Goal: Task Accomplishment & Management: Complete application form

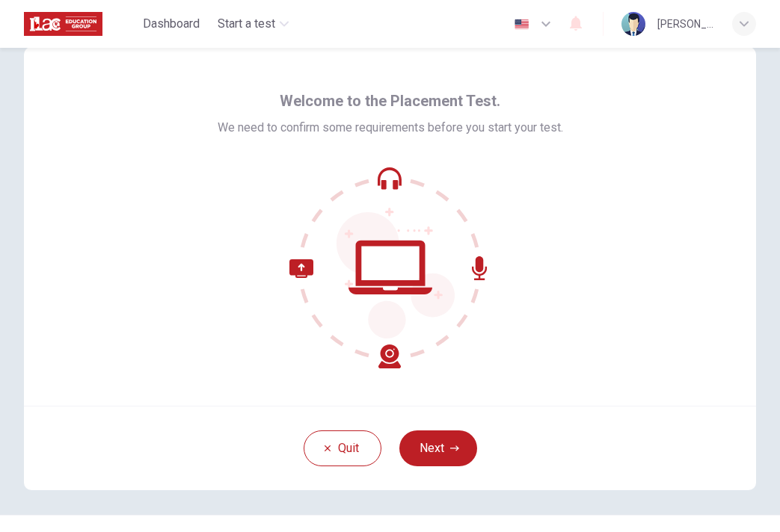
scroll to position [37, 0]
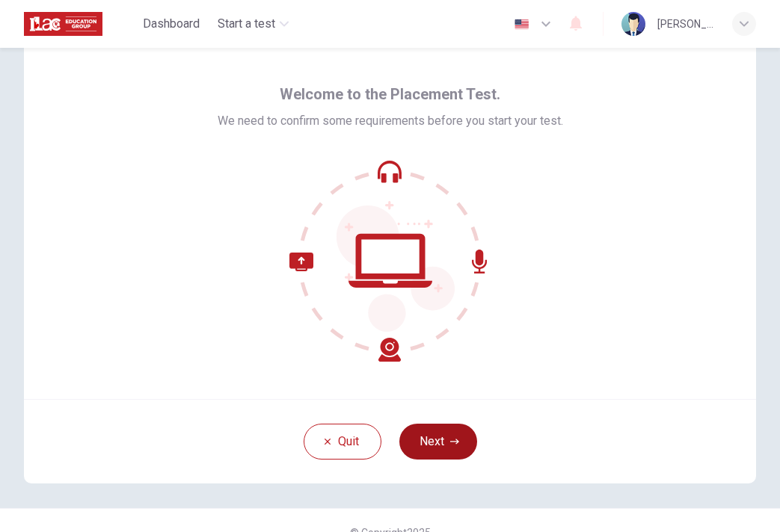
click at [446, 439] on button "Next" at bounding box center [438, 442] width 78 height 36
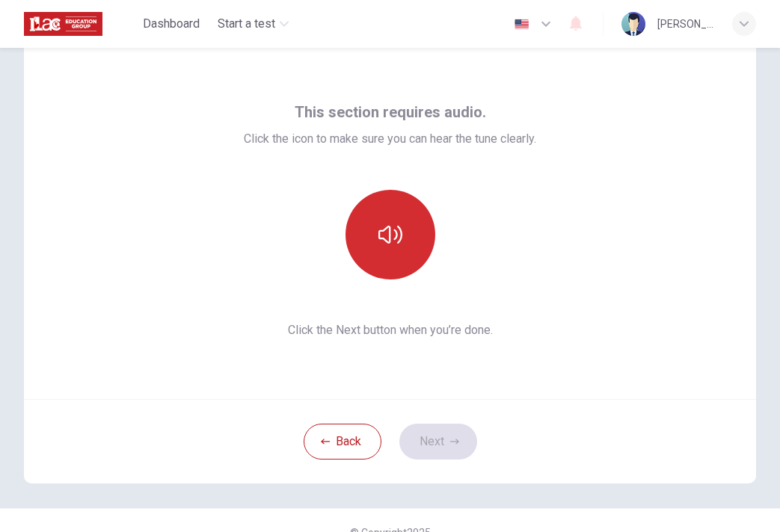
click at [399, 246] on icon "button" at bounding box center [390, 235] width 24 height 24
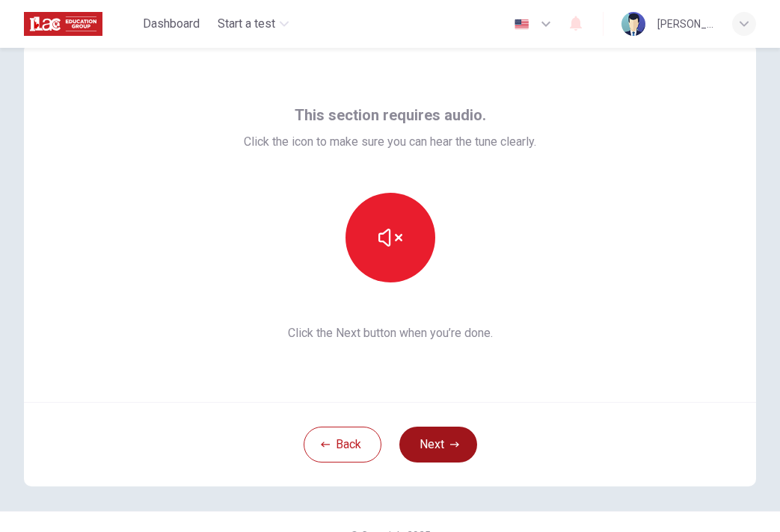
click at [457, 435] on button "Next" at bounding box center [438, 445] width 78 height 36
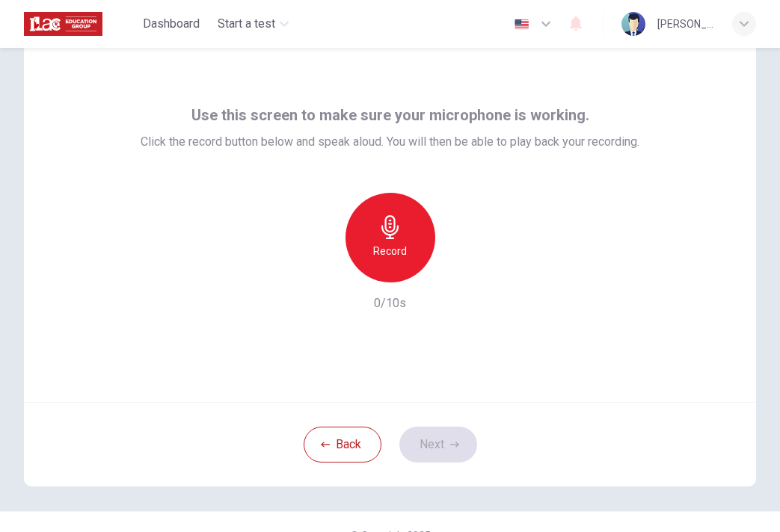
click at [380, 242] on h6 "Record" at bounding box center [390, 251] width 34 height 18
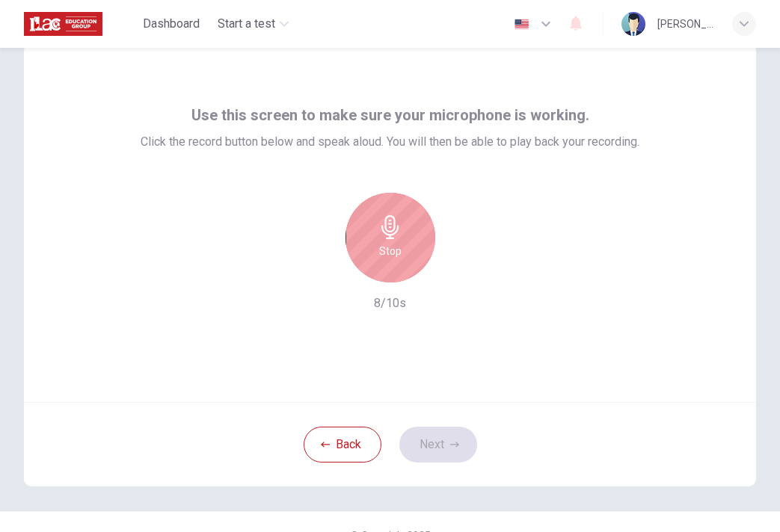
click at [380, 242] on h6 "Stop" at bounding box center [390, 251] width 22 height 18
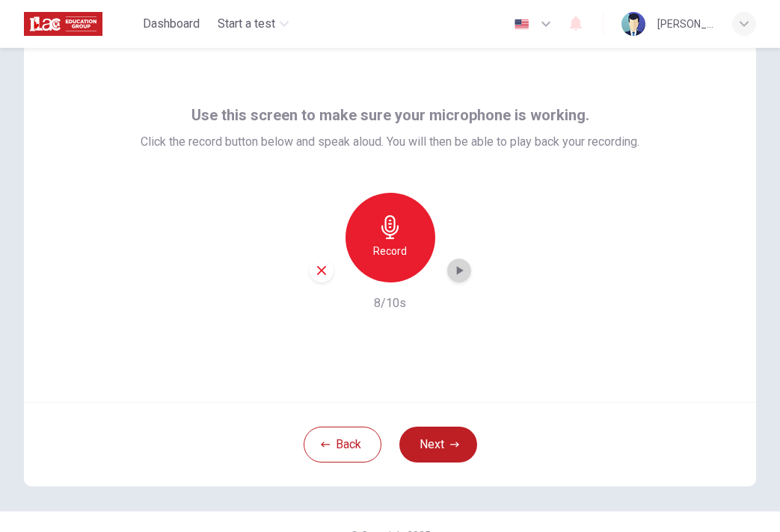
click at [461, 277] on icon "button" at bounding box center [459, 270] width 15 height 15
click at [330, 458] on button "Back" at bounding box center [343, 445] width 78 height 36
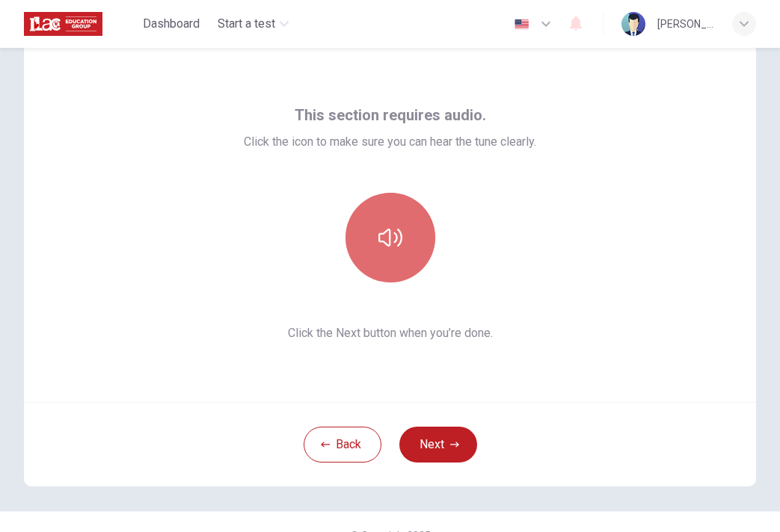
click at [400, 245] on icon "button" at bounding box center [390, 238] width 24 height 24
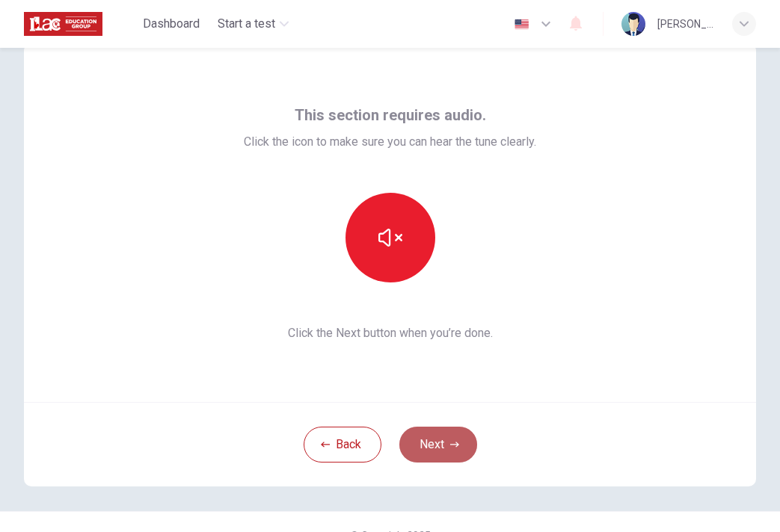
click at [462, 433] on button "Next" at bounding box center [438, 445] width 78 height 36
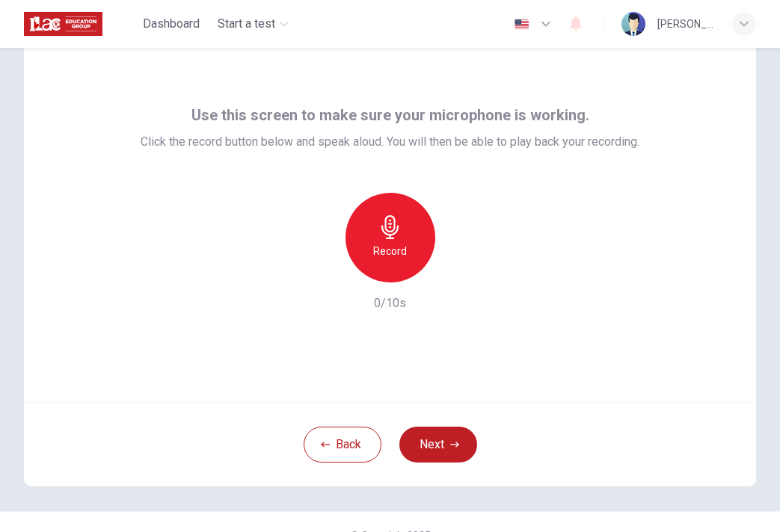
click at [393, 223] on icon "button" at bounding box center [390, 227] width 24 height 24
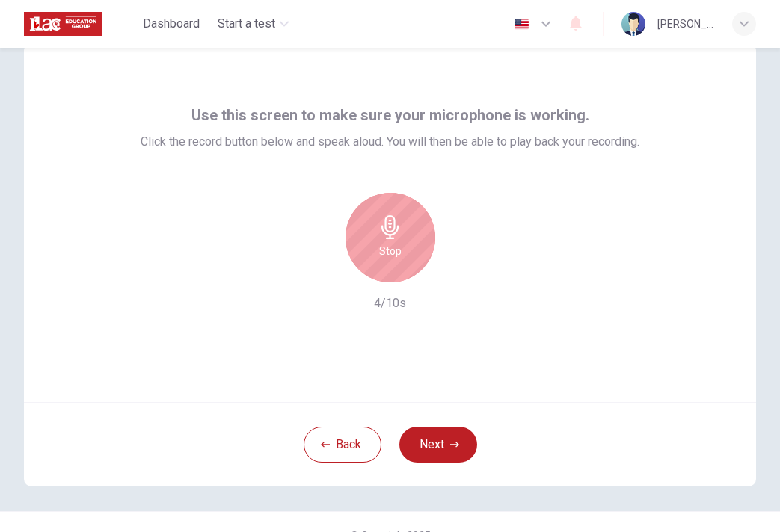
click at [393, 223] on icon "button" at bounding box center [390, 227] width 24 height 24
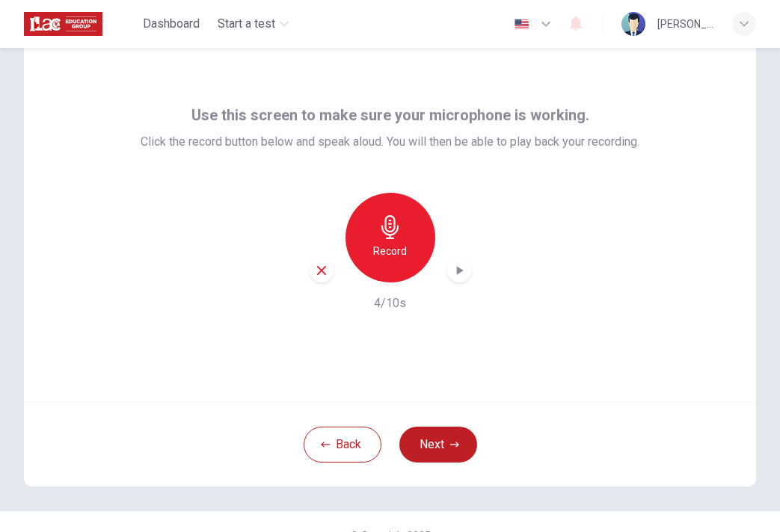
click at [462, 272] on icon "button" at bounding box center [459, 270] width 15 height 15
click at [321, 271] on icon "button" at bounding box center [321, 270] width 9 height 9
click at [398, 236] on icon "button" at bounding box center [390, 227] width 24 height 24
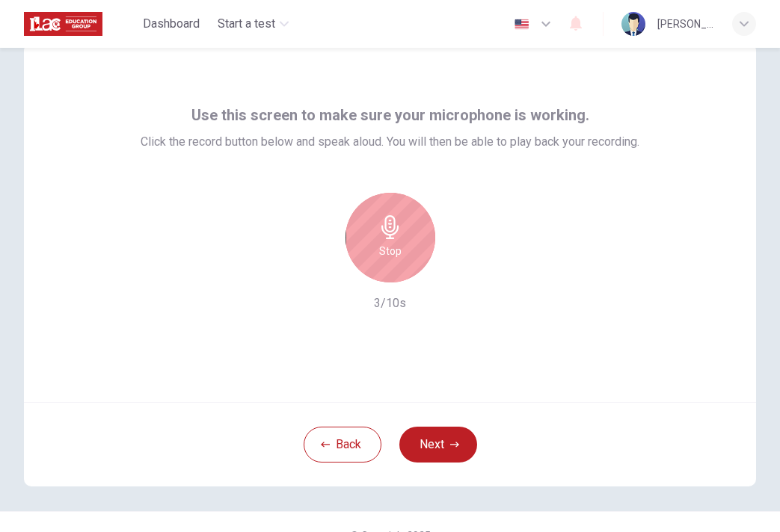
click at [398, 236] on icon "button" at bounding box center [390, 227] width 24 height 24
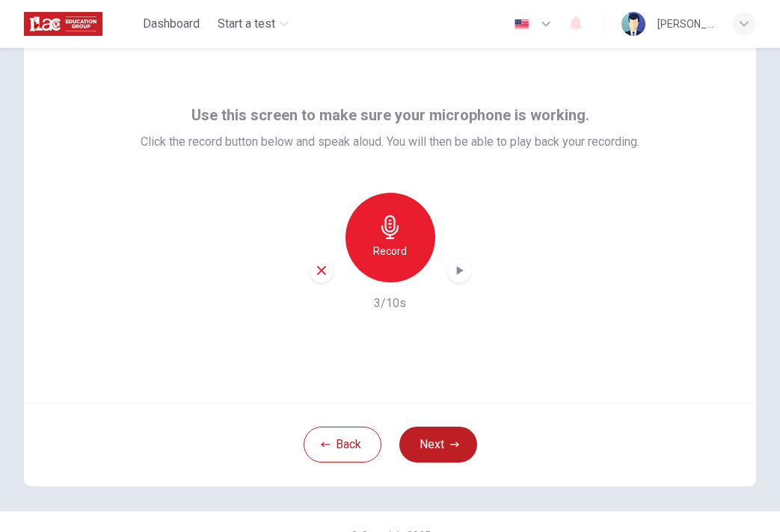
click at [458, 274] on icon "button" at bounding box center [459, 270] width 15 height 15
click at [318, 270] on icon "button" at bounding box center [321, 270] width 13 height 13
click at [435, 446] on button "Next" at bounding box center [438, 445] width 78 height 36
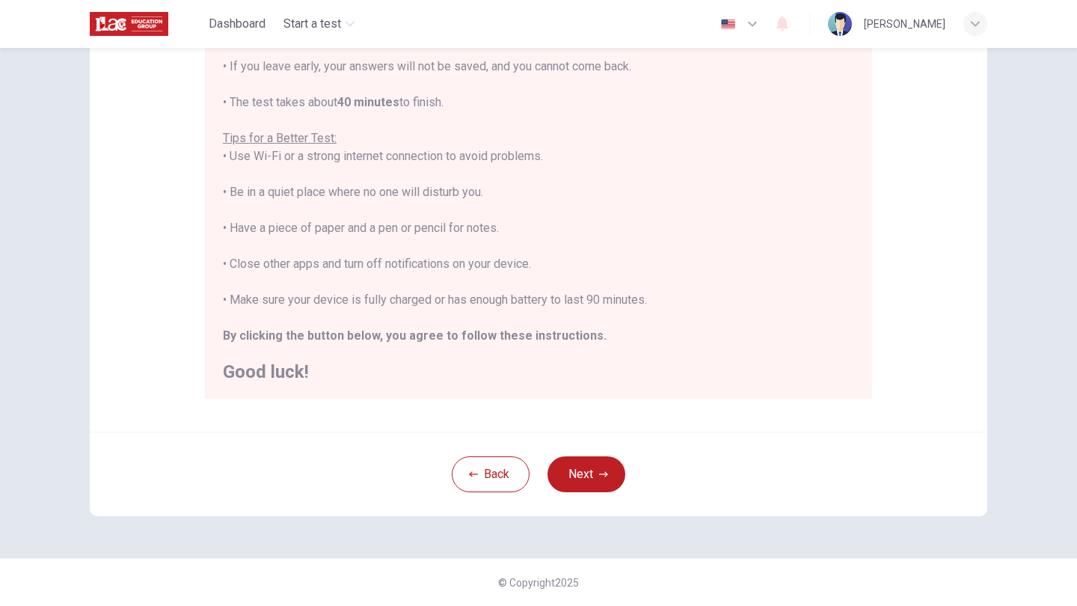
scroll to position [226, 0]
click at [616, 480] on button "Next" at bounding box center [586, 474] width 78 height 36
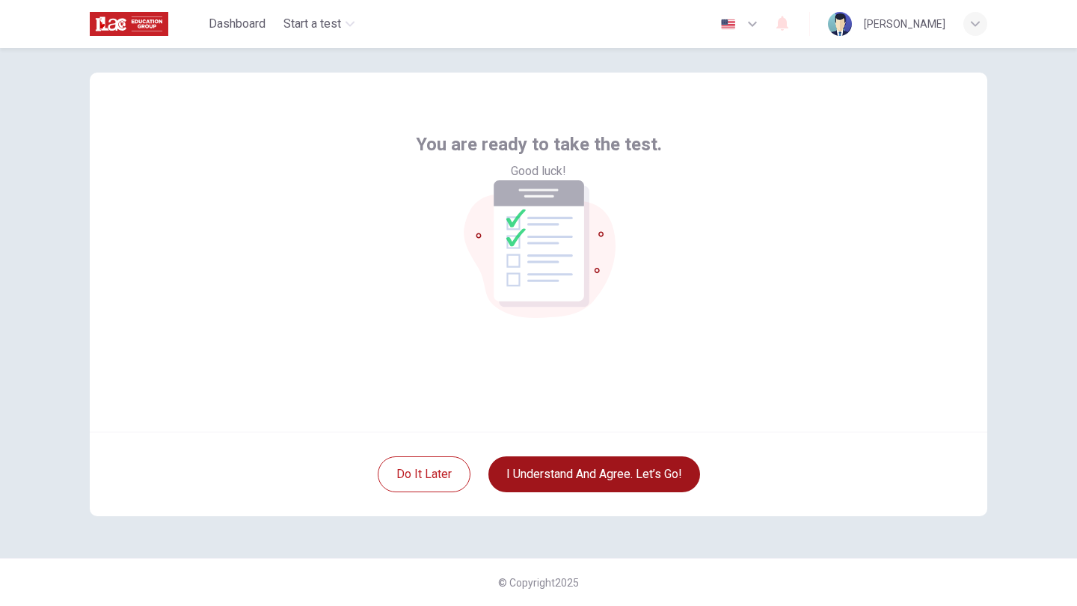
click at [620, 476] on button "I understand and agree. Let’s go!" at bounding box center [594, 474] width 212 height 36
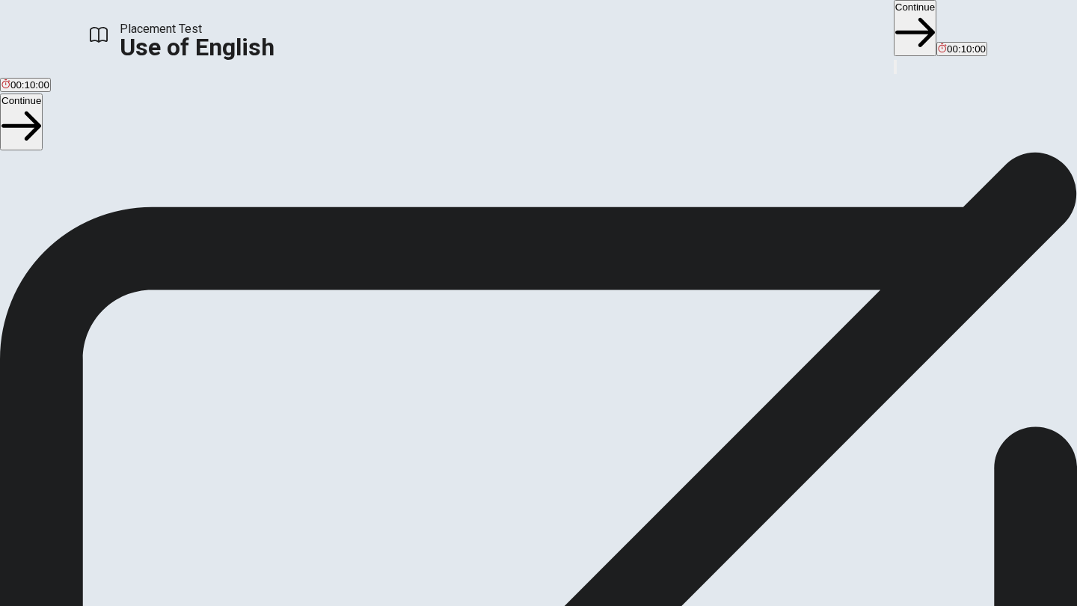
click at [779, 29] on button "Continue" at bounding box center [914, 28] width 43 height 56
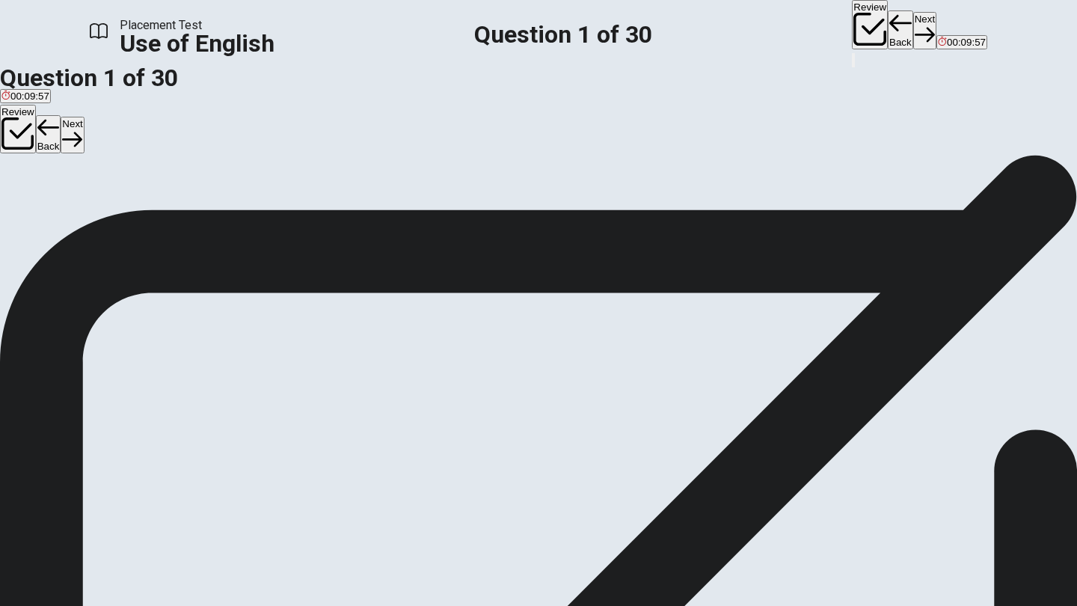
click at [93, 203] on div "B" at bounding box center [69, 197] width 47 height 11
click at [779, 28] on button "Next" at bounding box center [924, 30] width 23 height 37
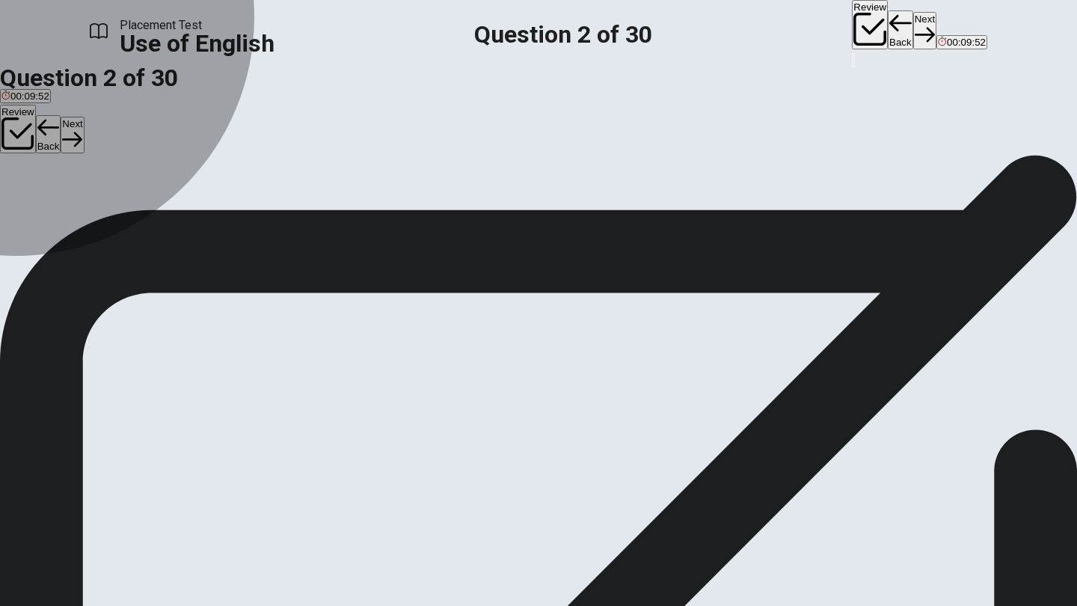
click at [58, 203] on div "C" at bounding box center [48, 197] width 22 height 11
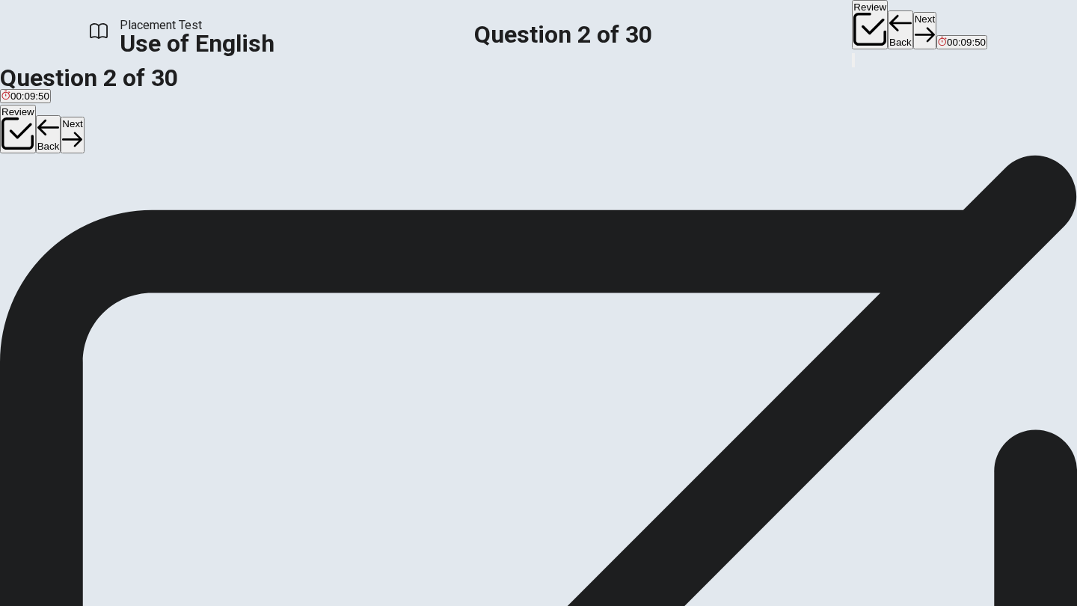
click at [779, 30] on button "Next" at bounding box center [924, 30] width 23 height 37
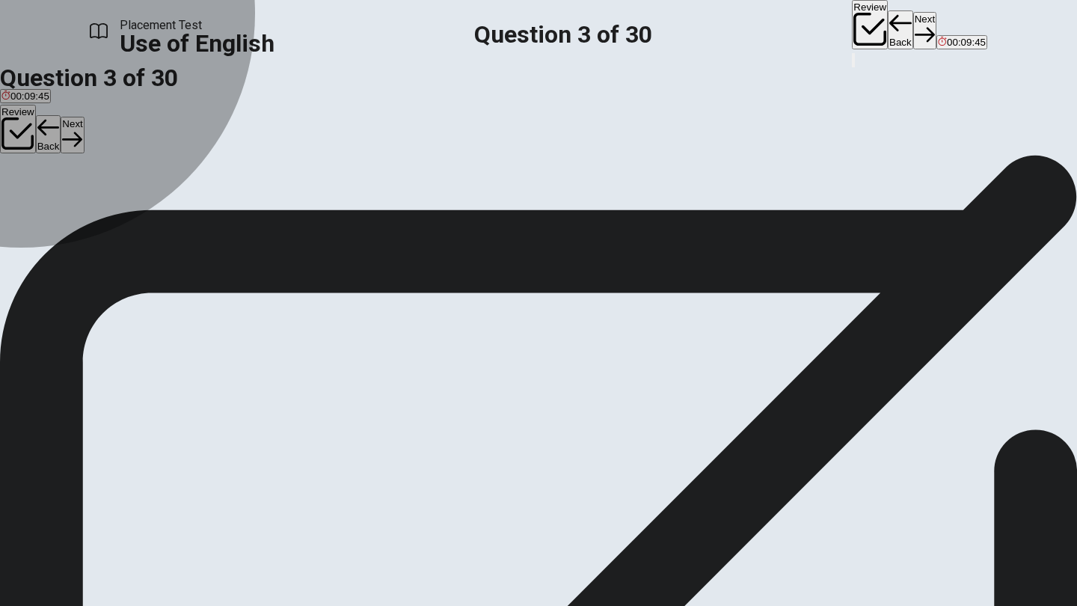
click at [132, 203] on div "C" at bounding box center [112, 197] width 39 height 11
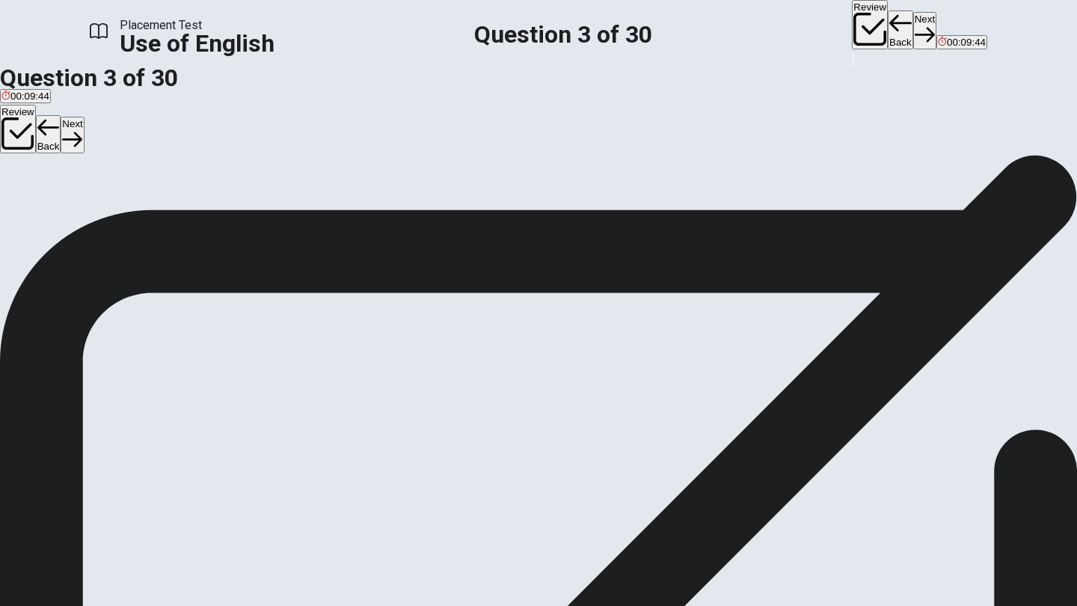
click at [779, 35] on button "Next" at bounding box center [924, 30] width 23 height 37
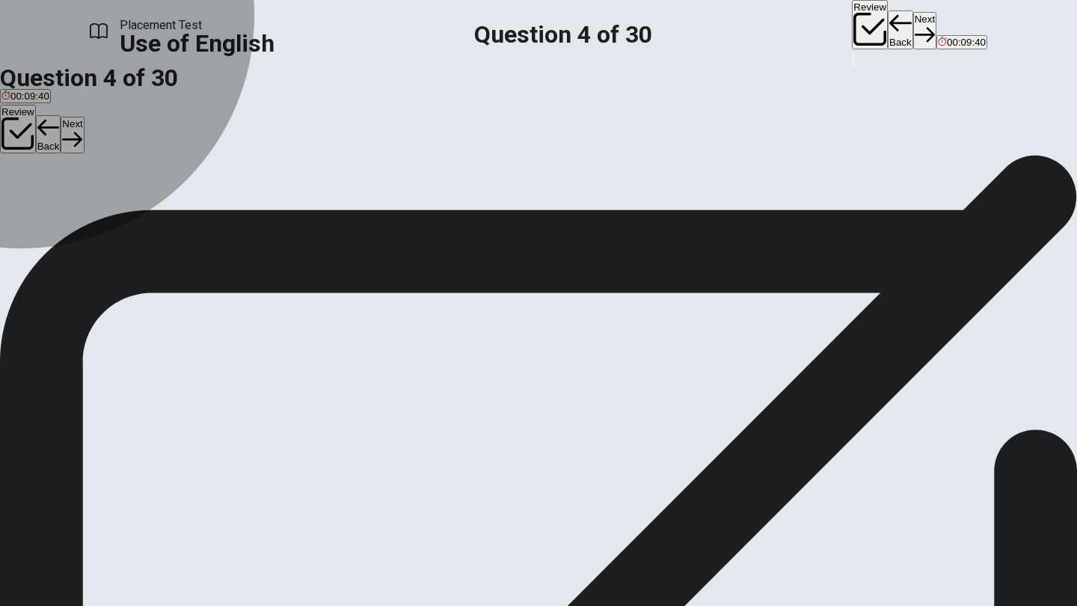
click at [37, 203] on div "B" at bounding box center [31, 197] width 11 height 11
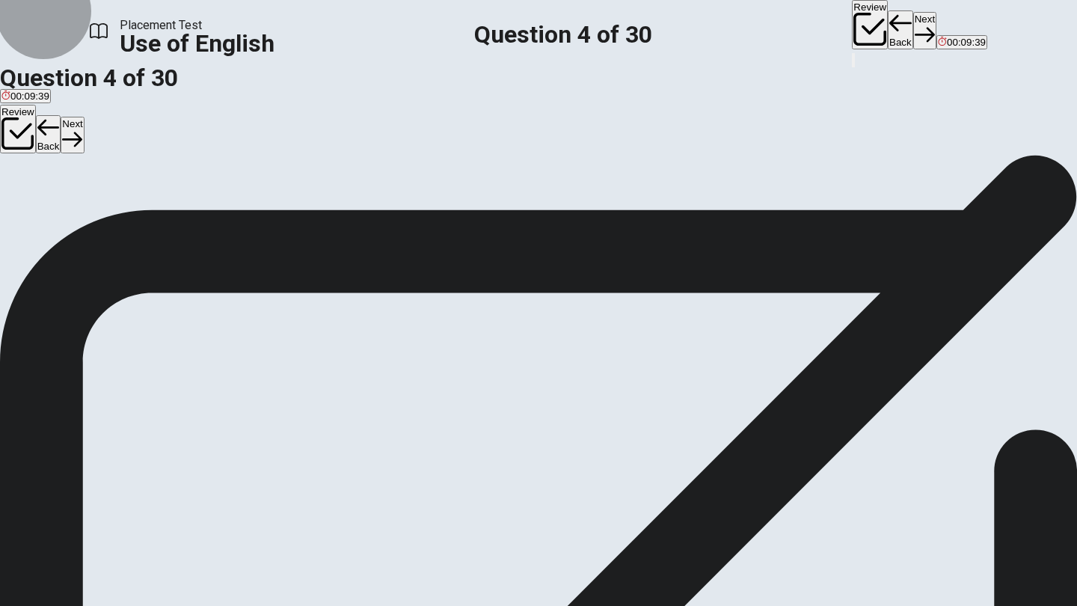
click at [779, 25] on icon "button" at bounding box center [924, 35] width 20 height 20
click at [779, 37] on button "Back" at bounding box center [900, 29] width 25 height 39
click at [61, 203] on div "C" at bounding box center [50, 197] width 21 height 11
click at [779, 19] on button "Next" at bounding box center [924, 30] width 23 height 37
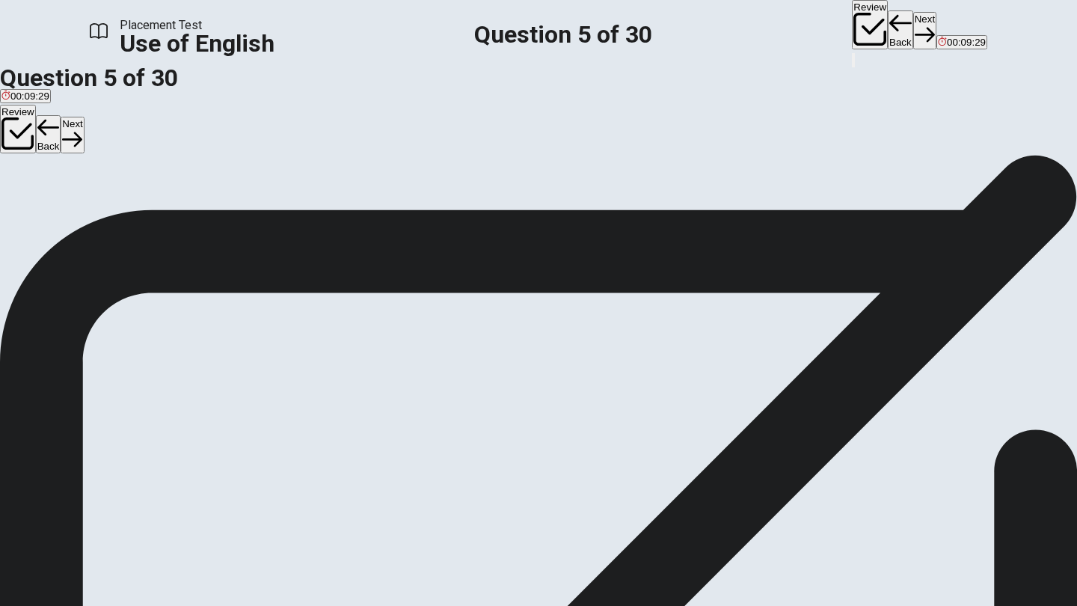
click at [94, 197] on div "D" at bounding box center [87, 190] width 16 height 11
click at [779, 21] on button "Next" at bounding box center [924, 30] width 23 height 37
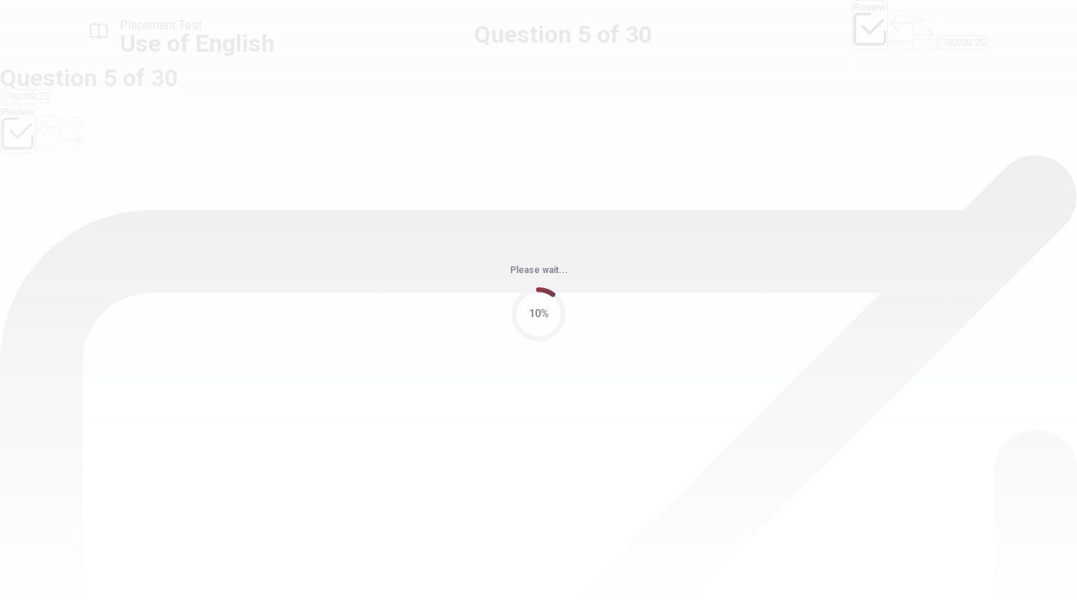
scroll to position [0, 0]
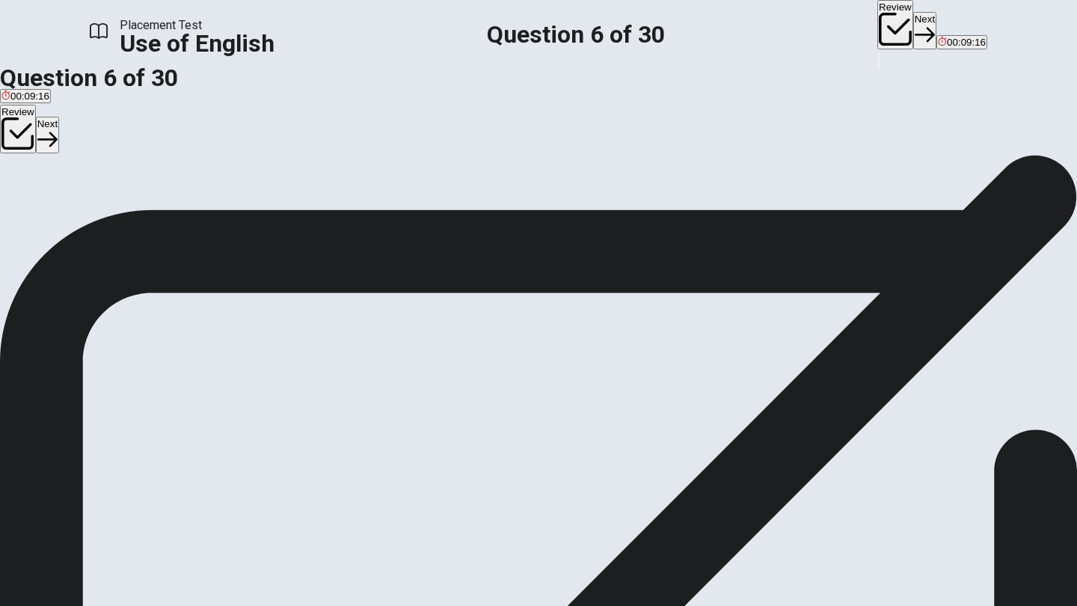
click at [130, 203] on div "D" at bounding box center [117, 197] width 25 height 11
click at [779, 31] on button "Next" at bounding box center [924, 30] width 23 height 37
click at [61, 203] on div "C" at bounding box center [53, 197] width 16 height 11
click at [779, 19] on button "Next" at bounding box center [924, 30] width 23 height 37
click at [61, 203] on div "C" at bounding box center [53, 197] width 16 height 11
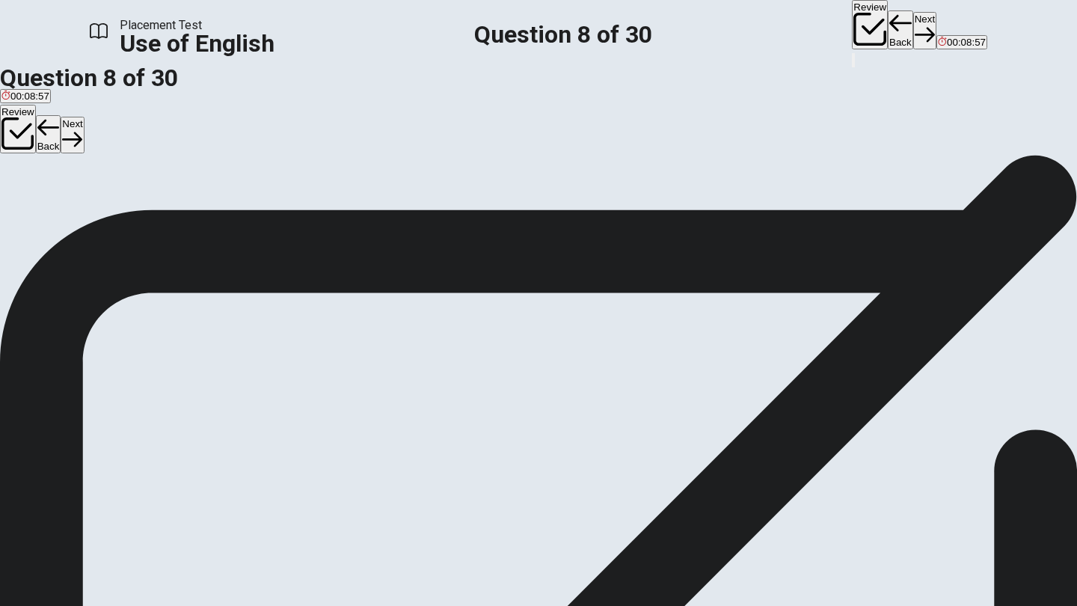
click at [779, 30] on button "Next" at bounding box center [924, 30] width 23 height 37
click at [115, 203] on div "D" at bounding box center [104, 197] width 22 height 11
click at [779, 25] on button "Next" at bounding box center [924, 30] width 23 height 37
click at [86, 203] on div "B" at bounding box center [68, 197] width 35 height 11
click at [779, 24] on button "Next" at bounding box center [924, 30] width 23 height 37
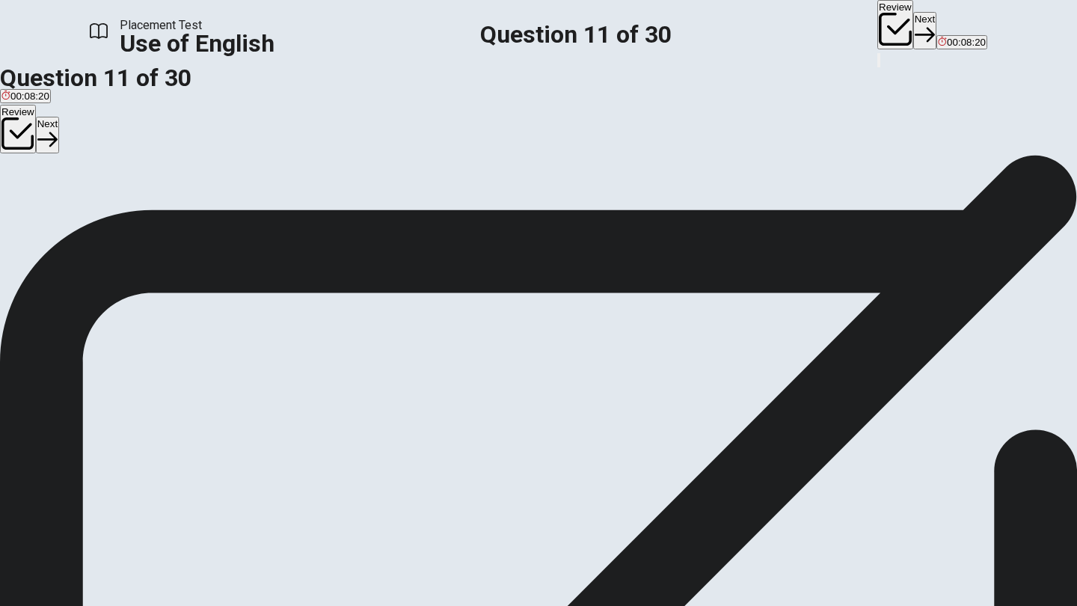
click at [93, 203] on div "C" at bounding box center [76, 197] width 36 height 11
click at [779, 22] on button "Next" at bounding box center [924, 30] width 23 height 37
click at [16, 200] on div "A" at bounding box center [8, 194] width 14 height 11
click at [779, 37] on button "Next" at bounding box center [924, 30] width 23 height 37
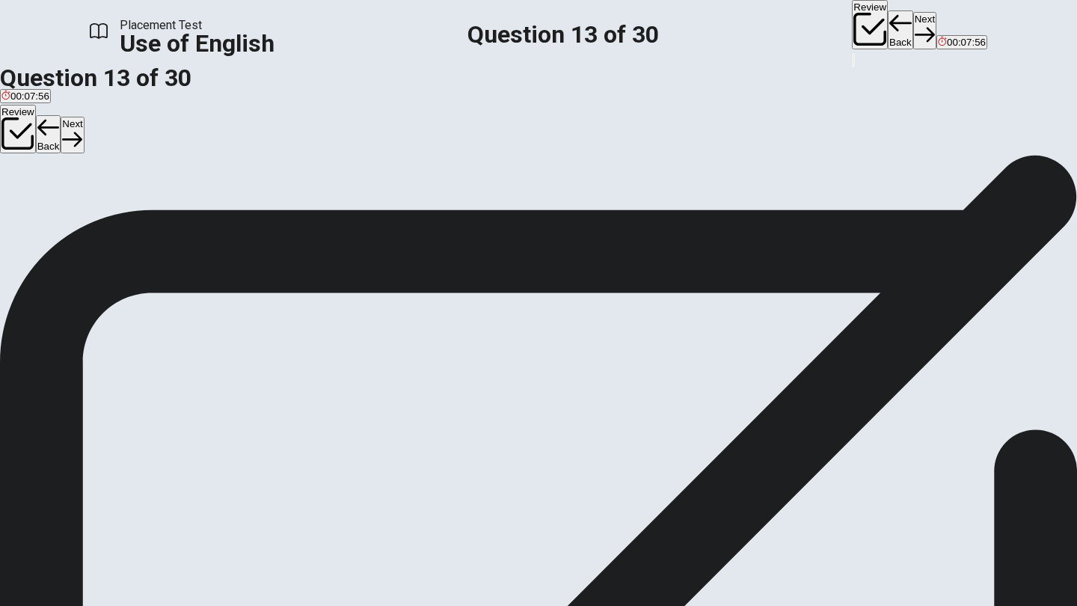
click at [75, 200] on div "C" at bounding box center [66, 194] width 16 height 11
click at [779, 30] on button "Next" at bounding box center [924, 30] width 23 height 37
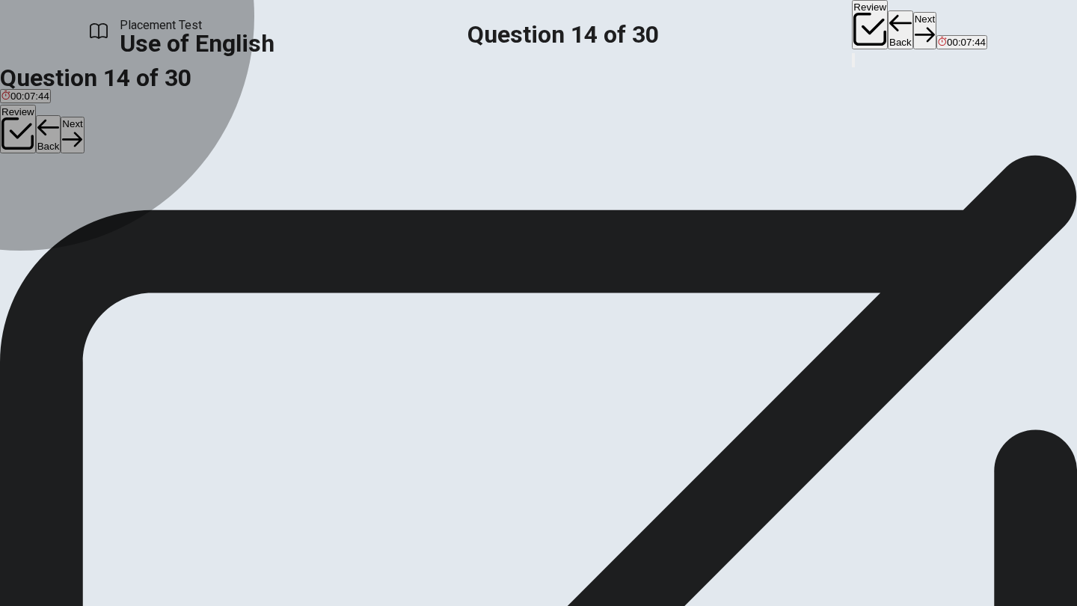
click at [23, 200] on div "A" at bounding box center [12, 194] width 22 height 11
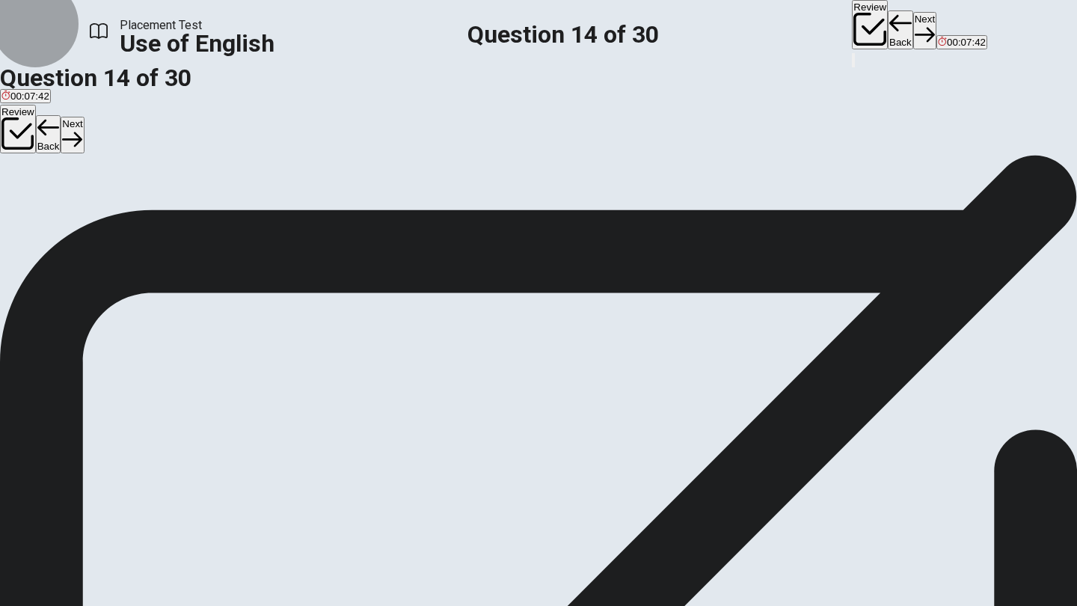
click at [779, 34] on button "Next" at bounding box center [924, 30] width 23 height 37
click at [84, 200] on div "C" at bounding box center [72, 194] width 24 height 11
click at [779, 22] on button "Next" at bounding box center [924, 30] width 23 height 37
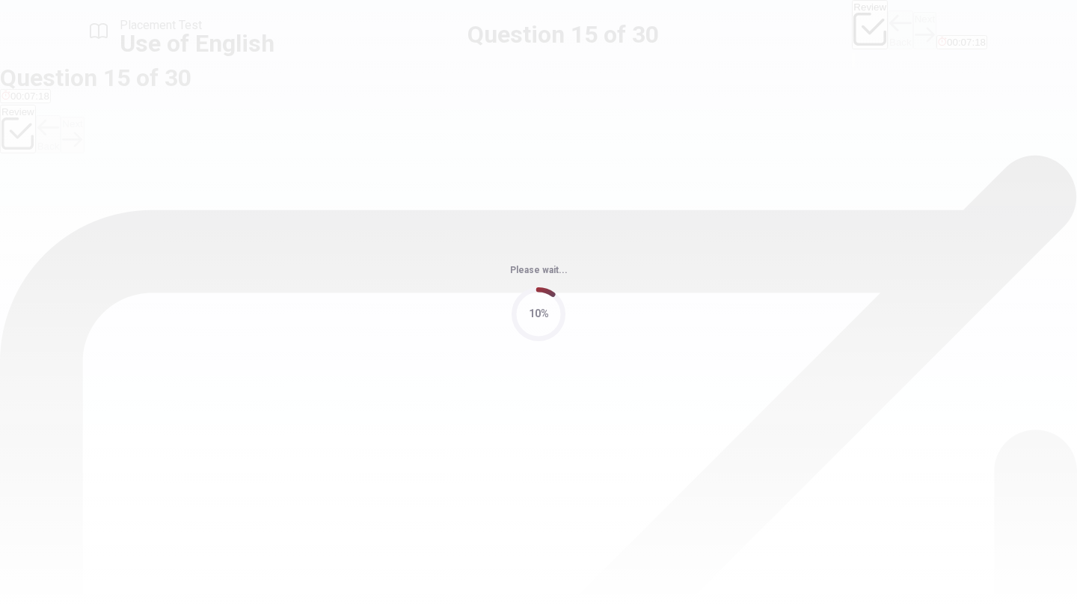
scroll to position [0, 0]
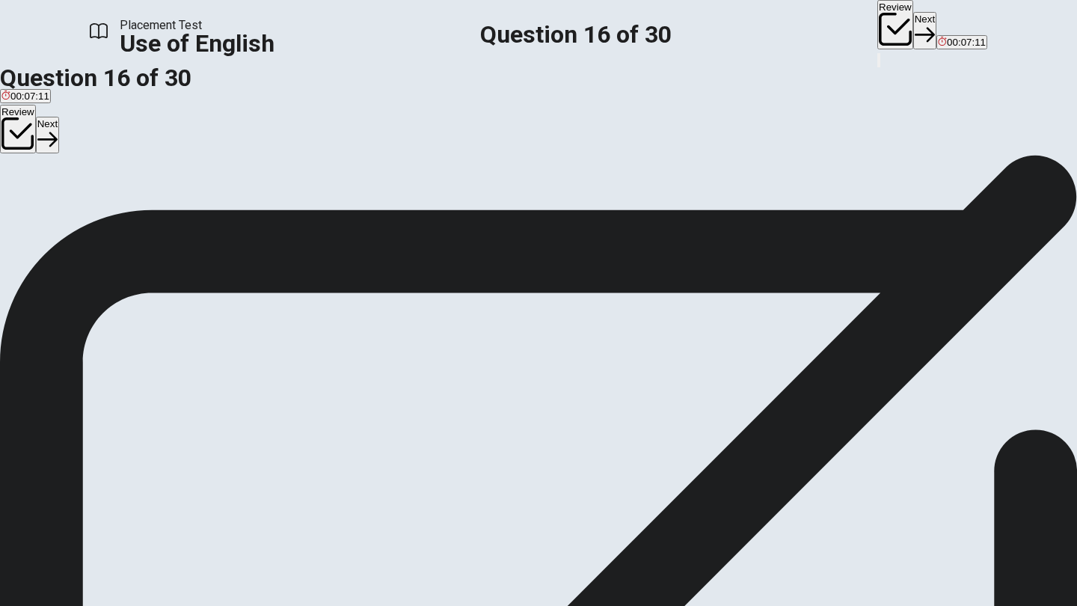
click at [58, 203] on div "B" at bounding box center [42, 197] width 29 height 11
click at [779, 17] on button "Next" at bounding box center [924, 30] width 23 height 37
click at [55, 203] on div "B" at bounding box center [41, 197] width 26 height 11
click at [779, 28] on icon "button" at bounding box center [924, 35] width 20 height 20
click at [452, 215] on span "to fix something that is broken" at bounding box center [447, 208] width 132 height 11
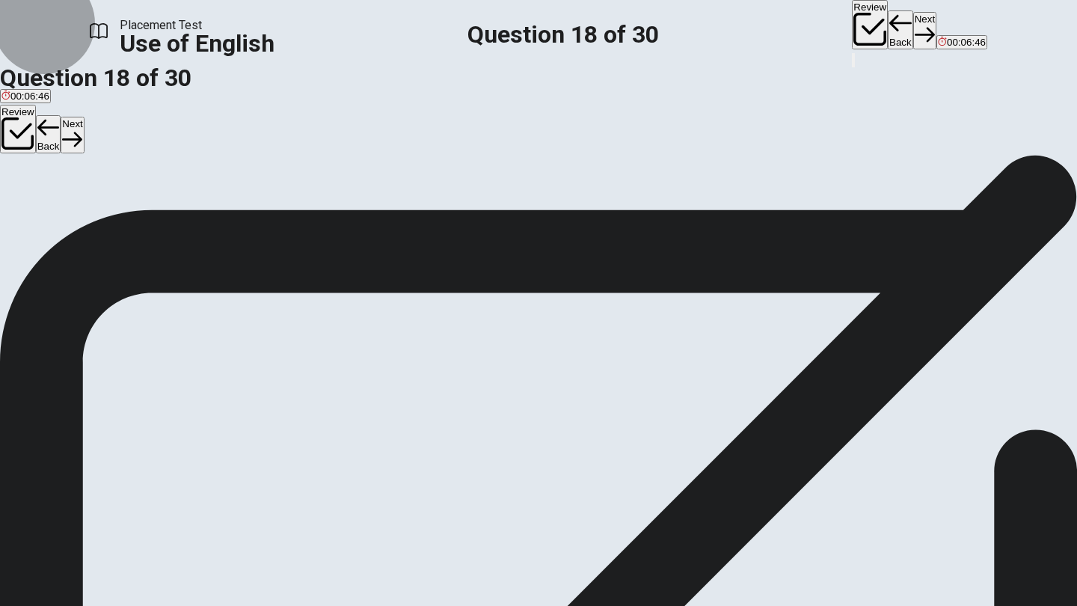
click at [779, 34] on button "Next" at bounding box center [924, 30] width 23 height 37
click at [49, 203] on div "B" at bounding box center [42, 197] width 14 height 11
click at [779, 25] on button "Next" at bounding box center [924, 30] width 23 height 37
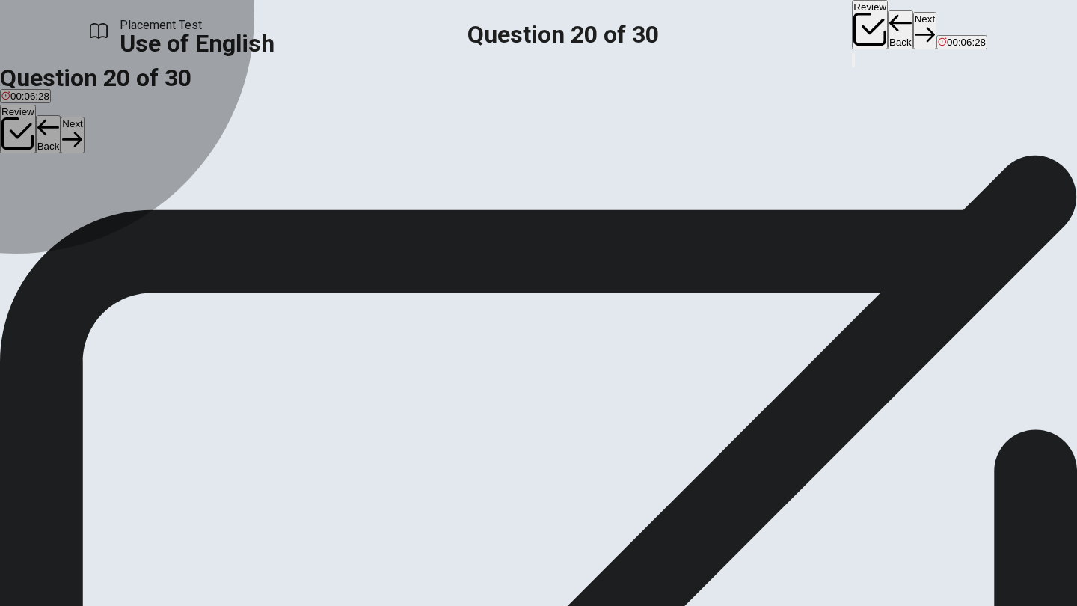
click at [37, 203] on div "B" at bounding box center [30, 197] width 13 height 11
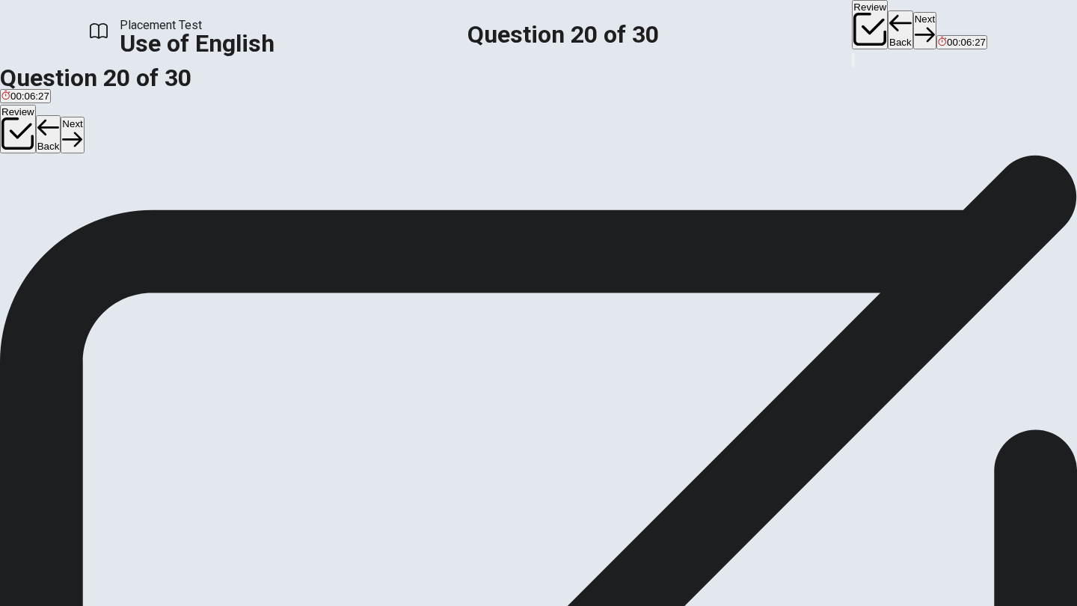
click at [779, 21] on button "Next" at bounding box center [924, 30] width 23 height 37
click at [18, 203] on div "A" at bounding box center [9, 197] width 16 height 11
click at [779, 28] on button "Next" at bounding box center [924, 30] width 23 height 37
click at [96, 203] on div "C" at bounding box center [84, 197] width 24 height 11
click at [779, 31] on button "Next" at bounding box center [924, 30] width 23 height 37
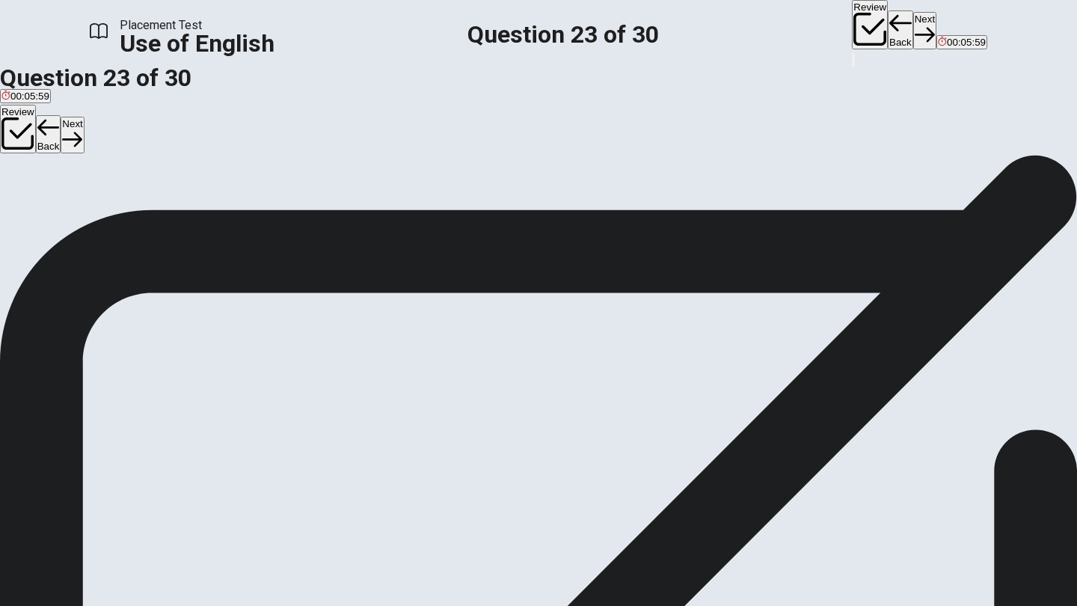
click at [43, 203] on div "B" at bounding box center [34, 197] width 16 height 11
click at [779, 34] on button "Next" at bounding box center [924, 30] width 23 height 37
drag, startPoint x: 437, startPoint y: 304, endPoint x: 446, endPoint y: 304, distance: 8.3
click at [48, 203] on div "B" at bounding box center [39, 197] width 18 height 11
click at [81, 215] on span "whose" at bounding box center [66, 208] width 29 height 11
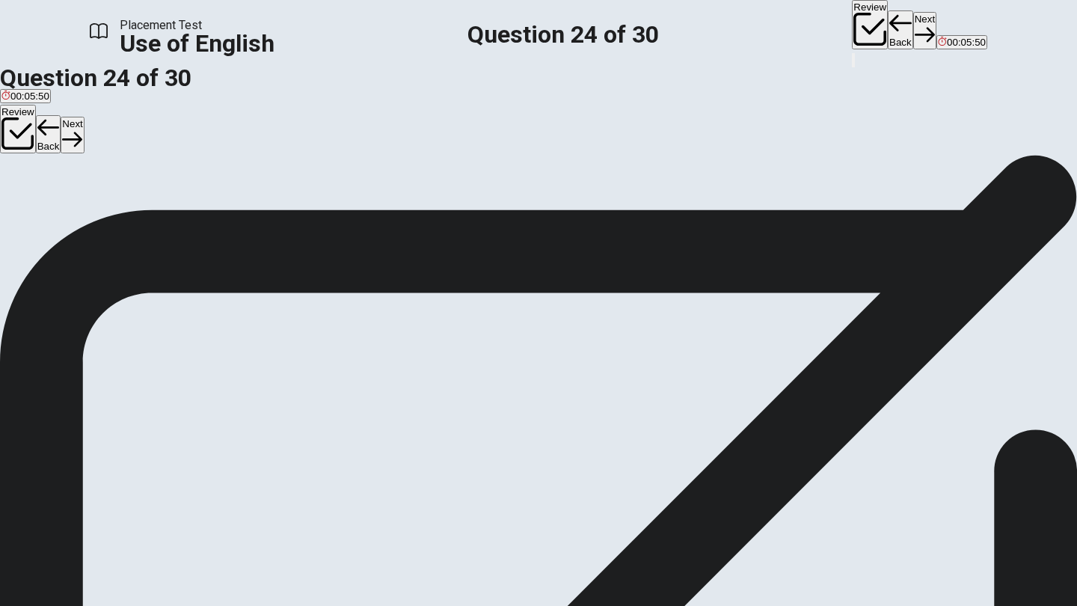
click at [779, 31] on button "Next" at bounding box center [924, 30] width 23 height 37
click at [104, 203] on div "D" at bounding box center [90, 197] width 27 height 11
click at [779, 22] on button "Next" at bounding box center [924, 30] width 23 height 37
click at [89, 199] on div "C" at bounding box center [80, 193] width 18 height 11
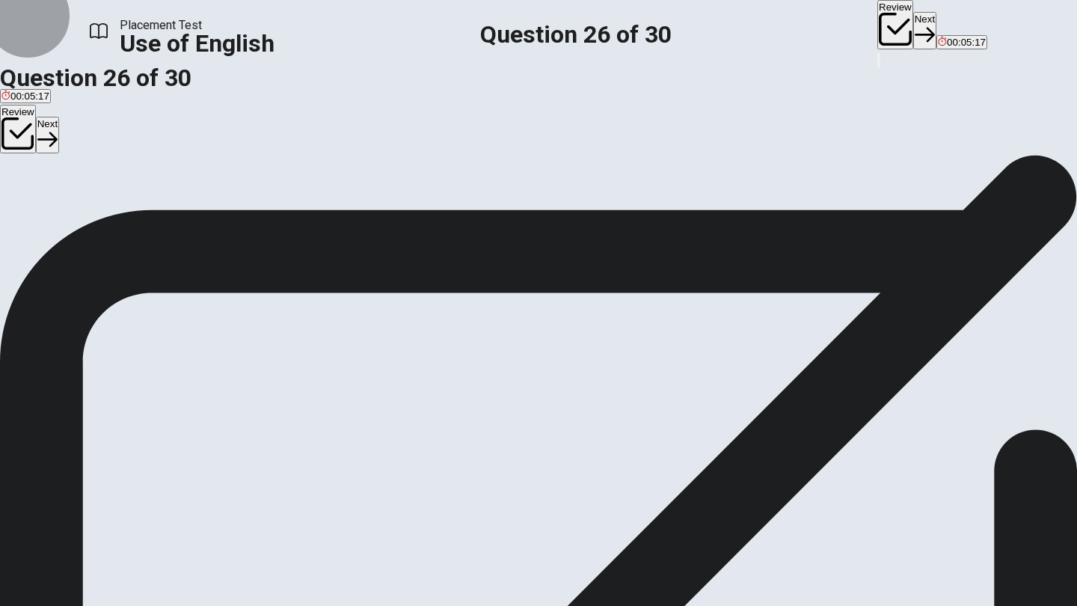
click at [779, 26] on button "Next" at bounding box center [924, 30] width 23 height 37
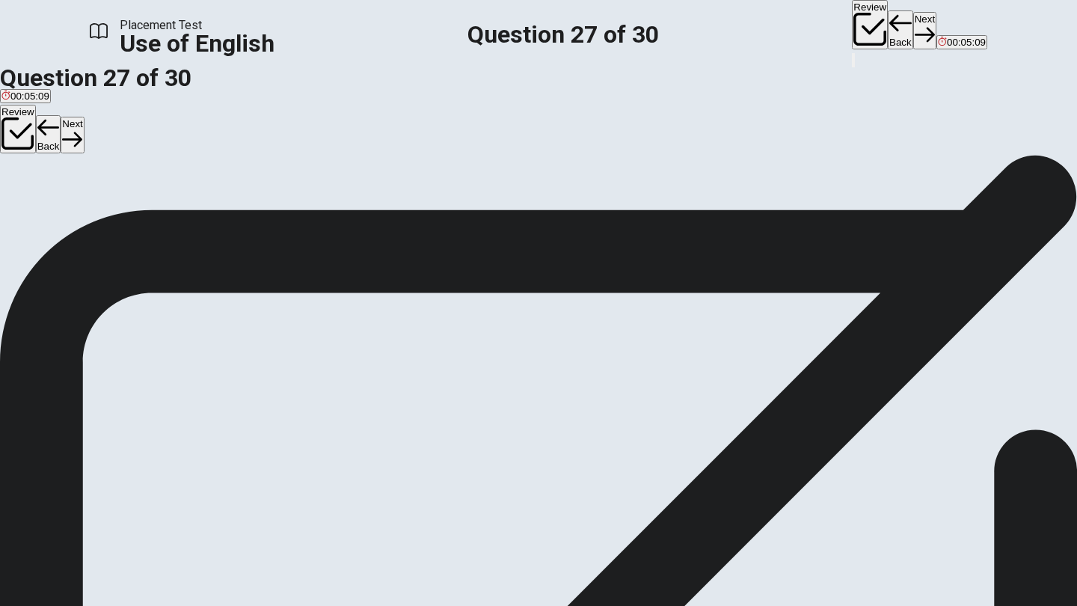
scroll to position [0, 0]
click at [109, 203] on div "C" at bounding box center [95, 197] width 28 height 11
click at [779, 30] on button "Next" at bounding box center [924, 30] width 23 height 37
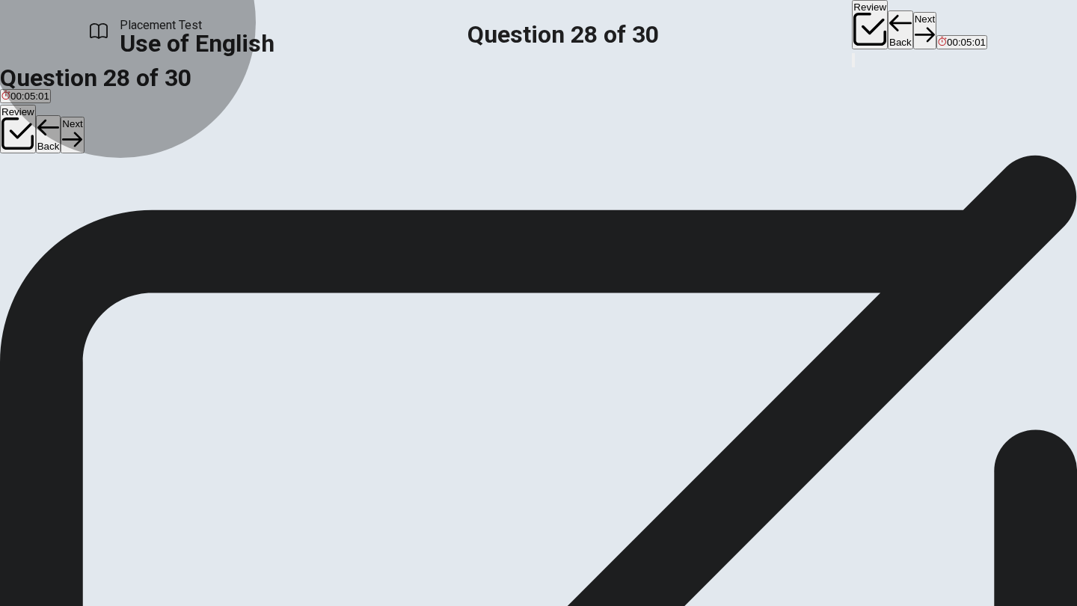
click at [88, 207] on span "examine similarities" at bounding box center [44, 201] width 87 height 11
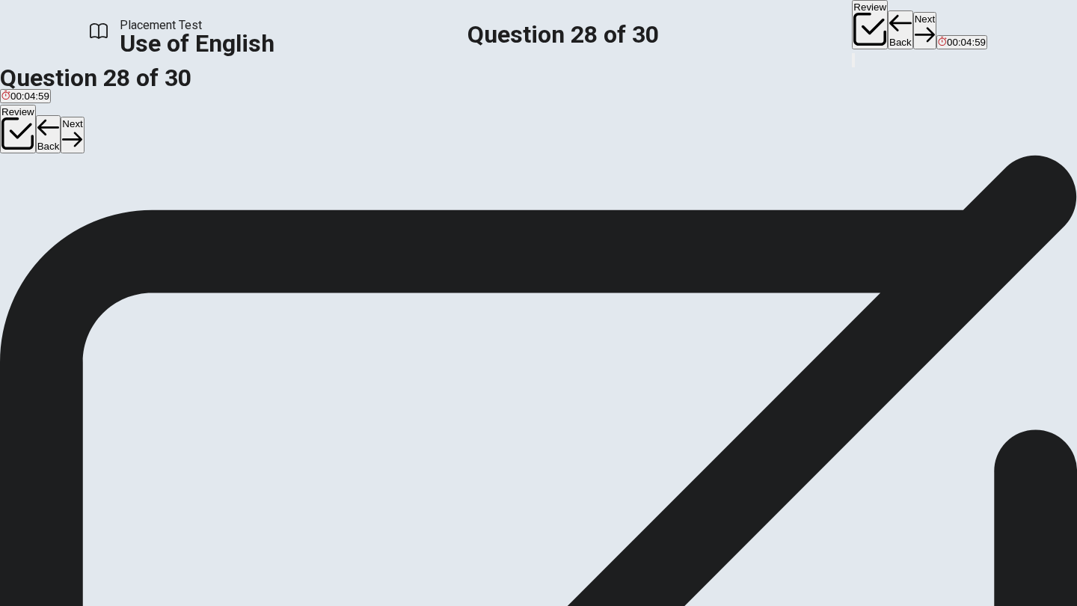
click at [779, 31] on button "Next" at bounding box center [924, 30] width 23 height 37
click at [93, 207] on span "meeting" at bounding box center [75, 201] width 35 height 11
click at [779, 31] on button "Next" at bounding box center [924, 30] width 23 height 37
click at [64, 207] on span "Have" at bounding box center [51, 201] width 23 height 11
click at [779, 28] on icon "button" at bounding box center [924, 35] width 20 height 15
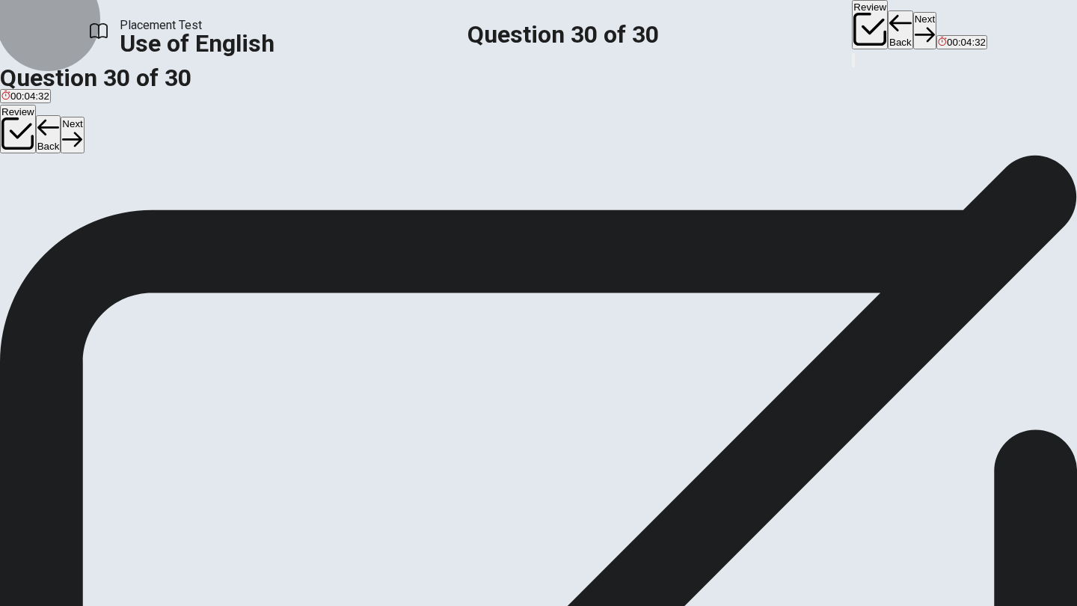
click at [779, 29] on button "Review" at bounding box center [870, 24] width 36 height 49
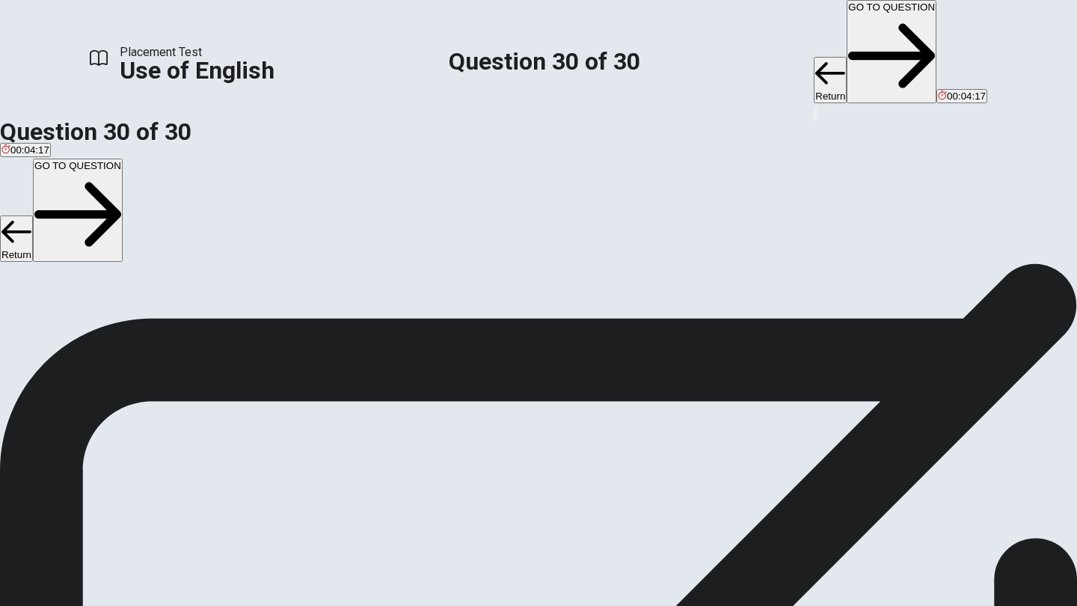
scroll to position [150, 0]
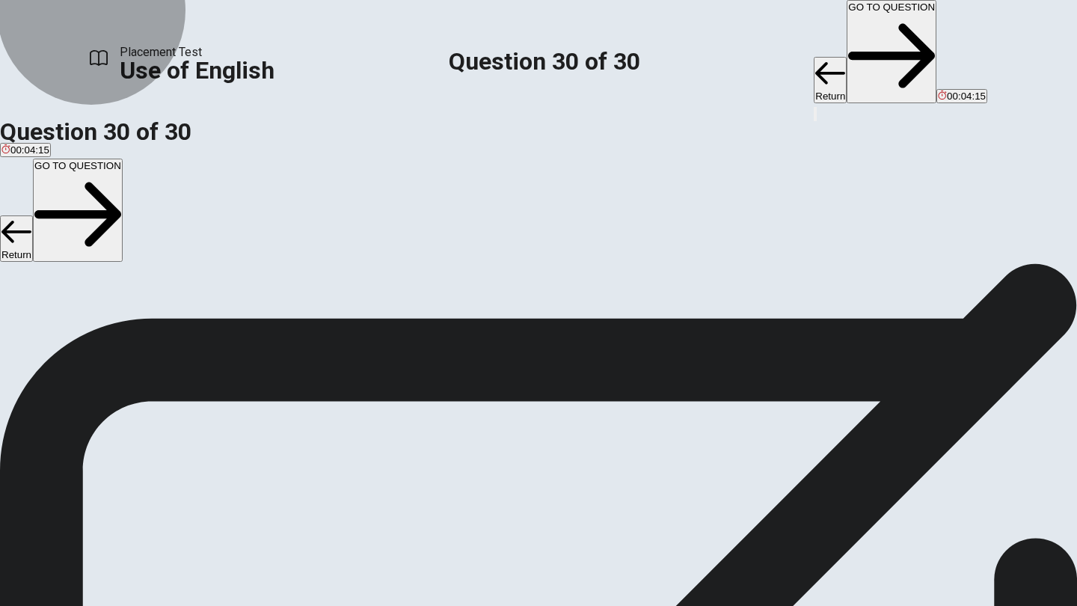
click at [779, 21] on button "GO TO QUESTION" at bounding box center [891, 51] width 90 height 103
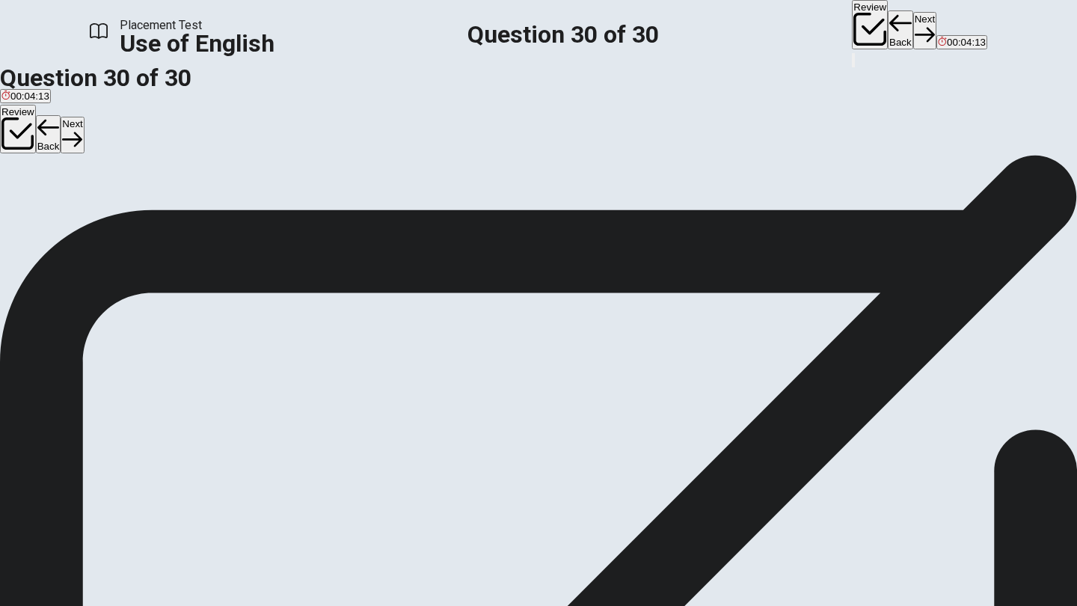
scroll to position [0, 0]
click at [779, 28] on button "Next" at bounding box center [924, 30] width 23 height 37
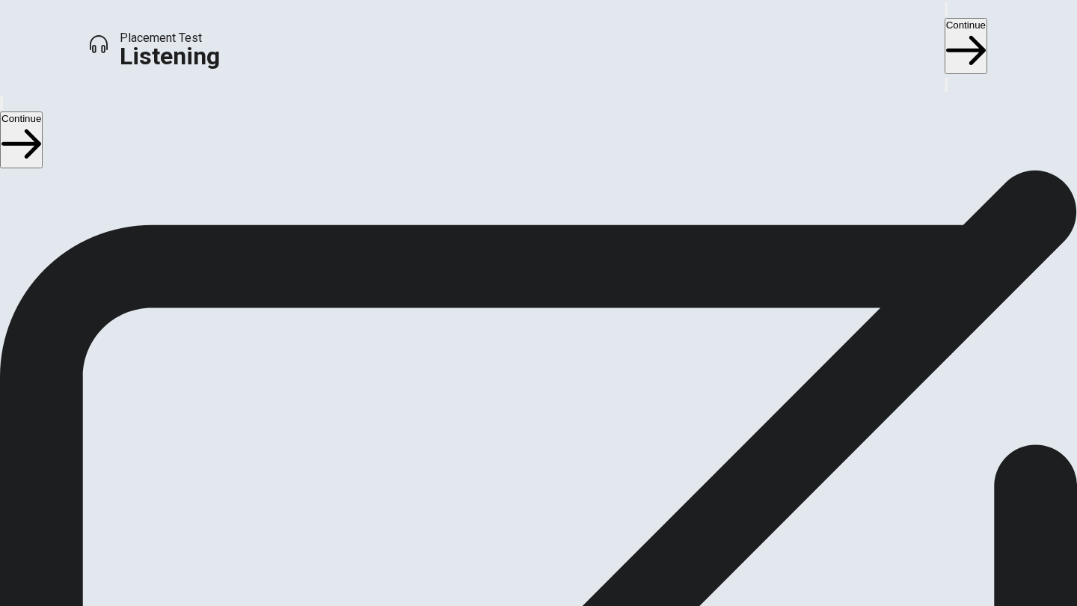
click at [779, 34] on button "Continue" at bounding box center [965, 46] width 43 height 56
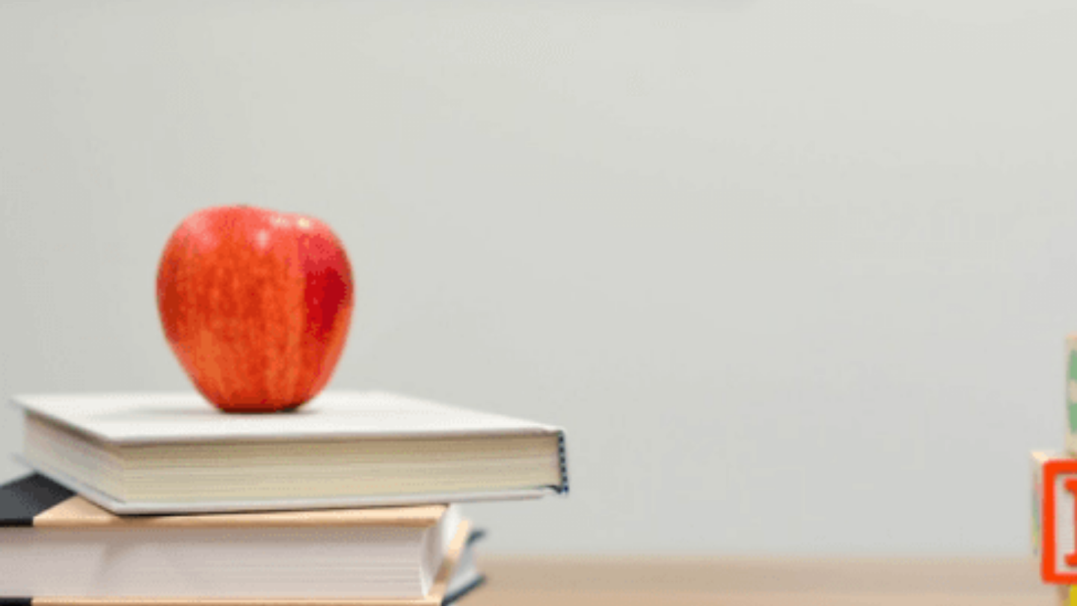
scroll to position [30, 0]
click at [779, 13] on icon "button" at bounding box center [946, 13] width 0 height 0
type input "3"
click at [779, 16] on button "button" at bounding box center [945, 9] width 3 height 14
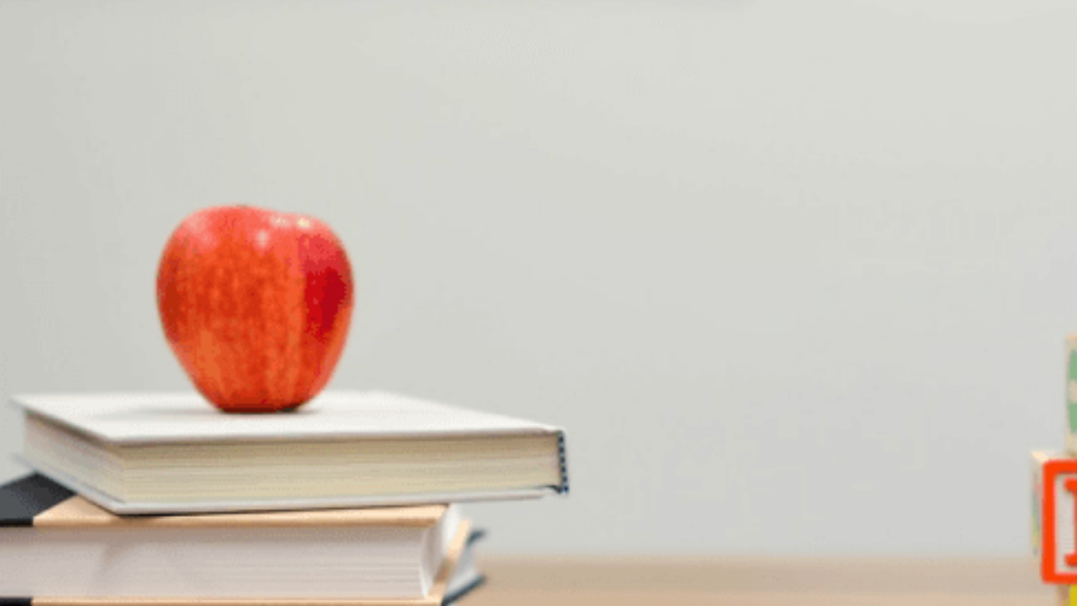
scroll to position [0, 0]
click at [359, 213] on img at bounding box center [538, 303] width 1077 height 606
click at [342, 520] on div at bounding box center [538, 520] width 1077 height 0
click at [334, 502] on div "Making Weekend Plans 03m 47s" at bounding box center [538, 520] width 1077 height 36
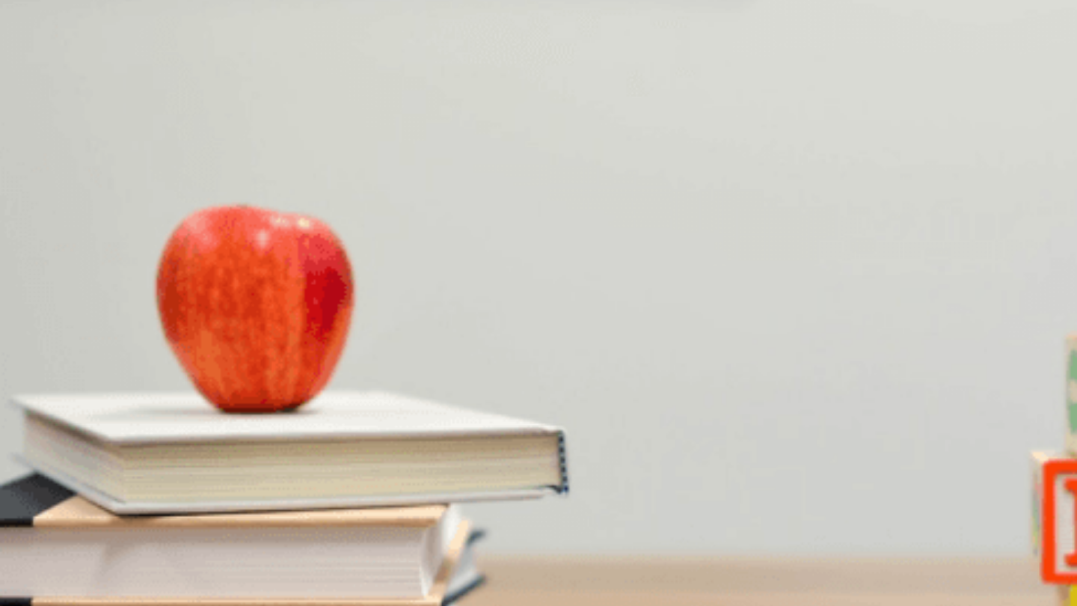
click at [286, 450] on div at bounding box center [538, 450] width 1077 height 0
click at [738, 188] on div "Question 1 What will the woman bring? A A tent B A blanket and sandwiches C Dri…" at bounding box center [538, 219] width 1077 height 63
click at [779, 16] on button "button" at bounding box center [945, 9] width 3 height 14
type input "30"
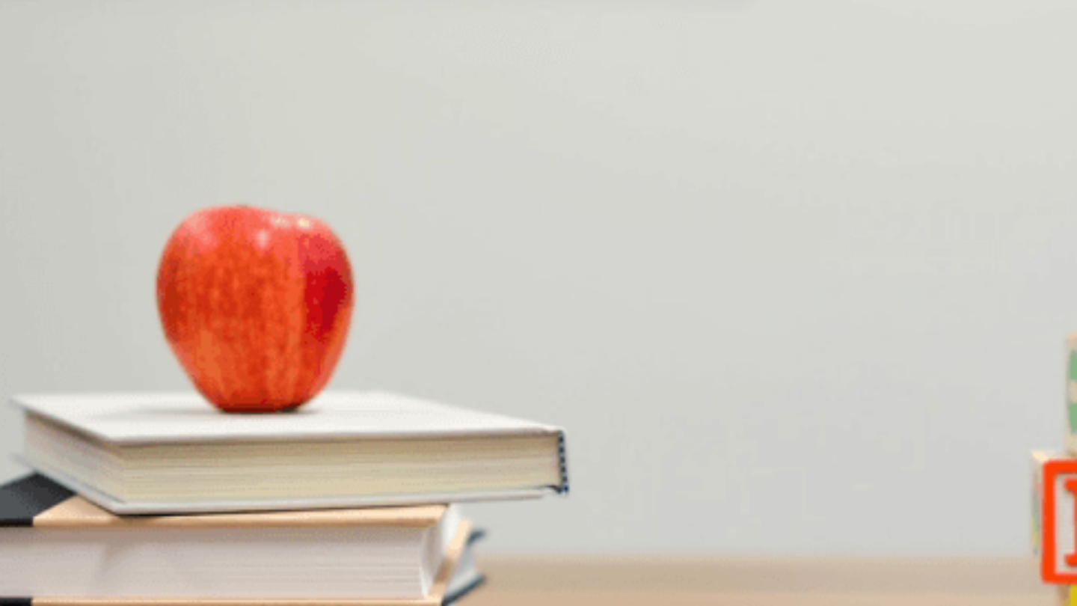
type input "0.5"
click at [767, 40] on span at bounding box center [767, 40] width 0 height 0
type input "30"
type input "0.9"
click at [767, 40] on span at bounding box center [767, 40] width 0 height 0
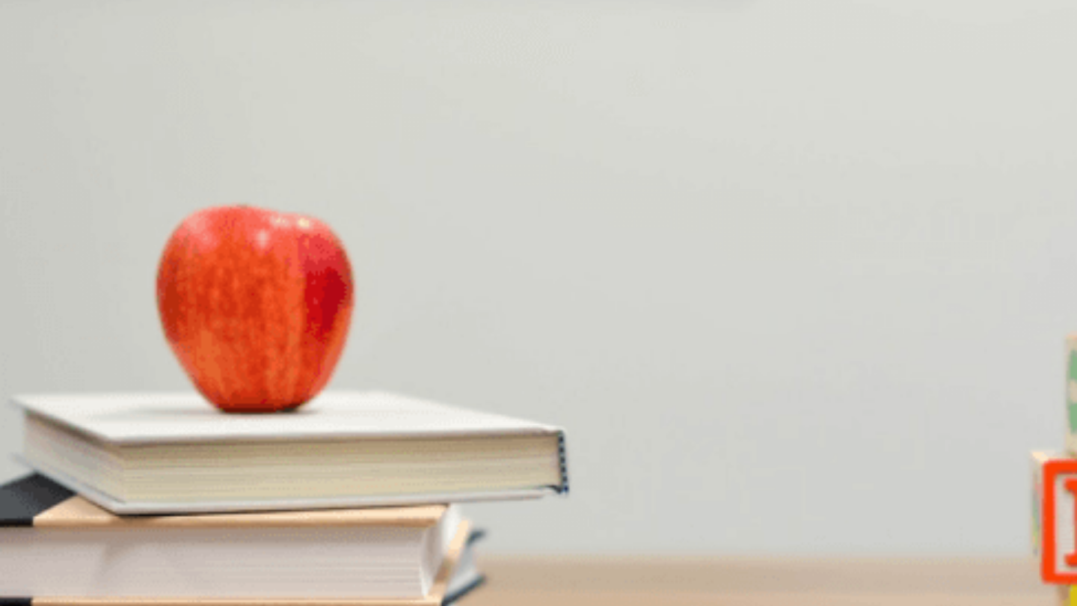
type input "31"
type input "0.7"
type input "31"
type input "0.5"
type input "31"
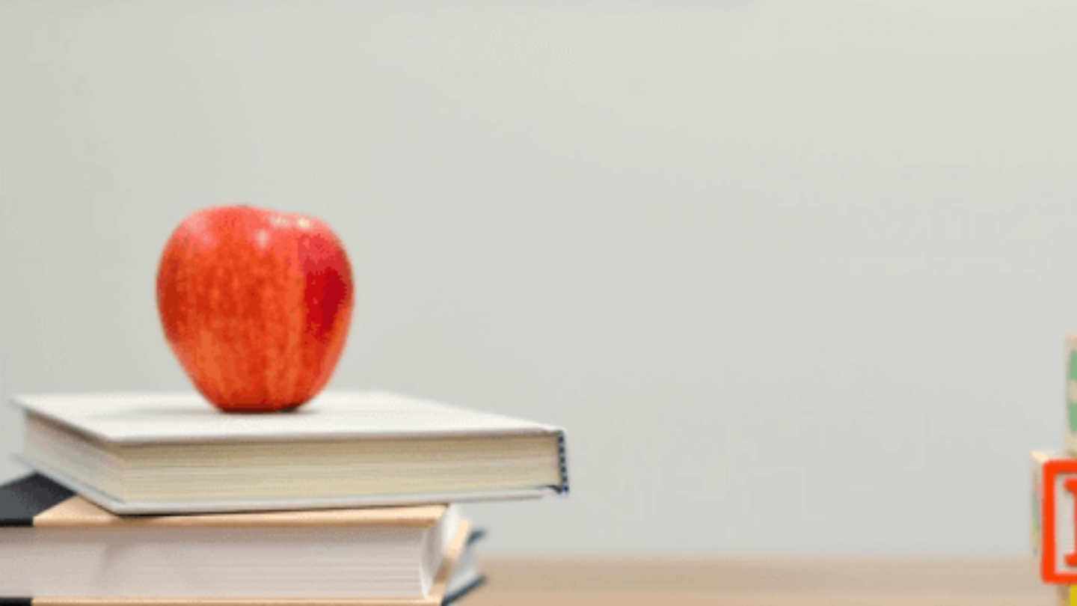
type input "0.4"
type input "31"
type input "0.3"
type input "31"
type input "0.2"
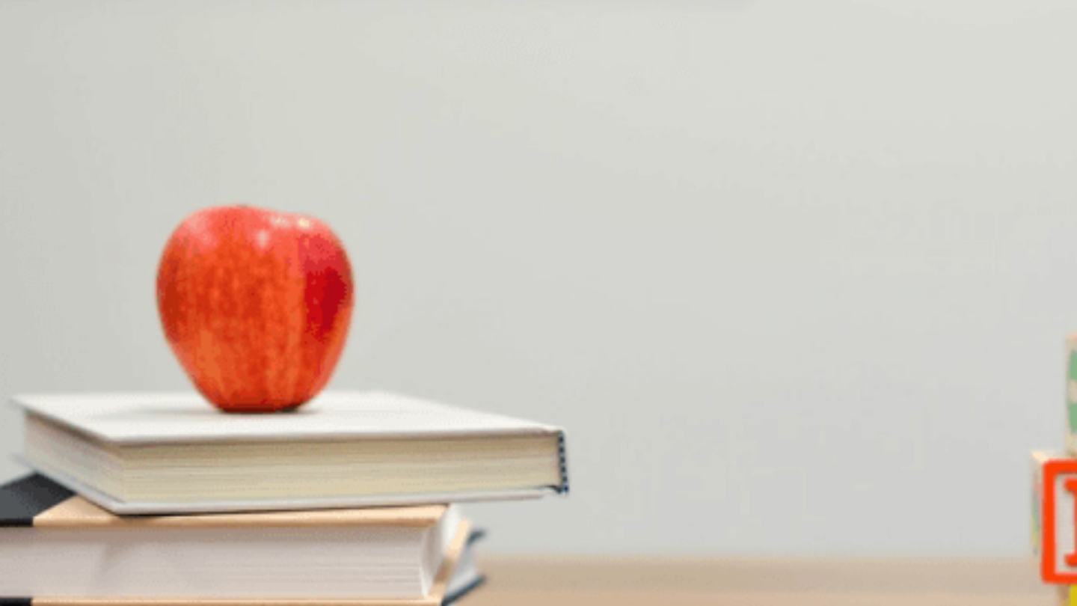
type input "31"
type input "0.1"
type input "31"
type input "0"
type input "31"
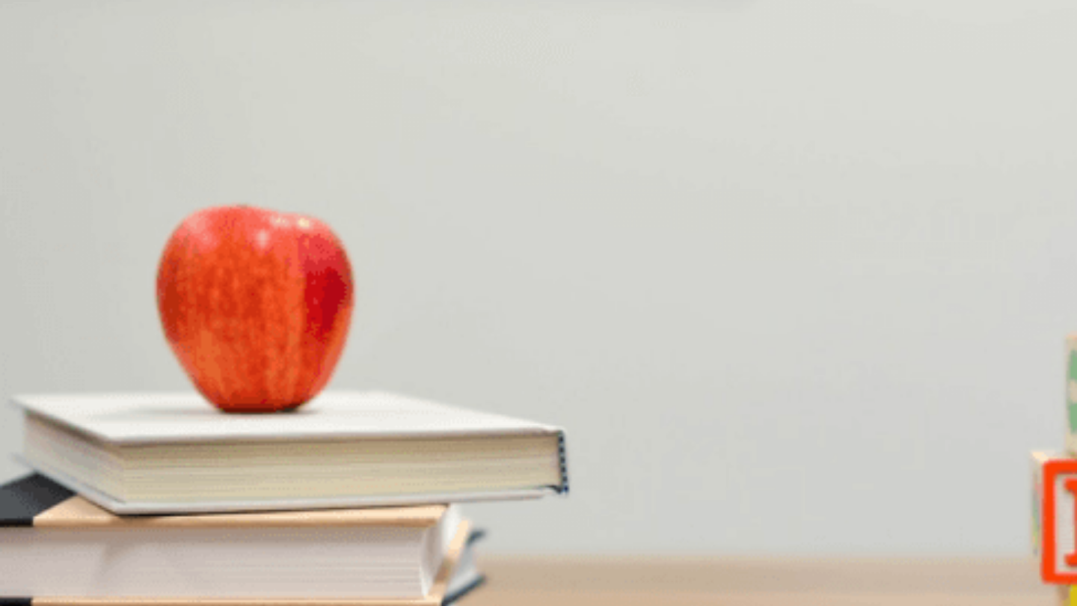
type input "0.6"
type input "31"
type input "1"
drag, startPoint x: 822, startPoint y: 54, endPoint x: 902, endPoint y: 60, distance: 81.0
click at [779, 60] on body "This site uses cookies, as explained in our Privacy Policy . If you agree to th…" at bounding box center [538, 303] width 1077 height 606
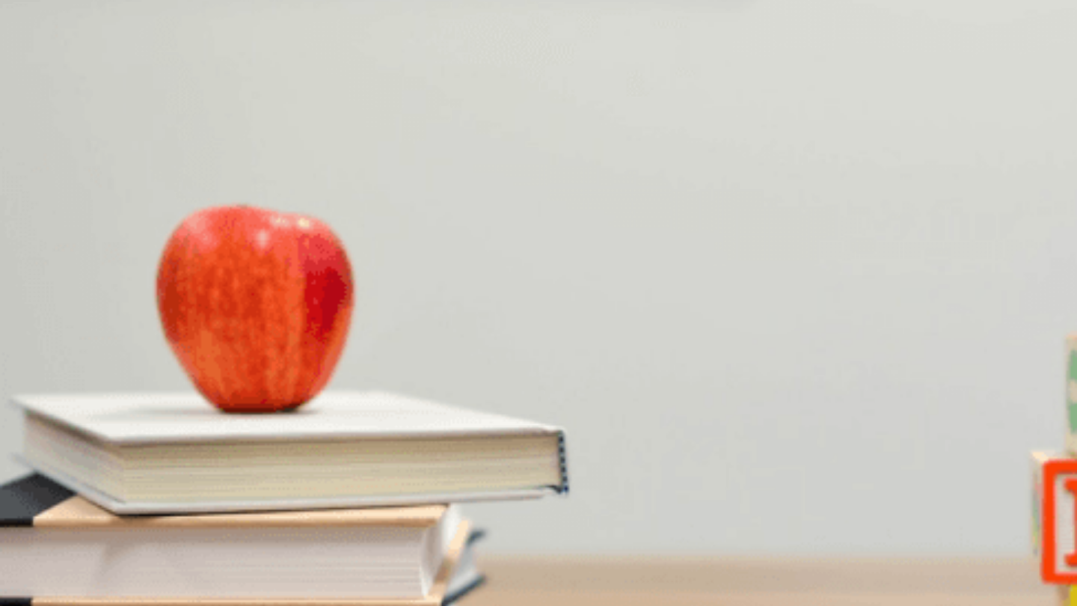
click at [779, 188] on h4 "Question 1" at bounding box center [538, 197] width 1077 height 18
click at [311, 520] on div at bounding box center [538, 520] width 1077 height 0
click at [312, 520] on div at bounding box center [538, 520] width 1077 height 0
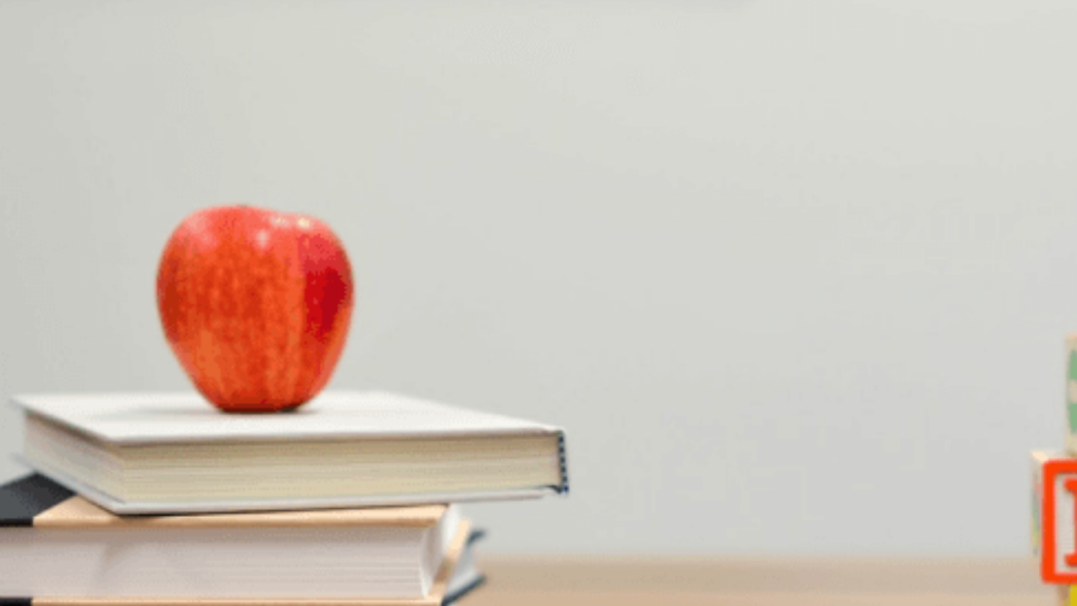
click at [629, 188] on div "Question 1 What will the woman bring? A A tent B A blanket and sandwiches C Dri…" at bounding box center [538, 219] width 1077 height 63
type input "42"
click at [779, 88] on icon "button" at bounding box center [946, 88] width 0 height 0
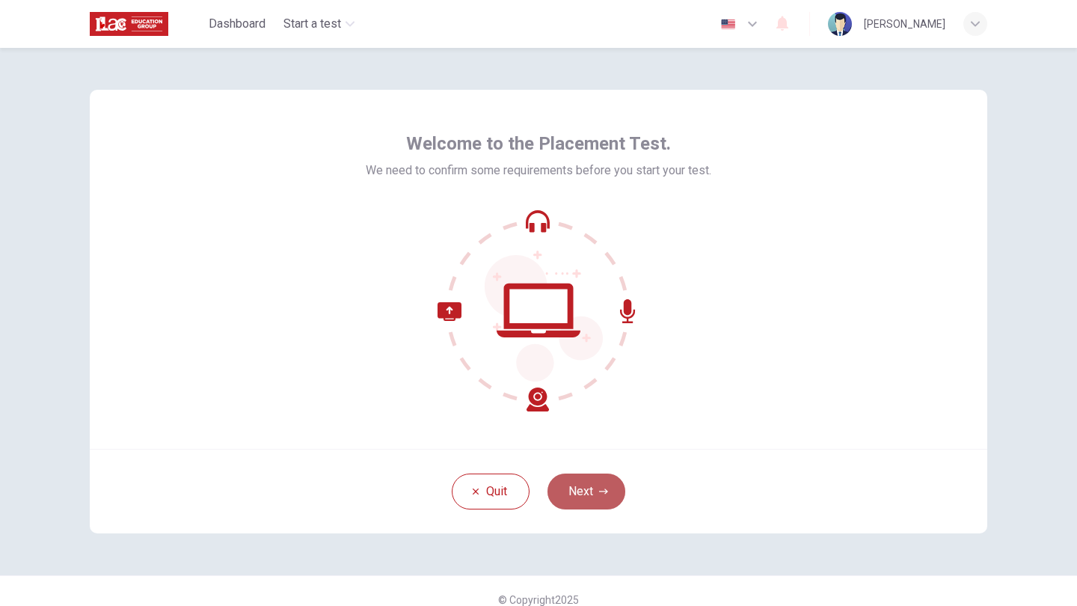
click at [601, 486] on button "Next" at bounding box center [586, 491] width 78 height 36
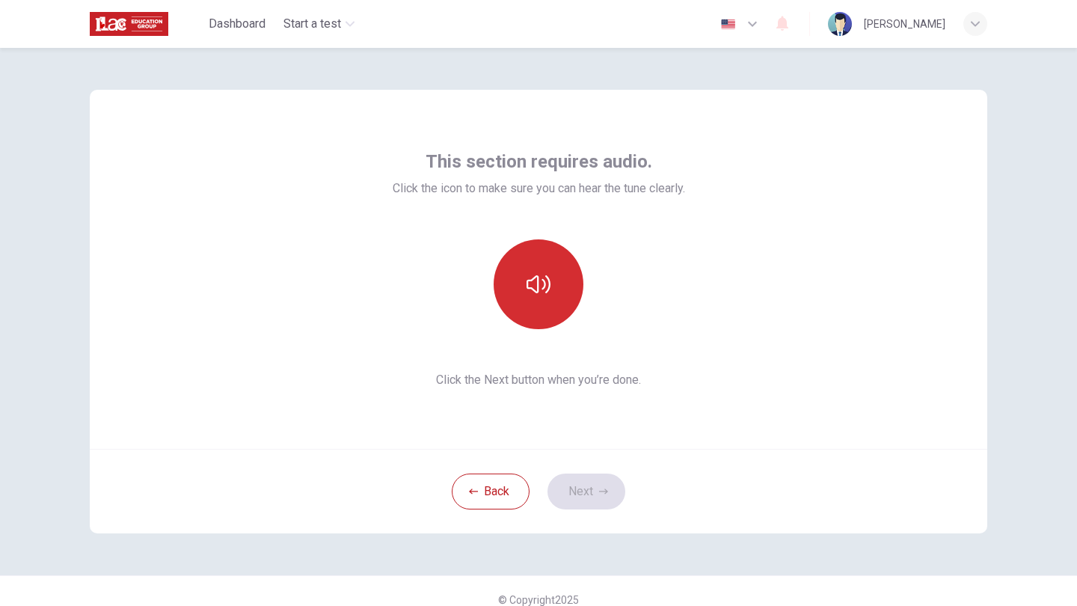
click at [550, 287] on button "button" at bounding box center [538, 284] width 90 height 90
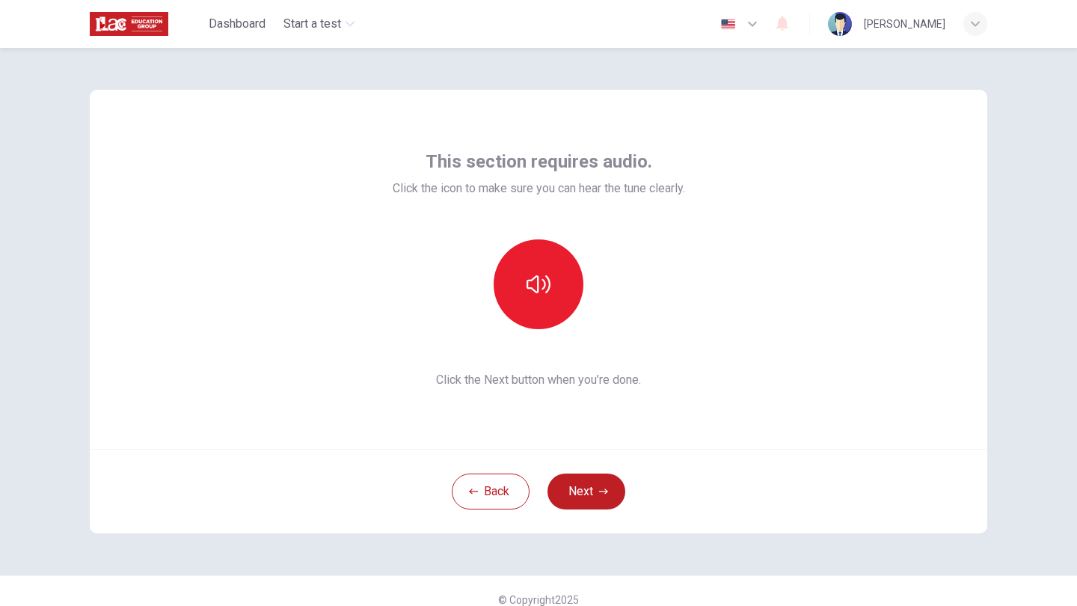
click at [538, 284] on button "button" at bounding box center [538, 284] width 90 height 90
click at [547, 240] on button "button" at bounding box center [538, 284] width 90 height 90
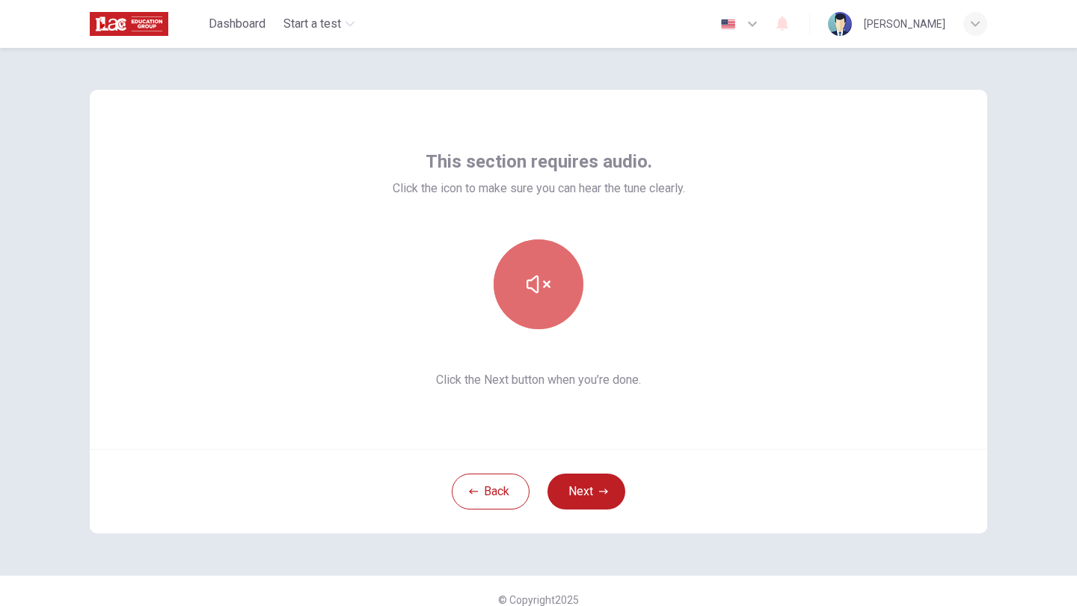
click at [547, 240] on button "button" at bounding box center [538, 284] width 90 height 90
click at [538, 284] on button "button" at bounding box center [538, 284] width 90 height 90
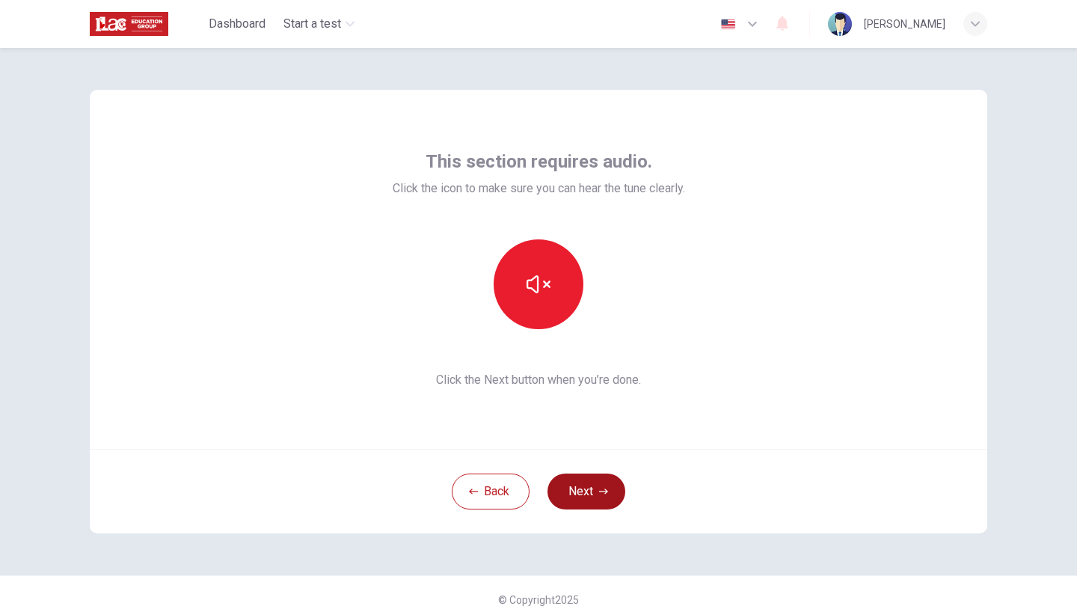
click at [594, 492] on button "Next" at bounding box center [586, 491] width 78 height 36
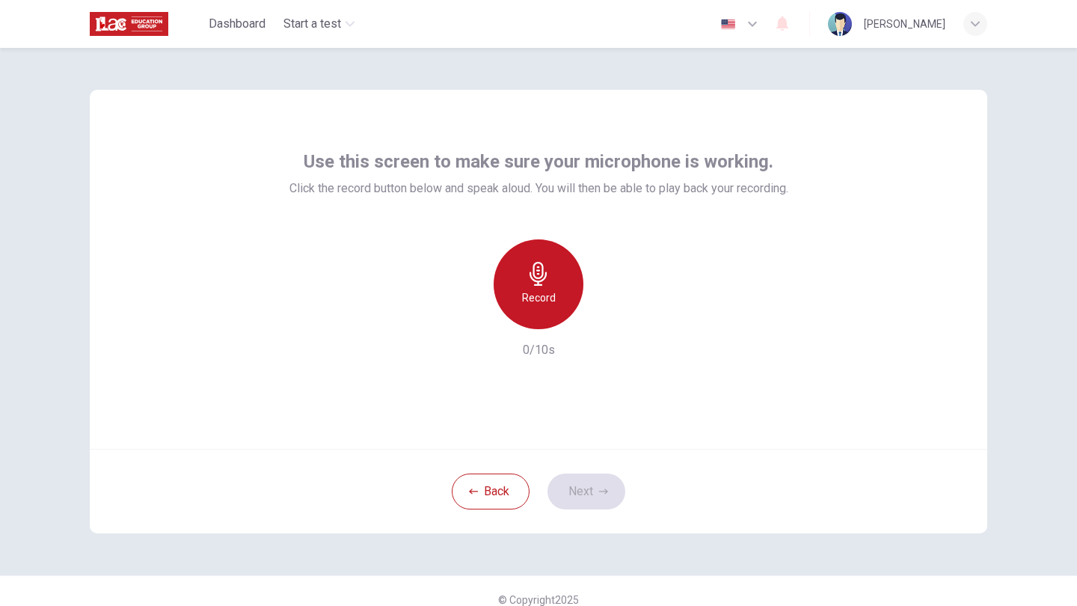
click at [553, 312] on div "Record" at bounding box center [538, 284] width 90 height 90
click at [553, 312] on div "Stop" at bounding box center [538, 284] width 90 height 90
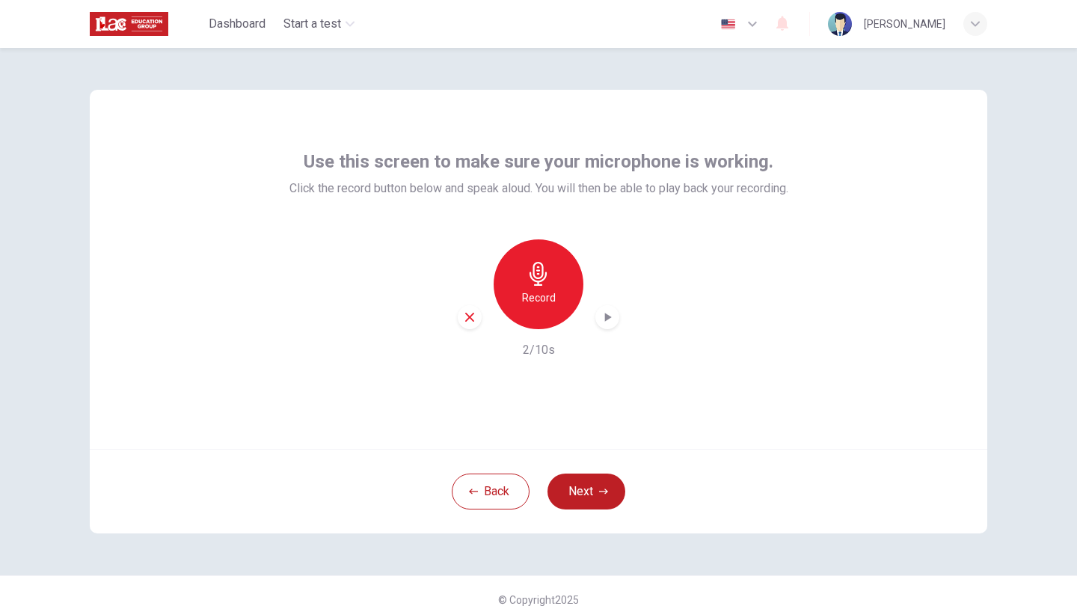
click at [618, 322] on div "button" at bounding box center [607, 317] width 24 height 24
click at [600, 503] on button "Next" at bounding box center [586, 491] width 78 height 36
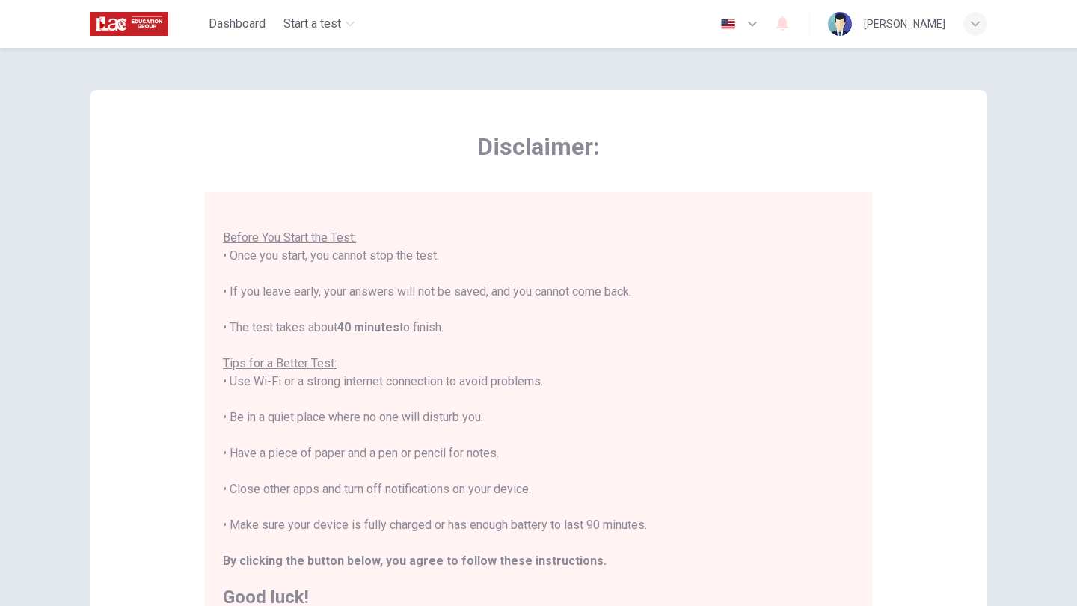
scroll to position [16, 0]
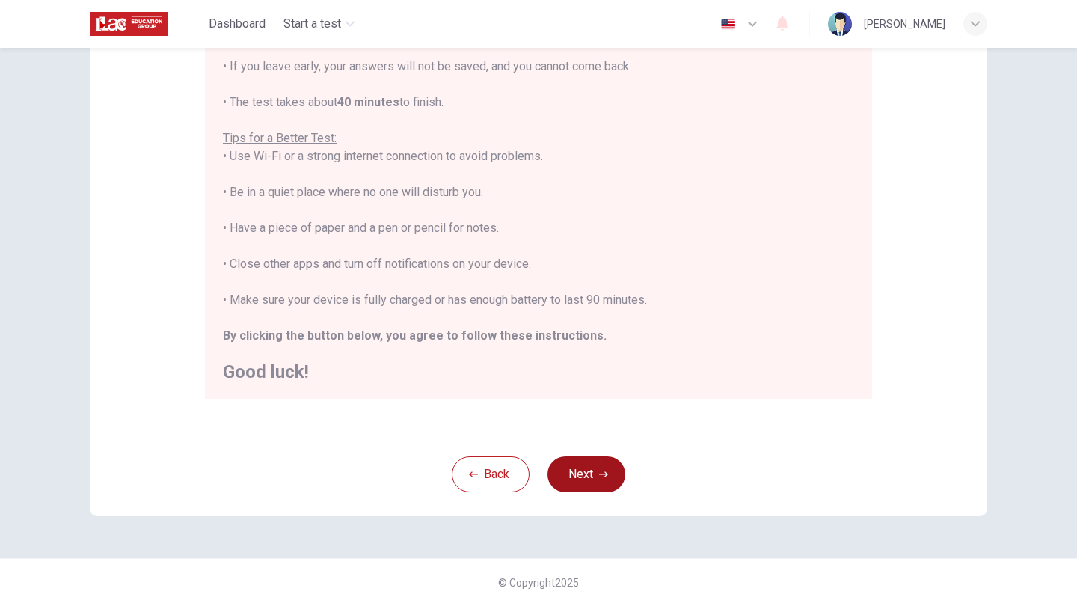
click at [609, 467] on button "Next" at bounding box center [586, 474] width 78 height 36
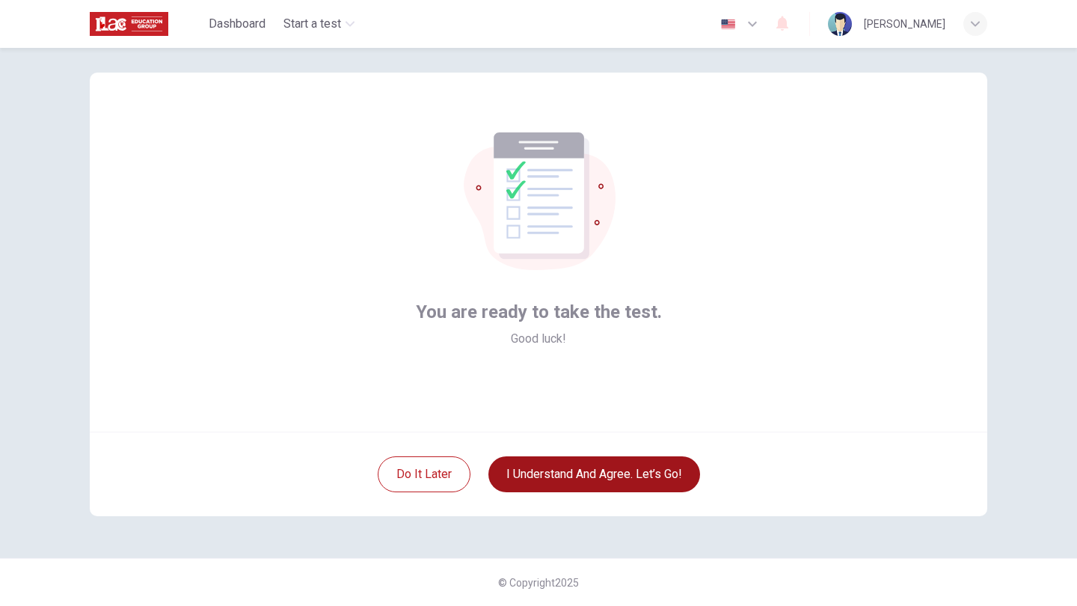
scroll to position [17, 0]
click at [609, 466] on button "I understand and agree. Let’s go!" at bounding box center [594, 474] width 212 height 36
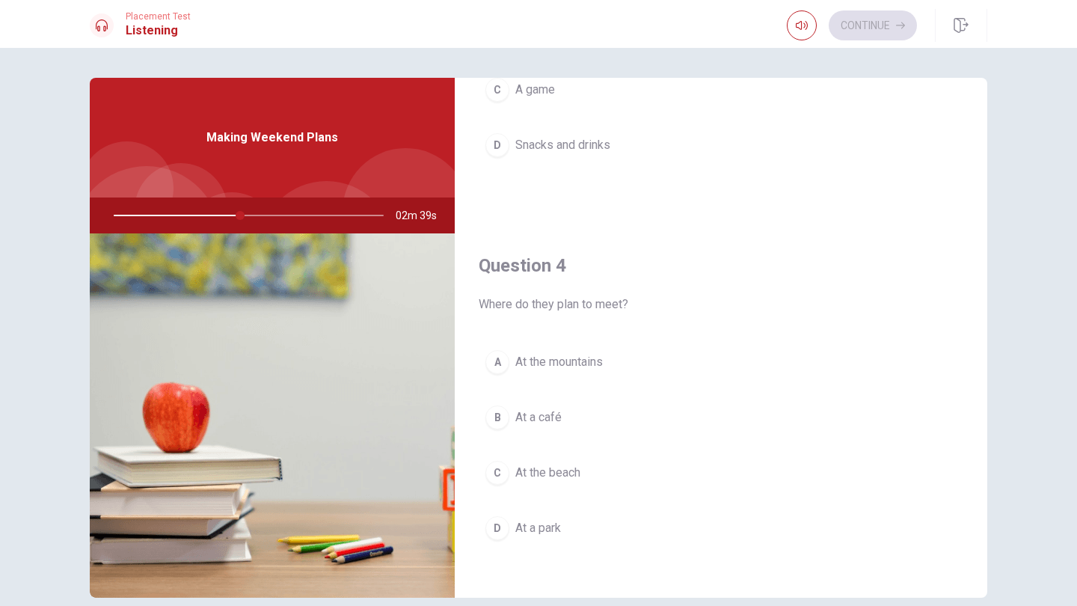
scroll to position [1003, 0]
click at [540, 525] on span "At a park" at bounding box center [538, 527] width 46 height 18
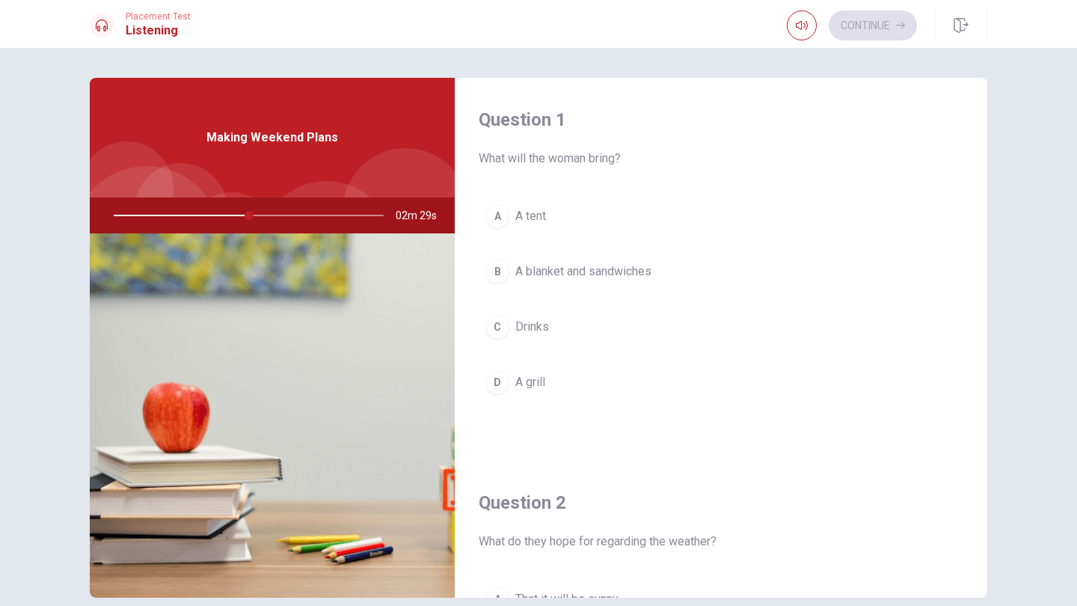
scroll to position [0, 0]
click at [577, 271] on span "A blanket and sandwiches" at bounding box center [583, 271] width 136 height 18
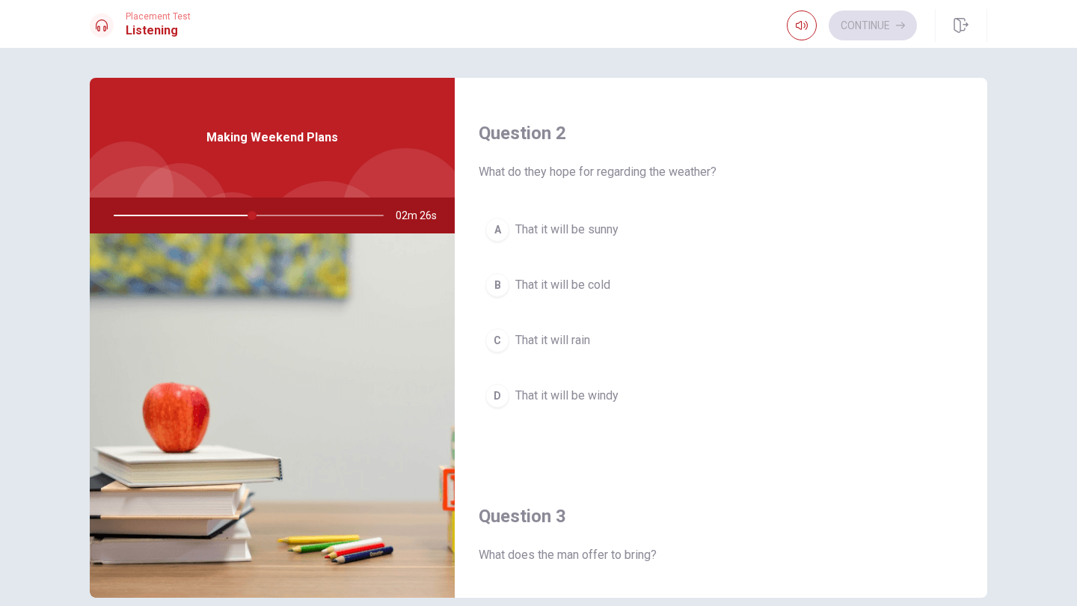
scroll to position [371, 0]
drag, startPoint x: 253, startPoint y: 218, endPoint x: 182, endPoint y: 217, distance: 71.0
click at [182, 217] on div at bounding box center [246, 215] width 300 height 36
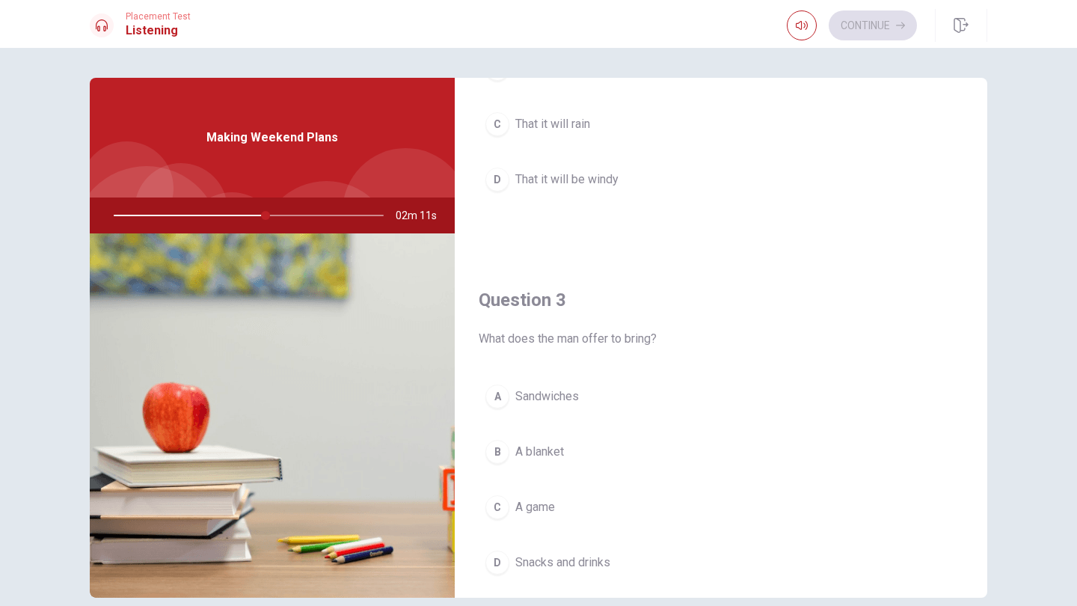
scroll to position [584, 0]
click at [576, 567] on span "Snacks and drinks" at bounding box center [562, 564] width 95 height 18
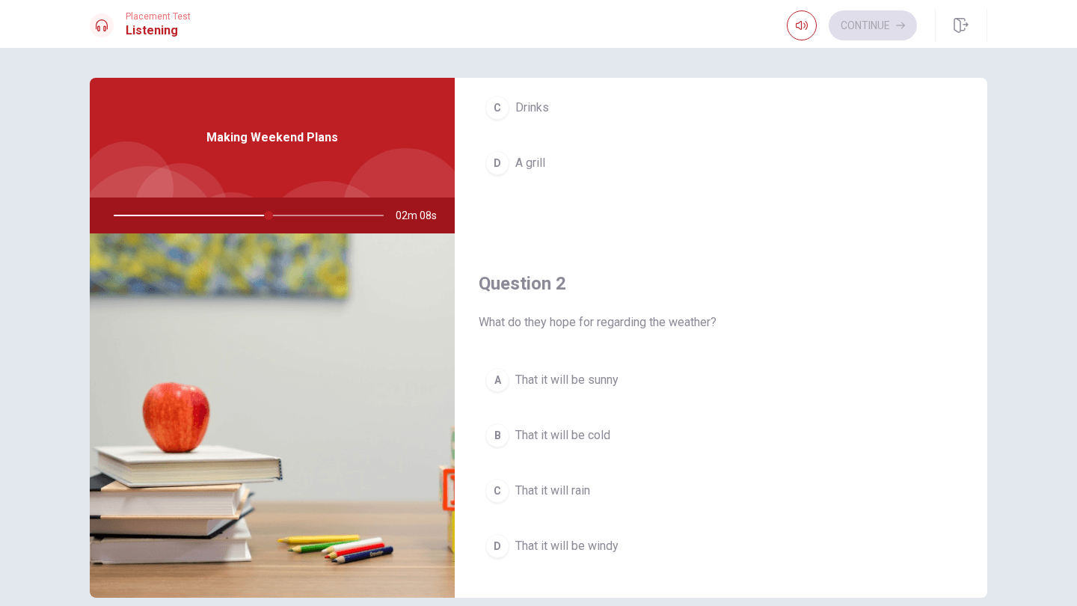
scroll to position [248, 0]
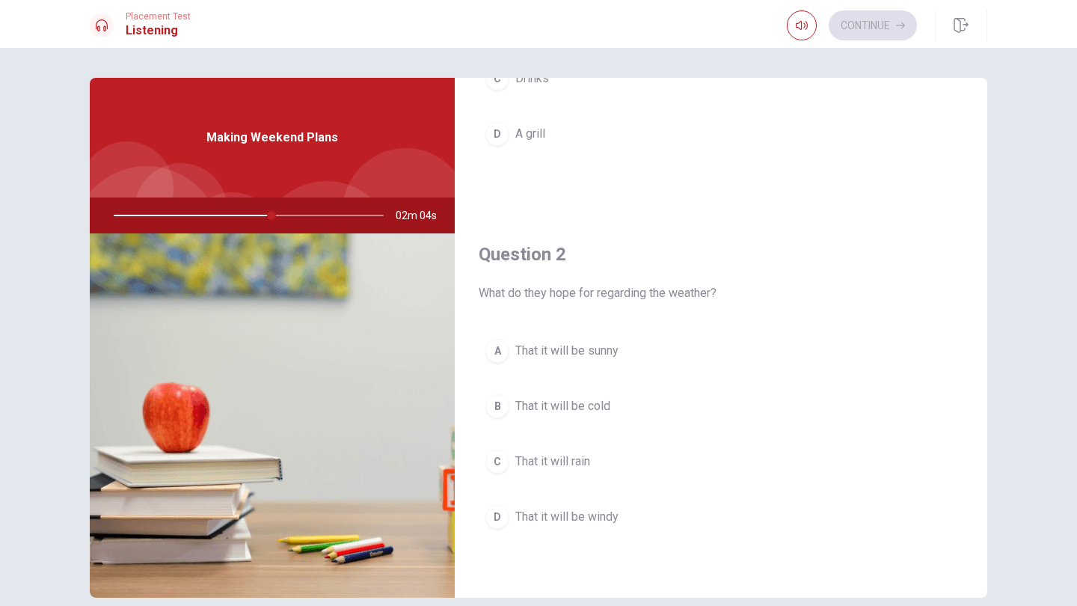
click at [607, 354] on span "That it will be sunny" at bounding box center [566, 351] width 103 height 18
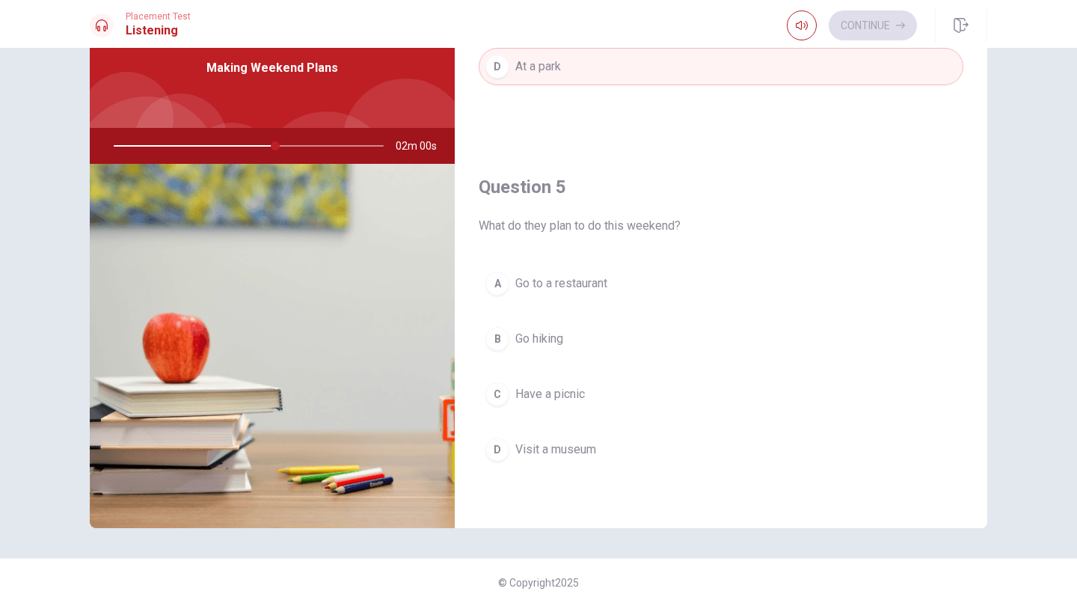
scroll to position [70, 0]
click at [584, 395] on span "Have a picnic" at bounding box center [550, 394] width 70 height 18
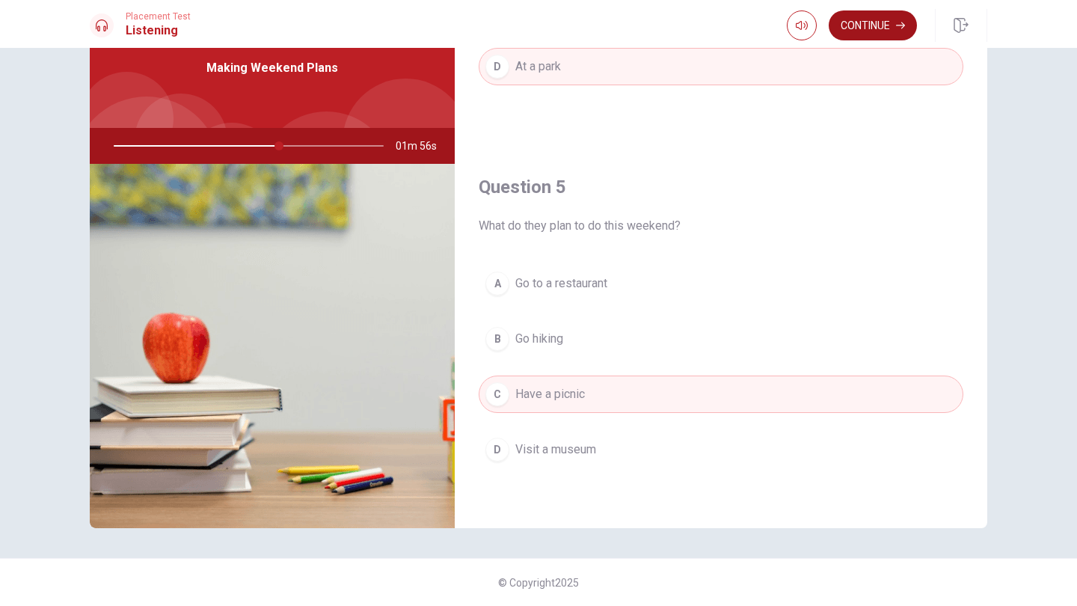
click at [894, 28] on button "Continue" at bounding box center [872, 25] width 88 height 30
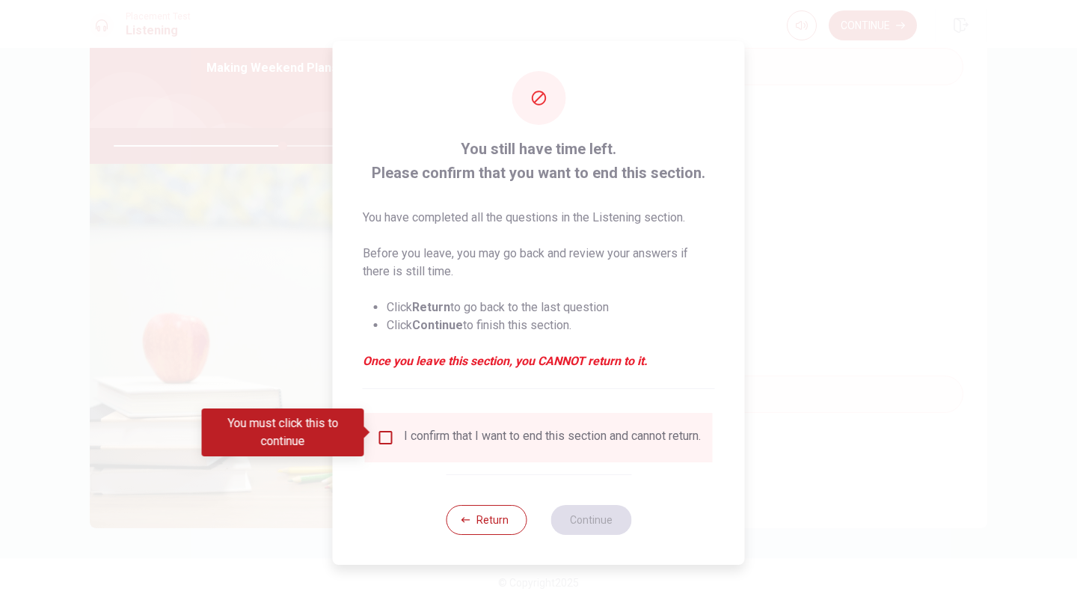
click at [496, 530] on button "Return" at bounding box center [486, 520] width 81 height 30
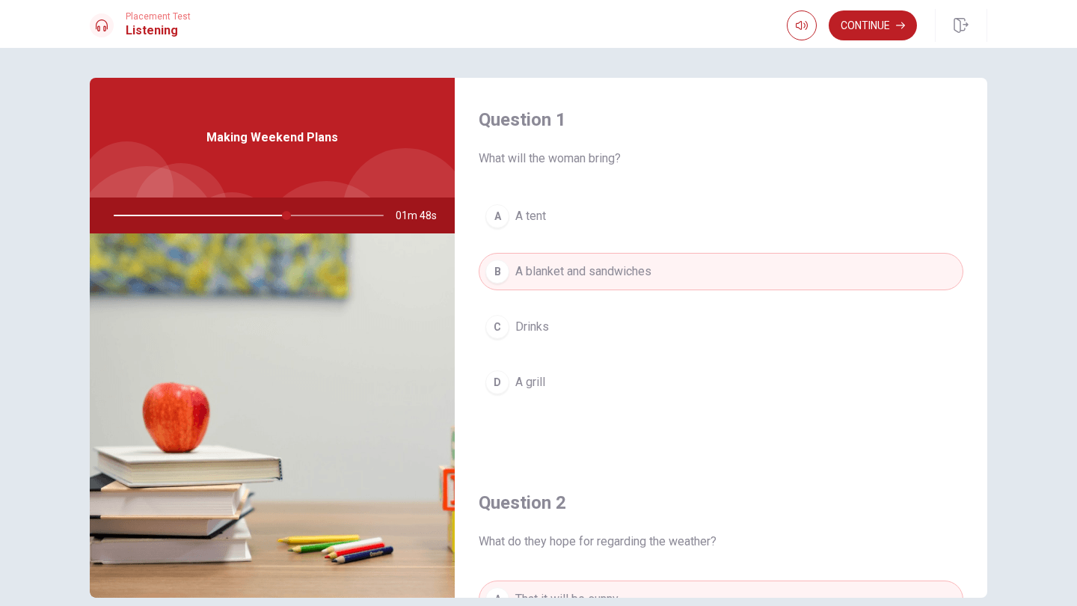
scroll to position [0, 0]
drag, startPoint x: 288, startPoint y: 213, endPoint x: 190, endPoint y: 225, distance: 98.7
click at [190, 225] on div at bounding box center [246, 215] width 300 height 36
click at [136, 215] on div at bounding box center [246, 215] width 300 height 36
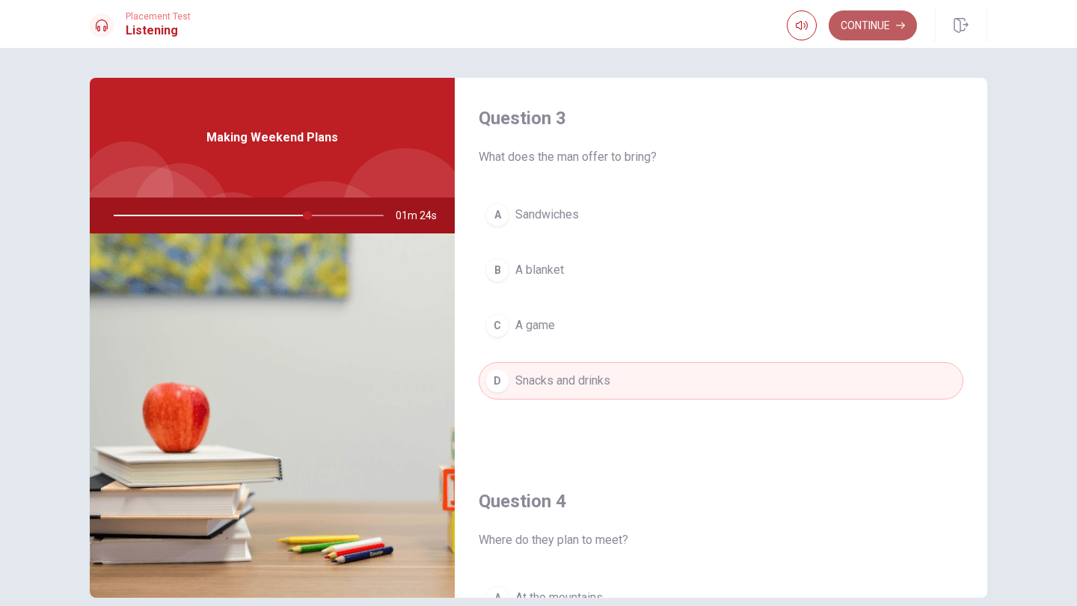
click at [884, 19] on button "Continue" at bounding box center [872, 25] width 88 height 30
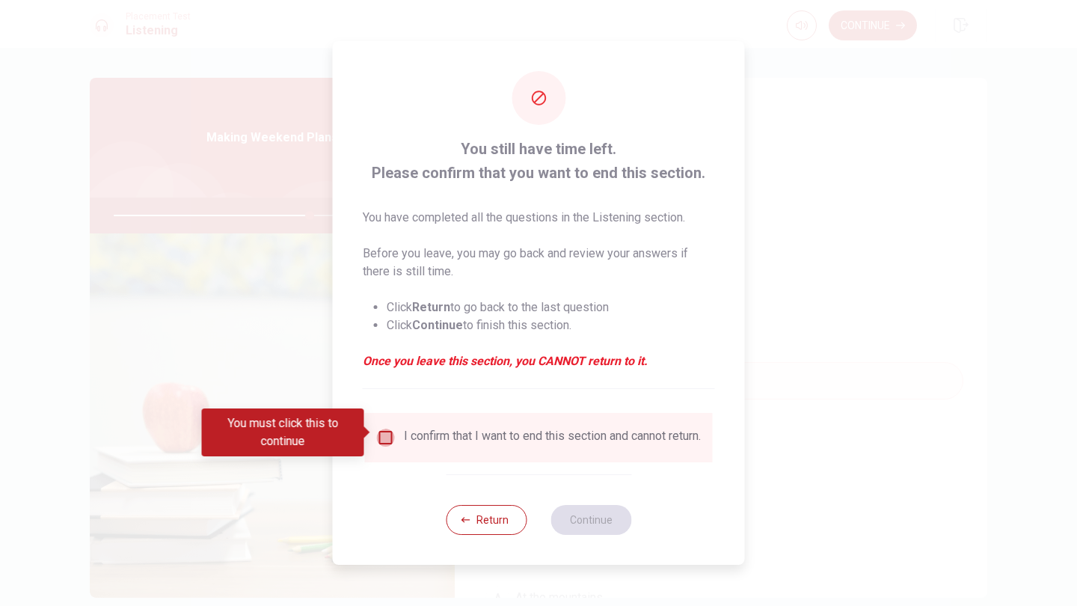
drag, startPoint x: 391, startPoint y: 437, endPoint x: 463, endPoint y: 454, distance: 73.8
click at [391, 437] on input "You must click this to continue" at bounding box center [386, 437] width 18 height 18
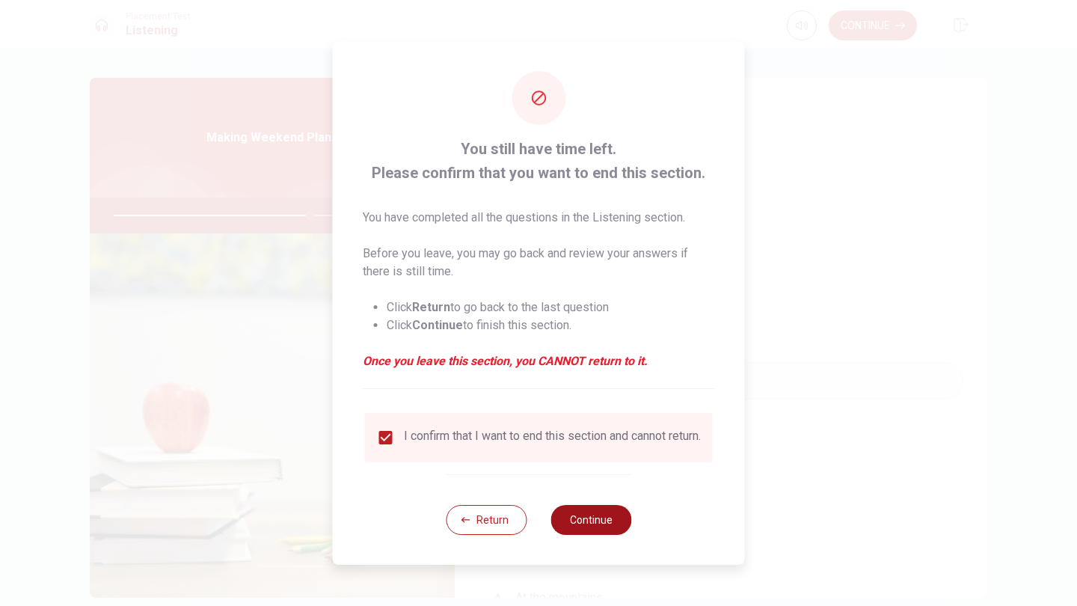
click at [581, 522] on button "Continue" at bounding box center [590, 520] width 81 height 30
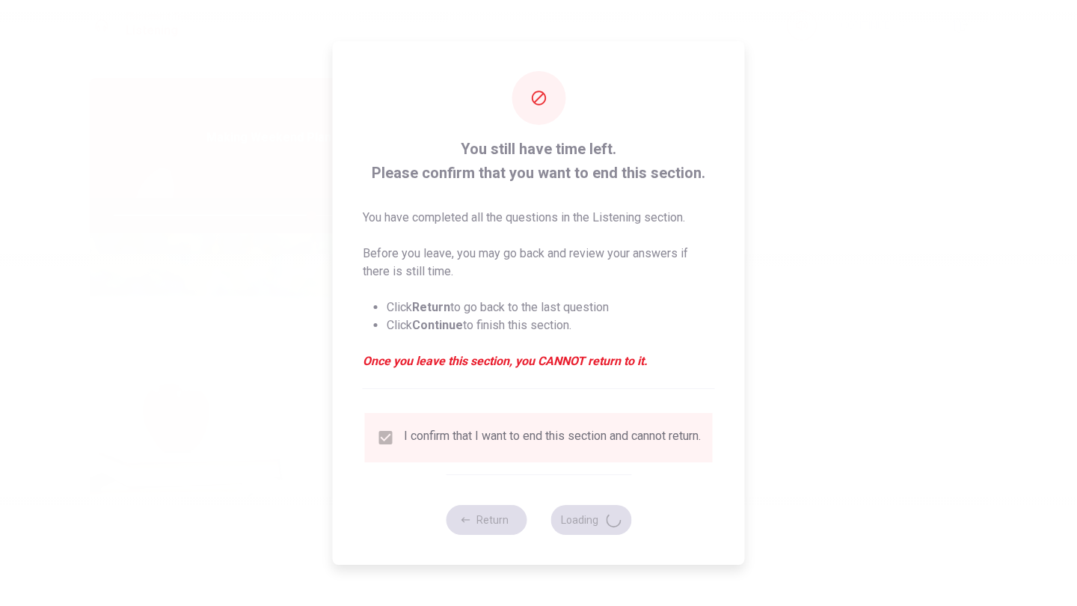
type input "74"
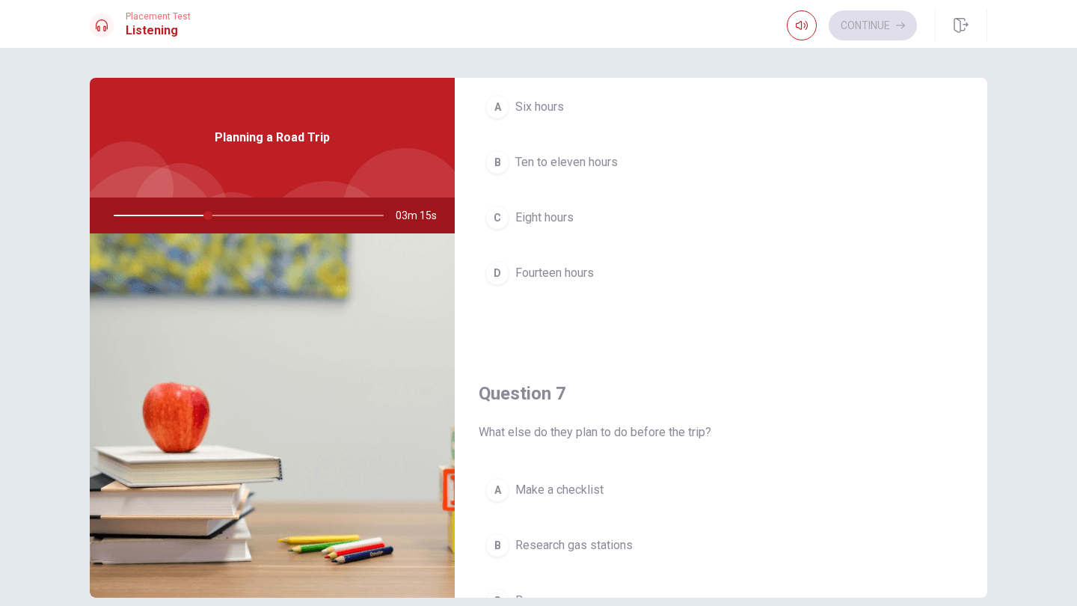
scroll to position [111, 0]
click at [568, 167] on span "Ten to eleven hours" at bounding box center [566, 160] width 102 height 18
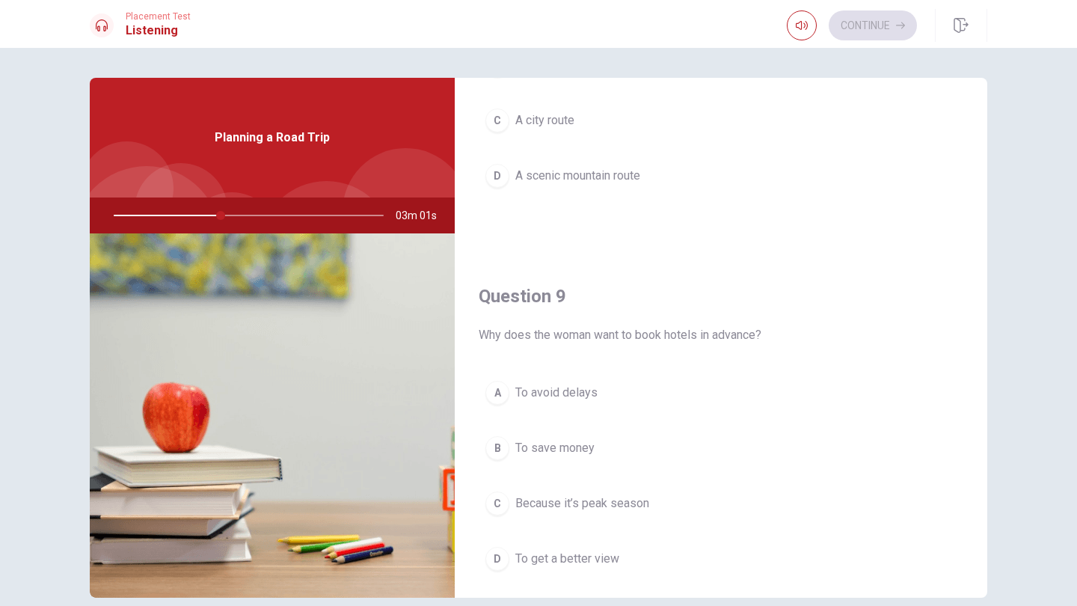
scroll to position [1017, 0]
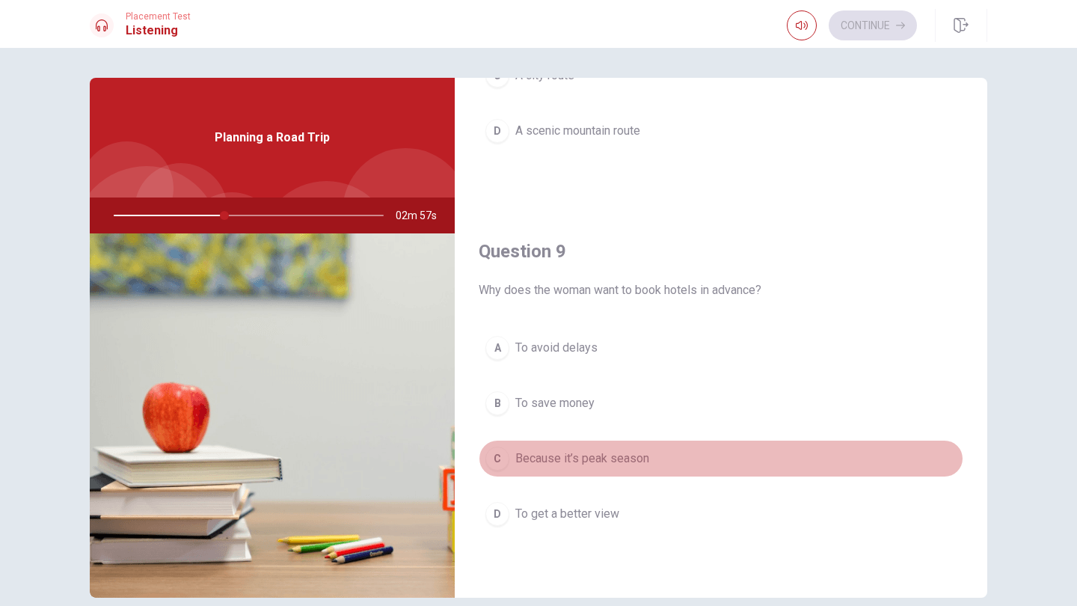
click at [624, 461] on span "Because it’s peak season" at bounding box center [582, 458] width 134 height 18
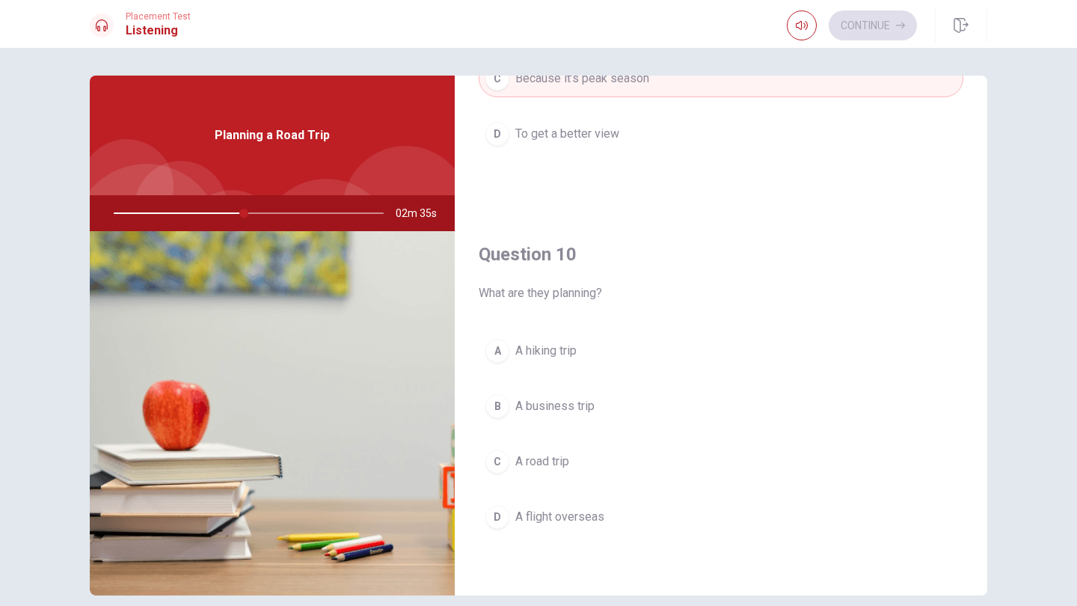
scroll to position [1, 0]
click at [553, 466] on span "A road trip" at bounding box center [542, 462] width 54 height 18
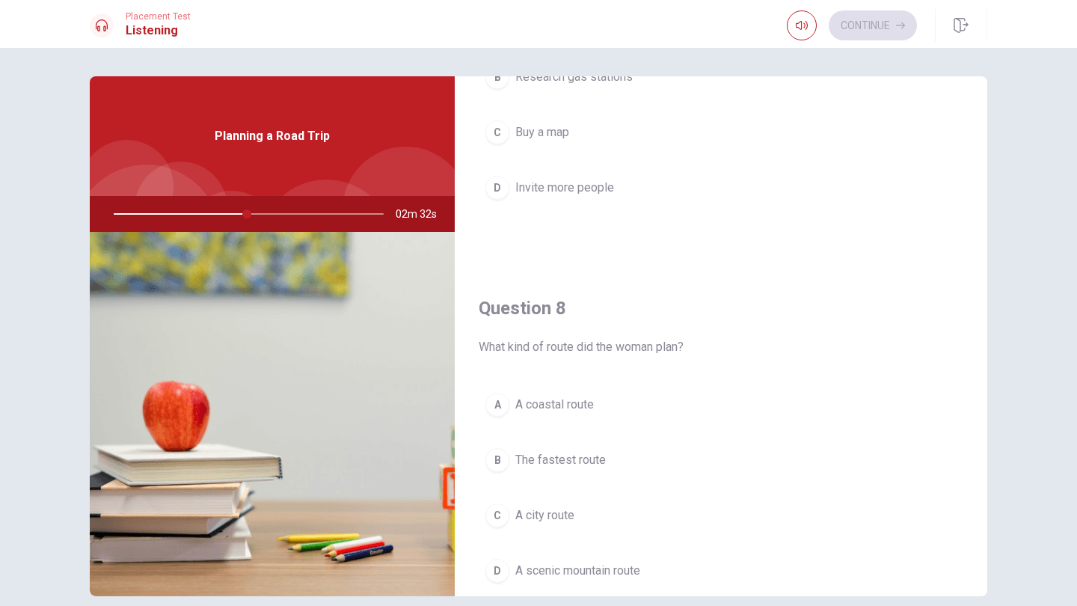
scroll to position [571, 0]
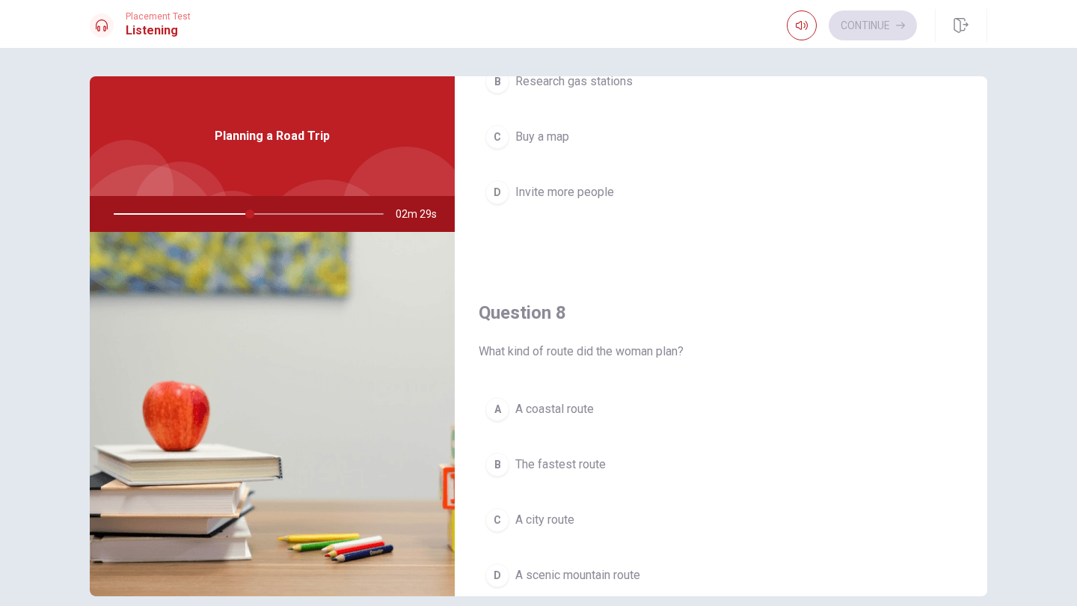
click at [619, 571] on span "A scenic mountain route" at bounding box center [577, 575] width 125 height 18
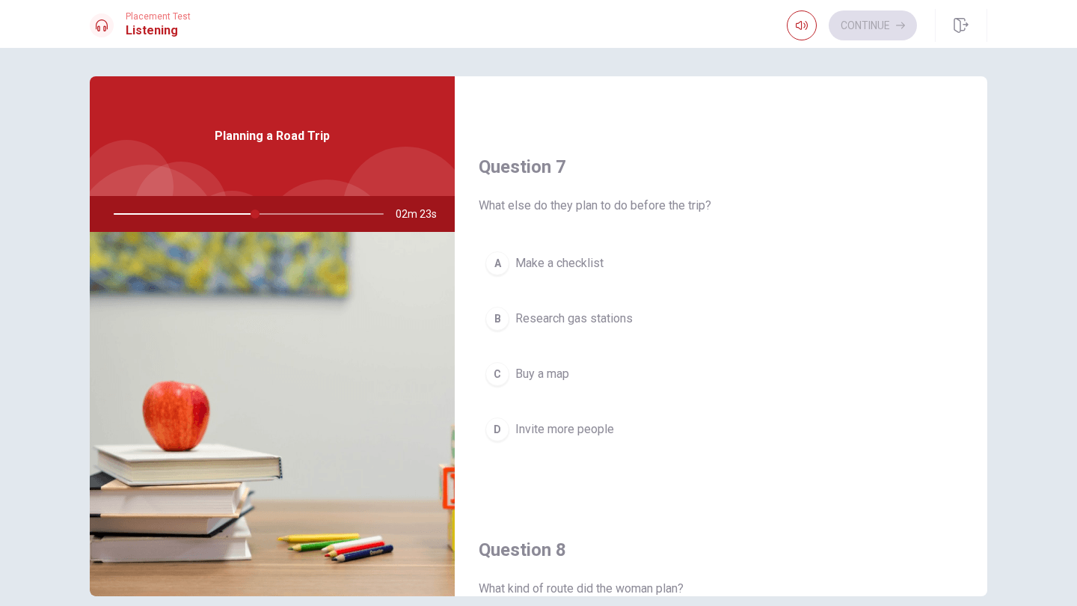
scroll to position [340, 0]
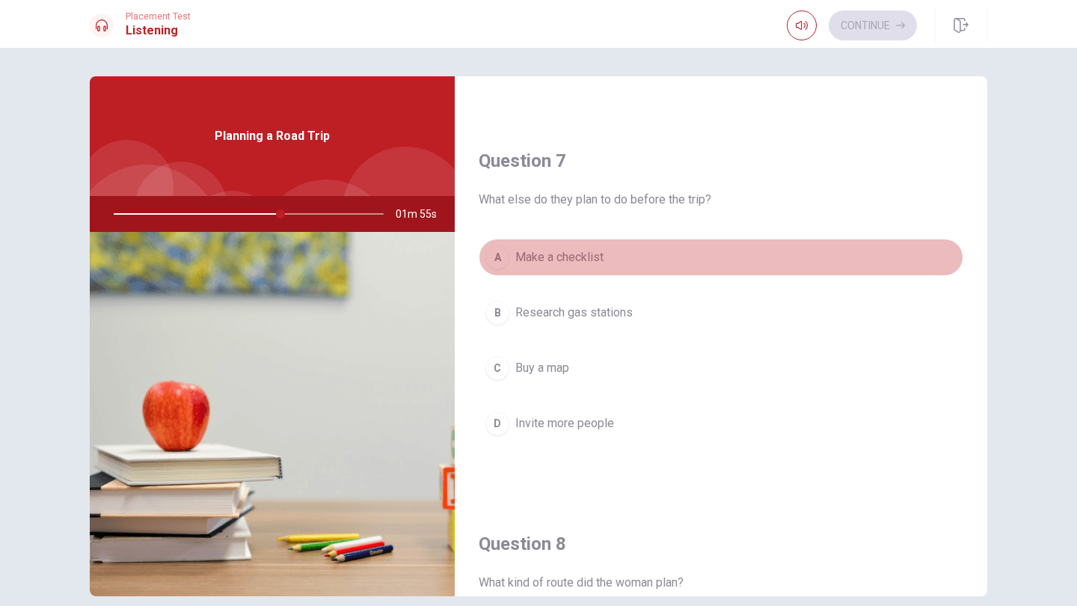
click at [567, 256] on span "Make a checklist" at bounding box center [559, 257] width 88 height 18
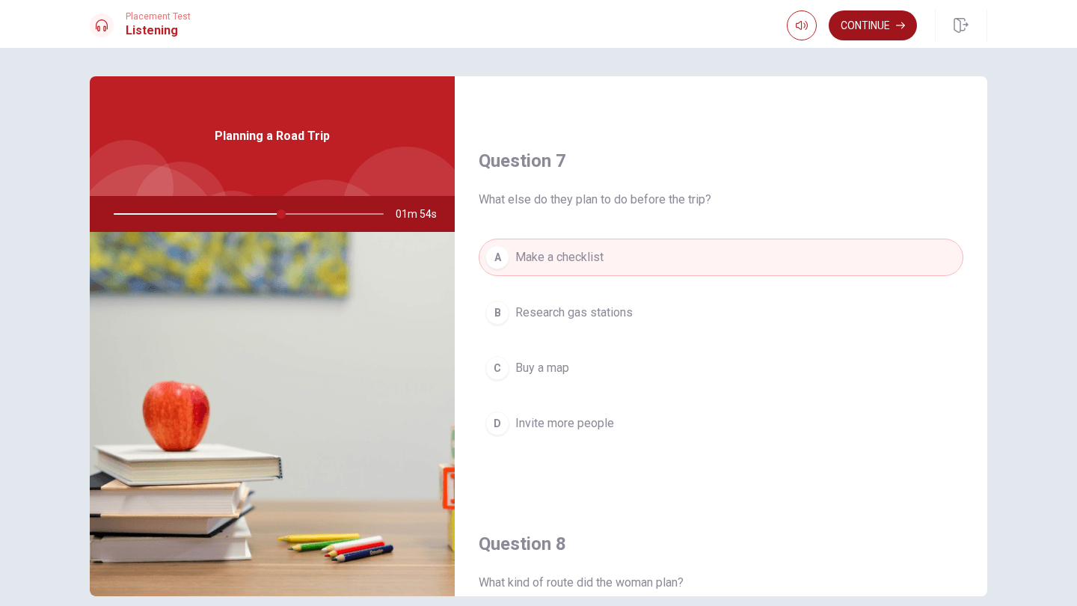
click at [882, 29] on button "Continue" at bounding box center [872, 25] width 88 height 30
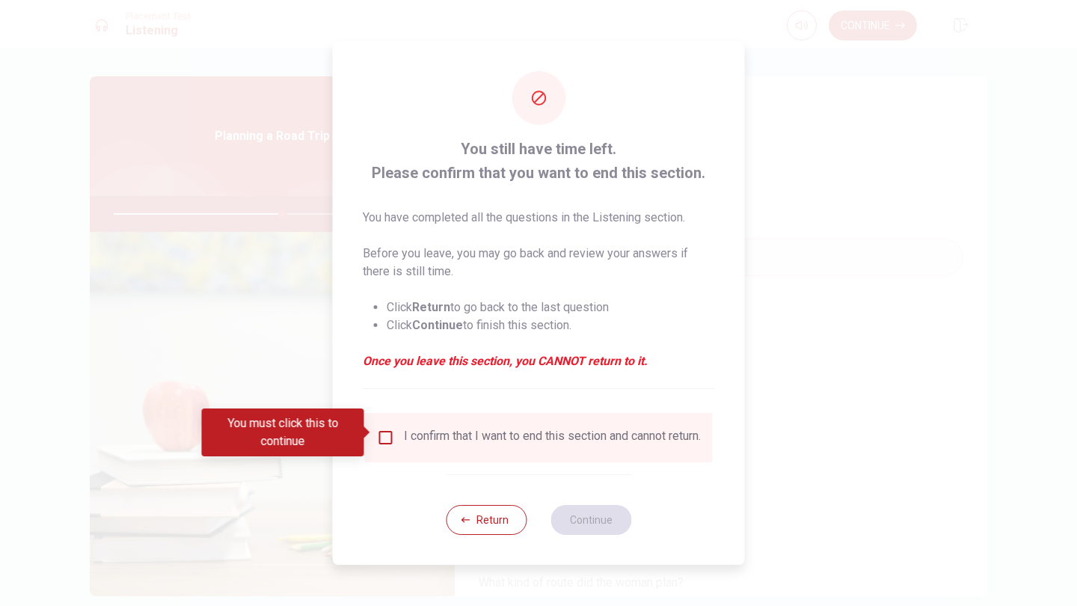
click at [502, 435] on div "I confirm that I want to end this section and cannot return." at bounding box center [552, 437] width 297 height 18
click at [386, 437] on input "You must click this to continue" at bounding box center [386, 437] width 18 height 18
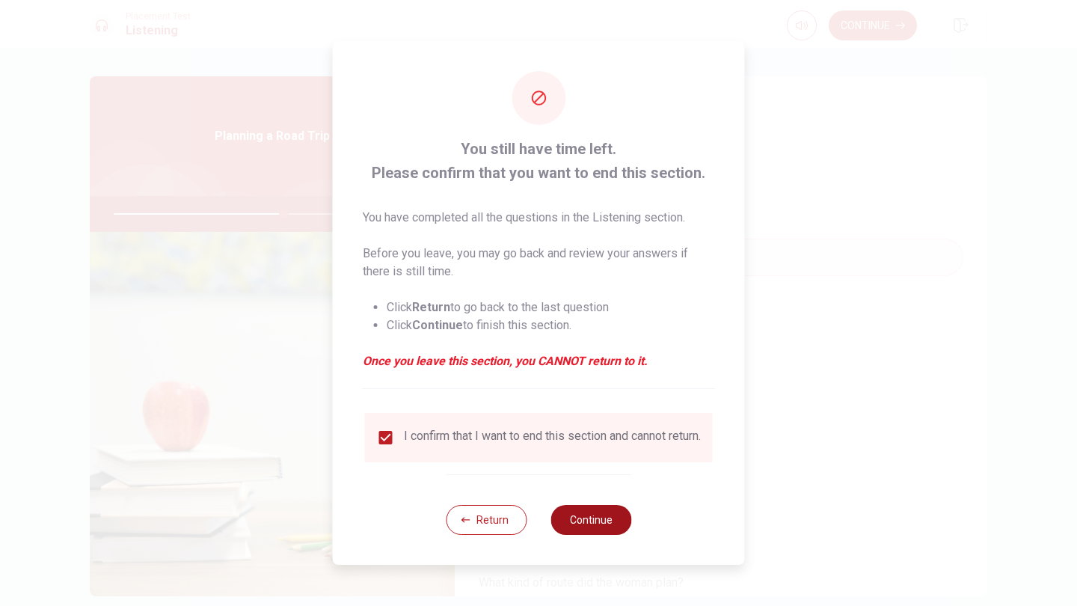
click at [590, 523] on button "Continue" at bounding box center [590, 520] width 81 height 30
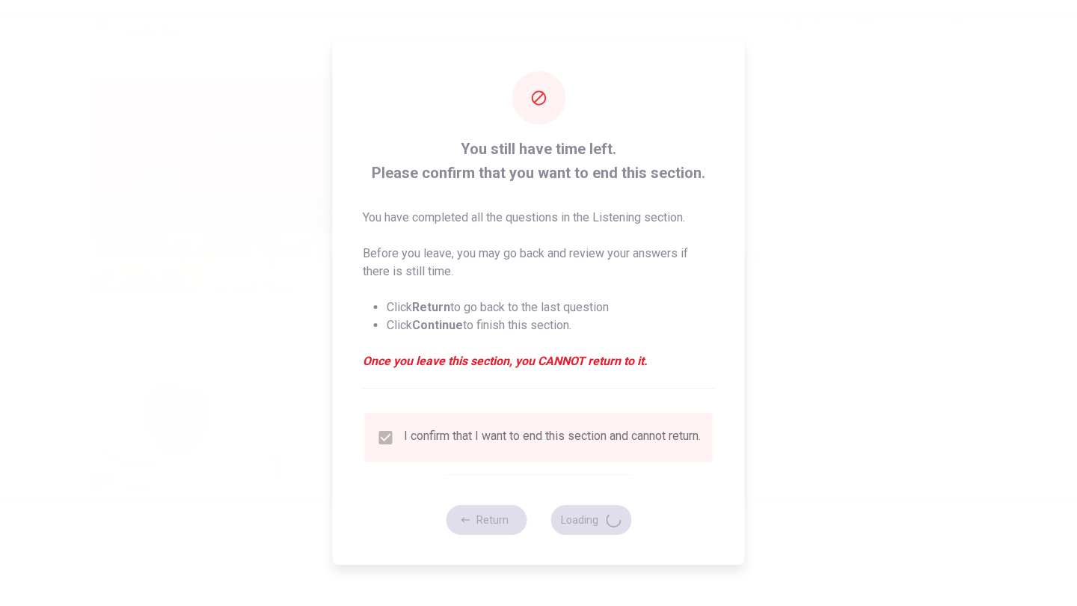
type input "64"
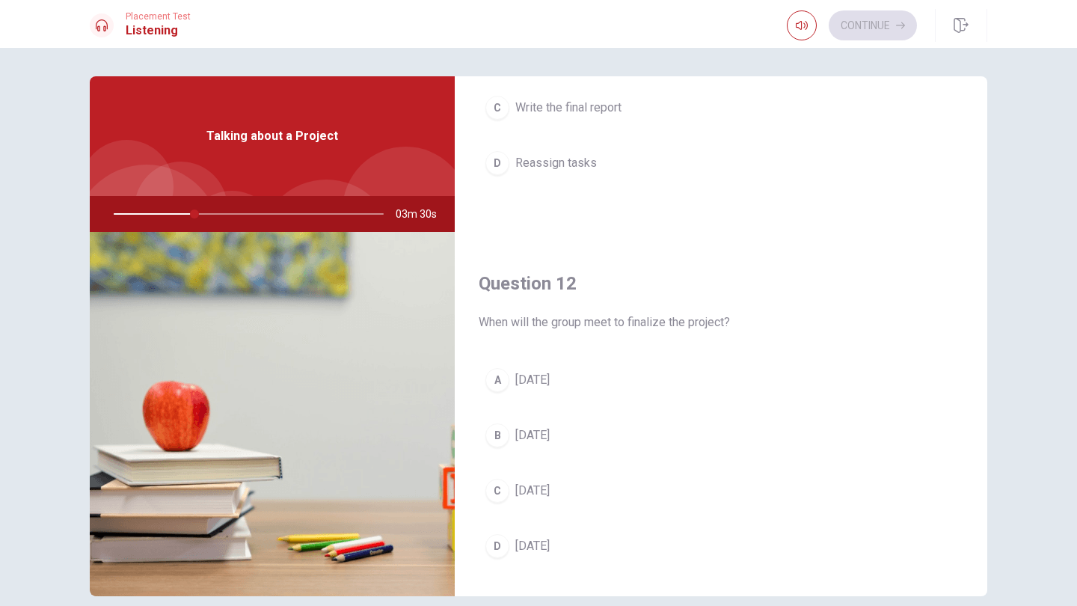
scroll to position [263, 0]
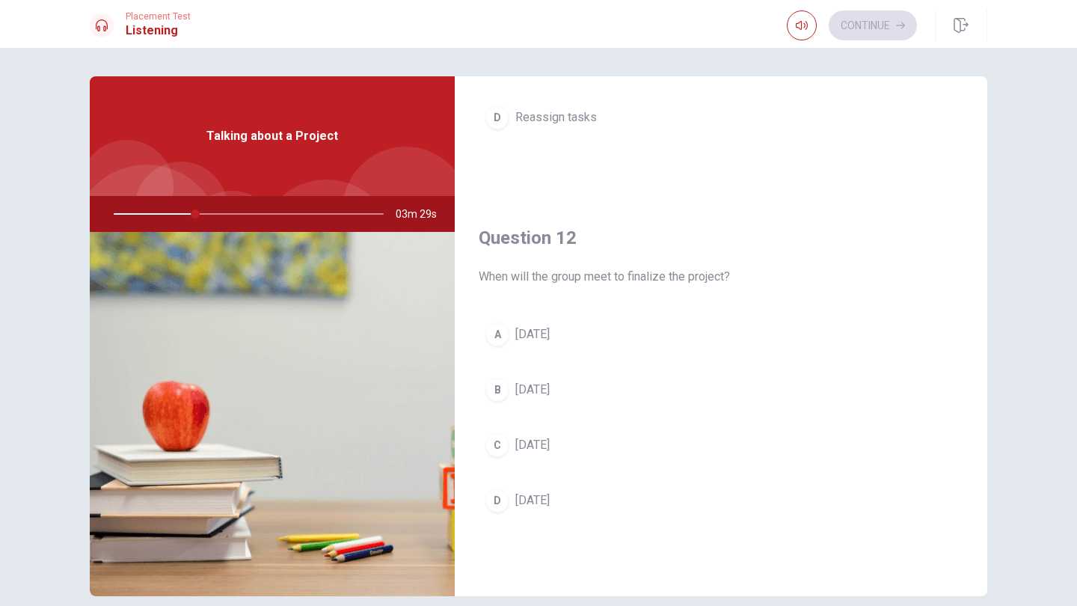
click at [538, 336] on span "Friday" at bounding box center [532, 334] width 34 height 18
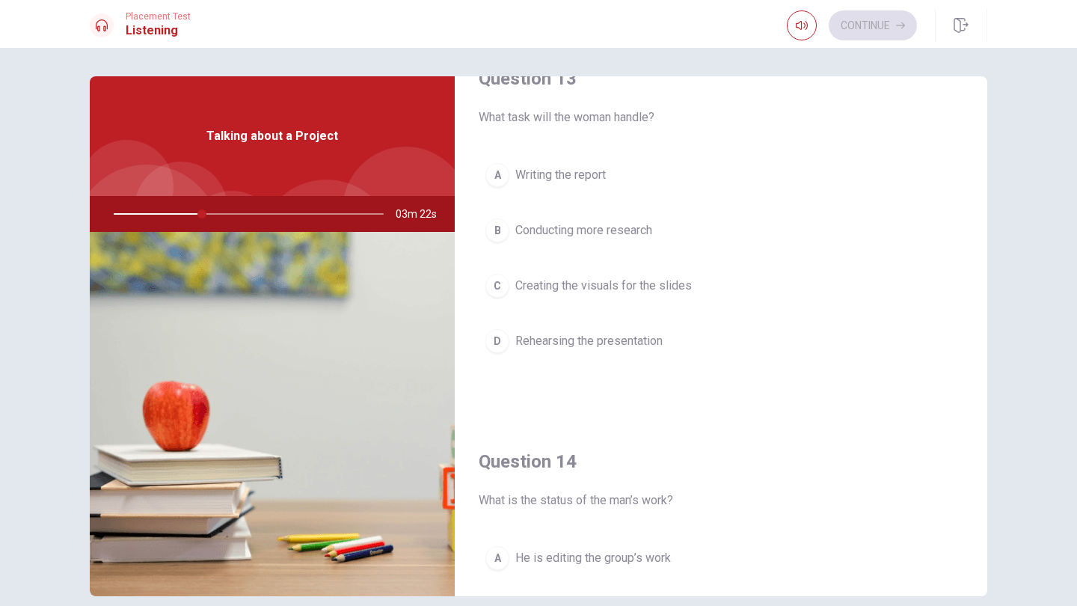
scroll to position [807, 0]
click at [622, 336] on span "Rehearsing the presentation" at bounding box center [588, 339] width 147 height 18
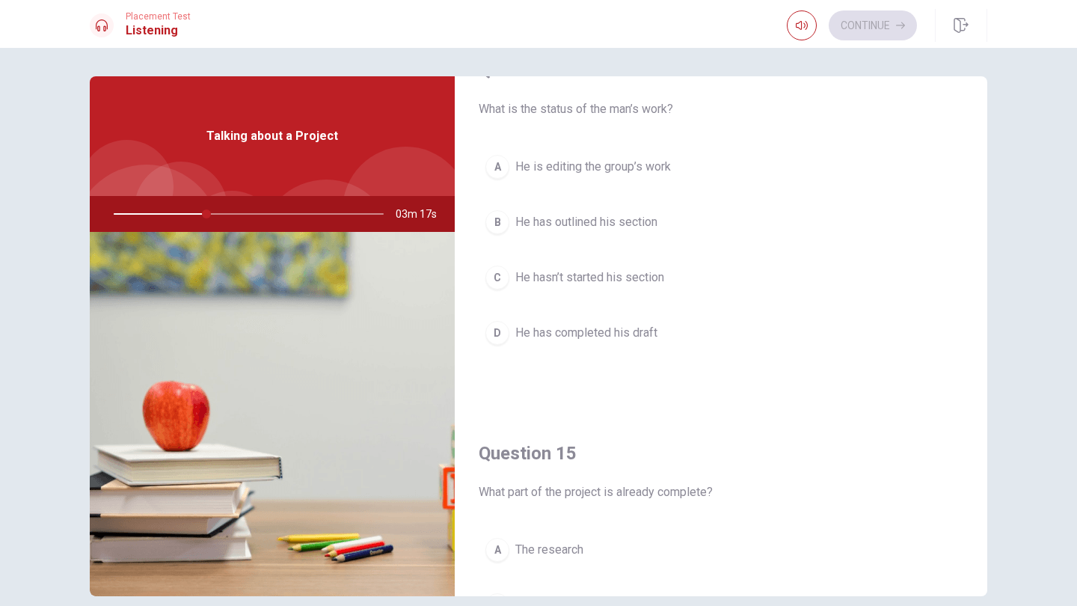
scroll to position [1208, 0]
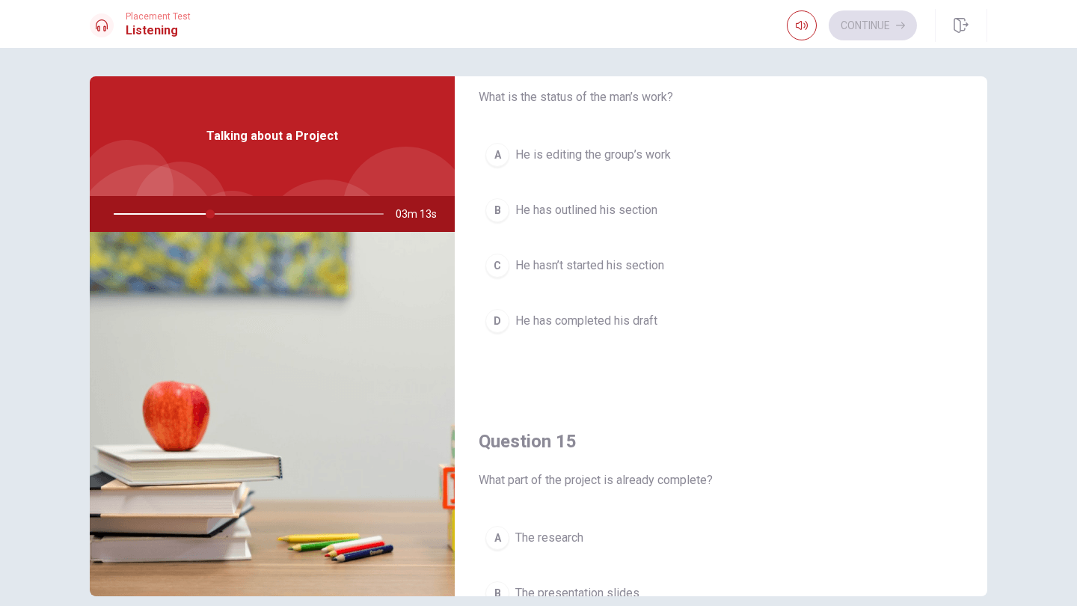
click at [647, 272] on span "He hasn’t started his section" at bounding box center [589, 265] width 149 height 18
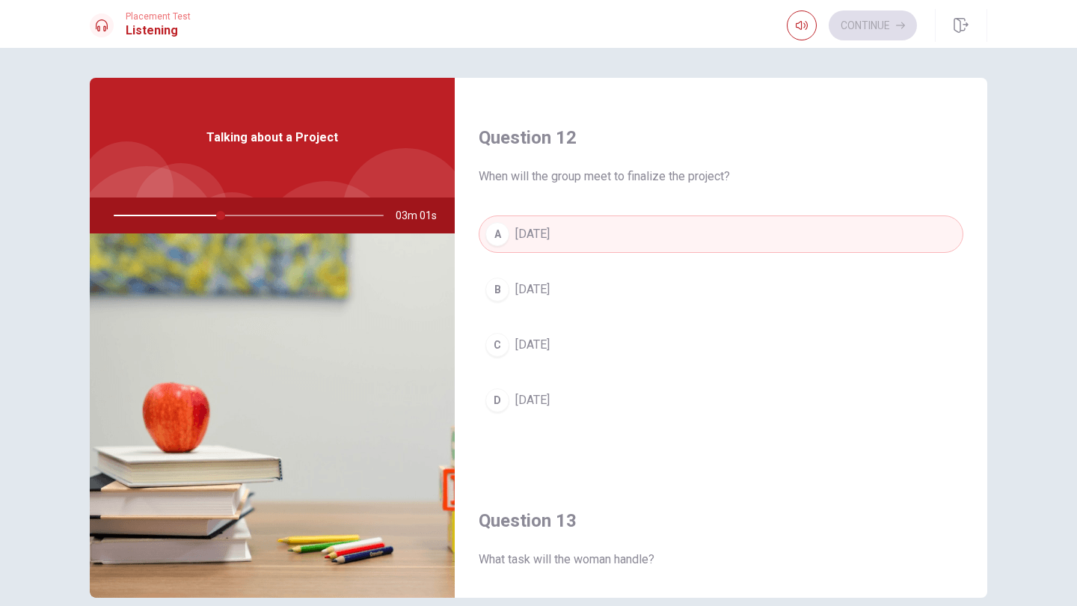
scroll to position [680, 0]
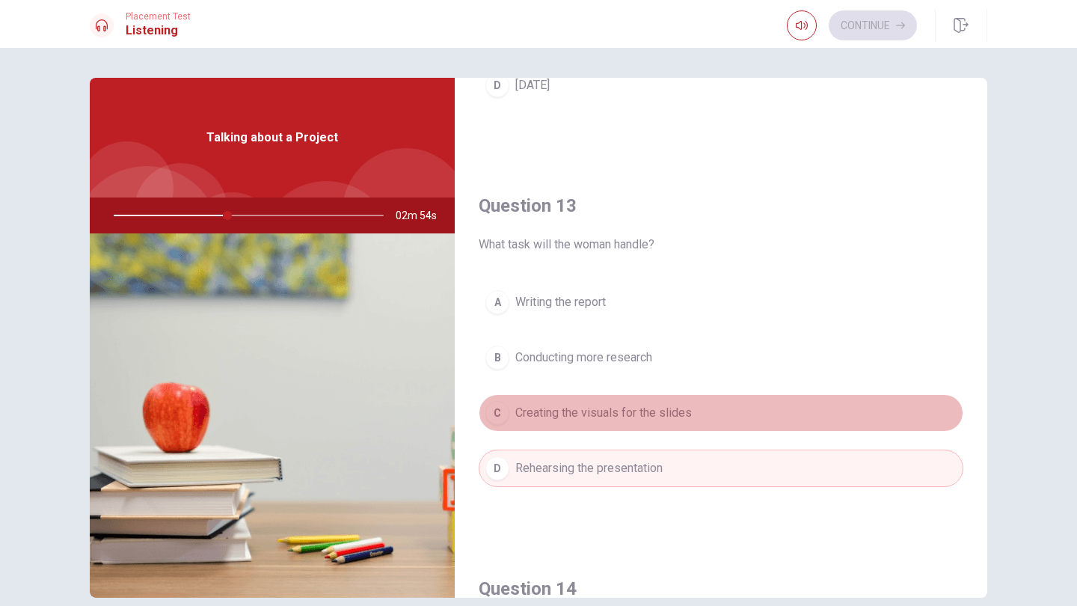
click at [655, 410] on span "Creating the visuals for the slides" at bounding box center [603, 413] width 176 height 18
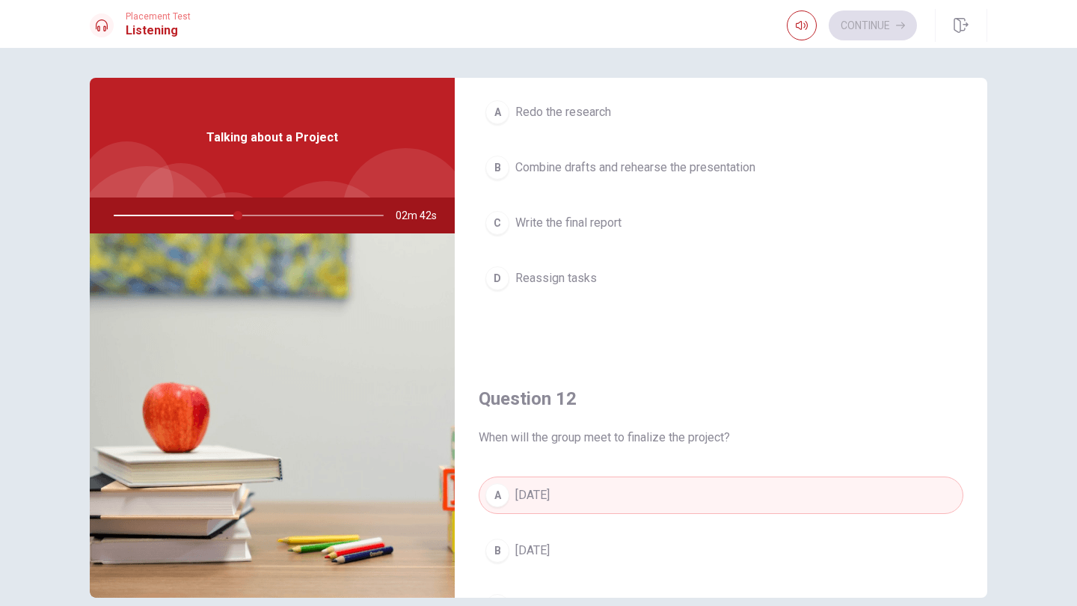
scroll to position [108, 0]
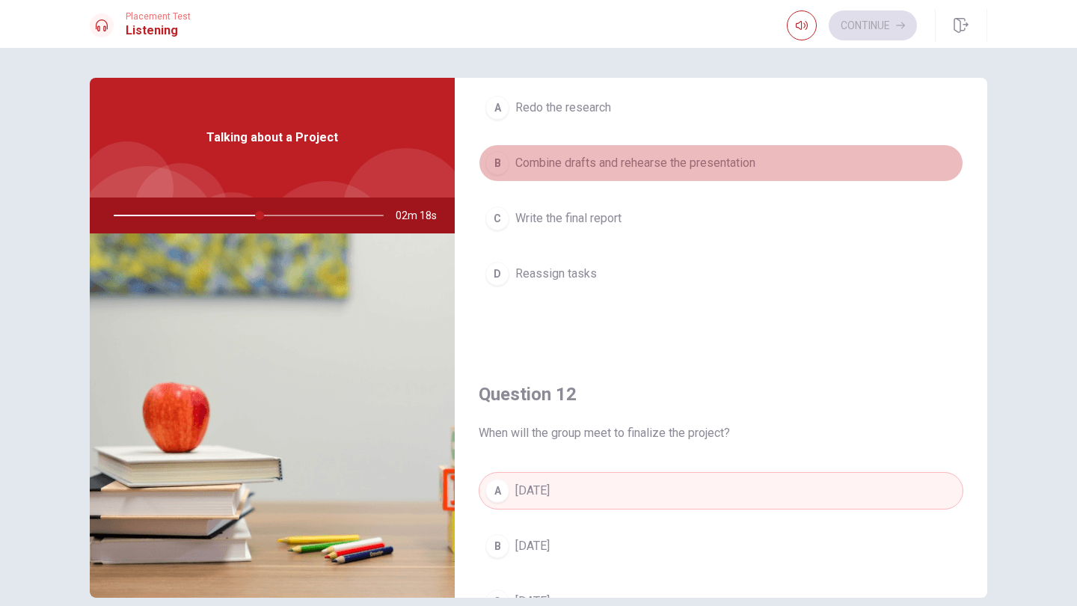
click at [588, 162] on span "Combine drafts and rehearse the presentation" at bounding box center [635, 163] width 240 height 18
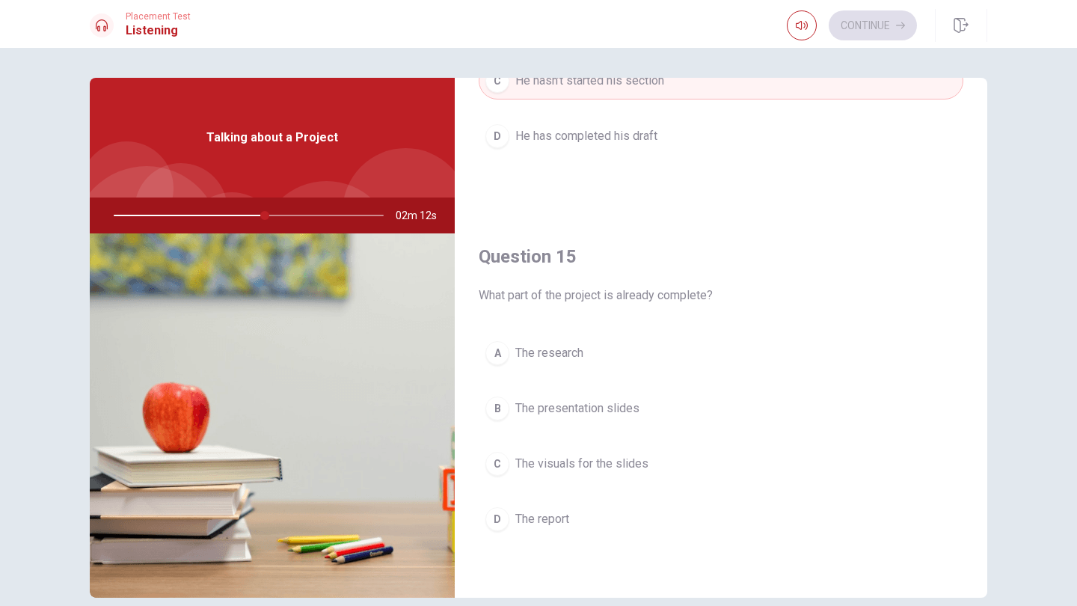
scroll to position [1394, 0]
click at [573, 355] on span "The research" at bounding box center [549, 353] width 68 height 18
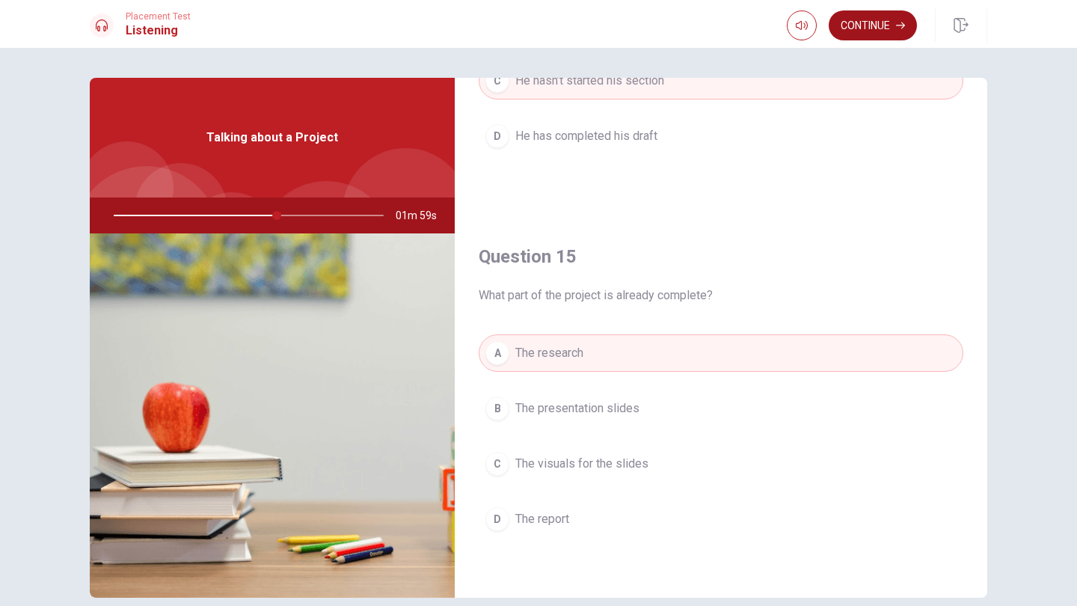
click at [867, 24] on button "Continue" at bounding box center [872, 25] width 88 height 30
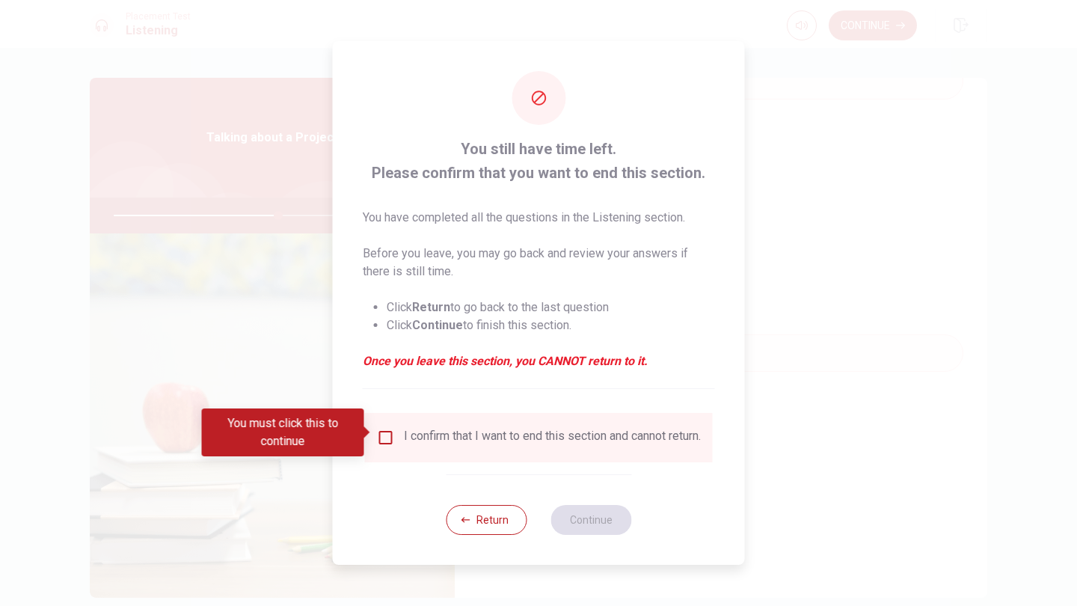
click at [387, 434] on input "You must click this to continue" at bounding box center [386, 437] width 18 height 18
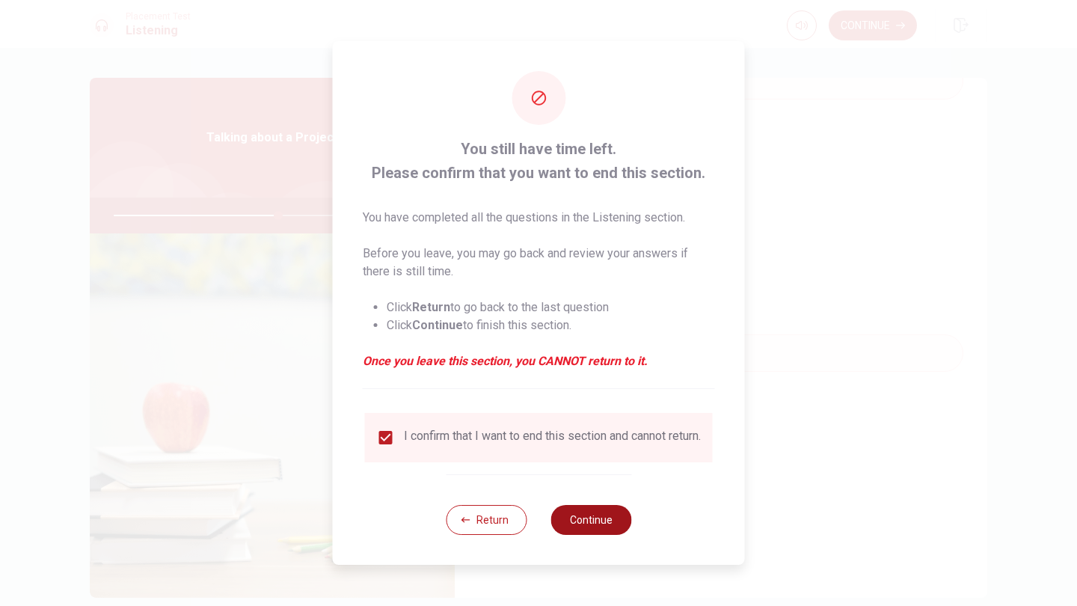
click at [599, 528] on button "Continue" at bounding box center [590, 520] width 81 height 30
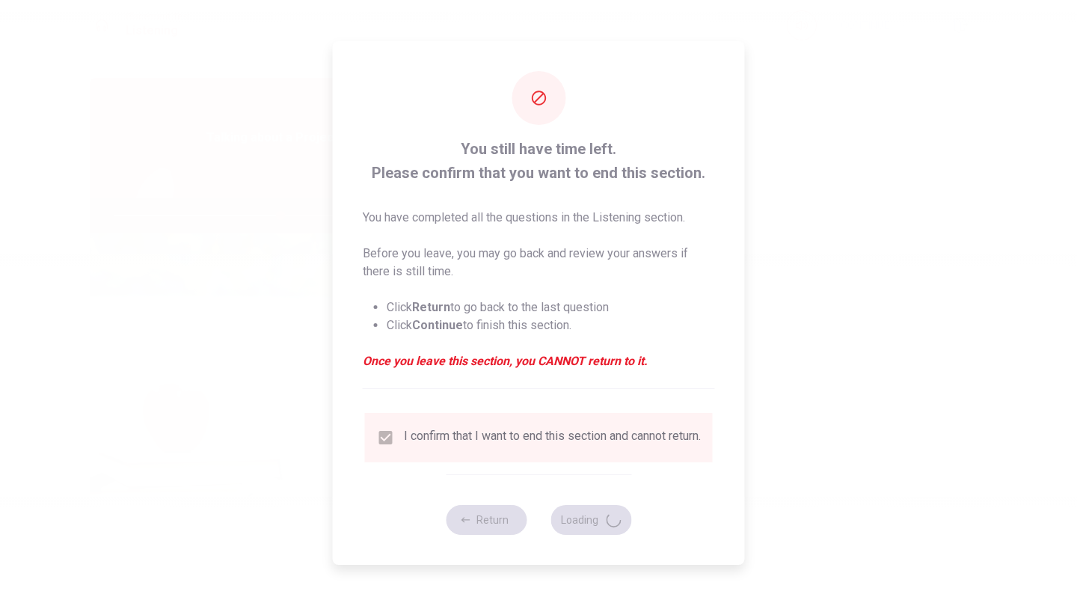
type input "62"
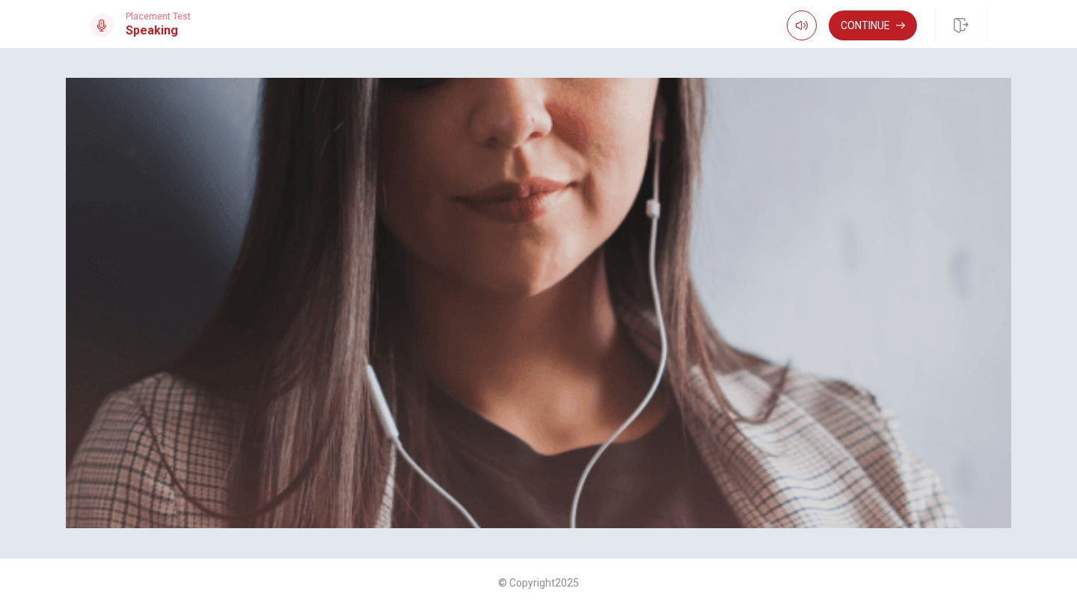
scroll to position [135, 0]
click at [778, 160] on img at bounding box center [538, 303] width 945 height 450
click at [803, 213] on img at bounding box center [538, 303] width 945 height 450
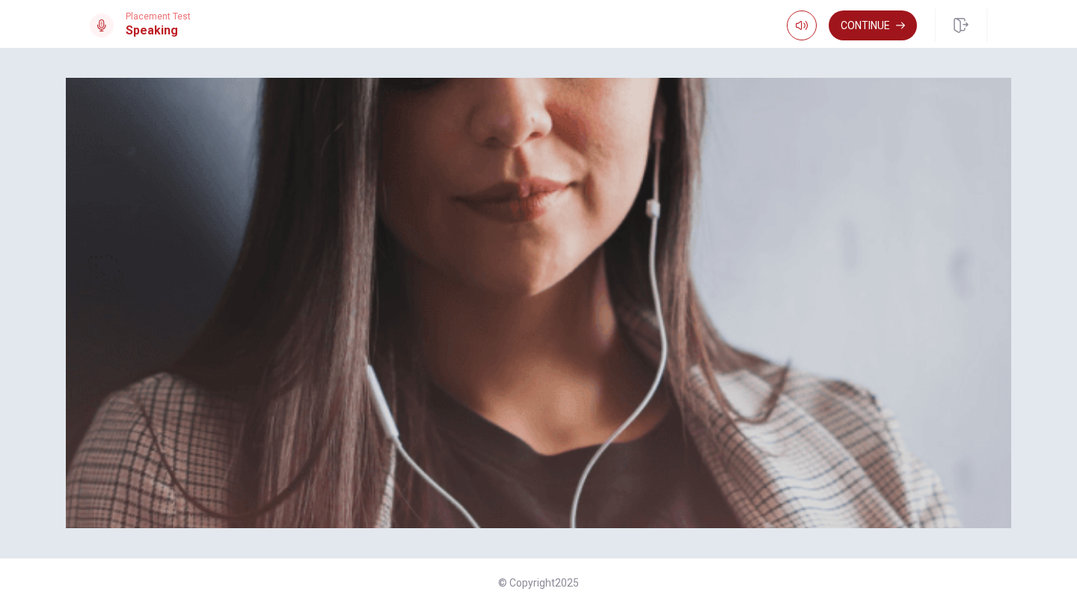
click at [861, 34] on button "Continue" at bounding box center [872, 25] width 88 height 30
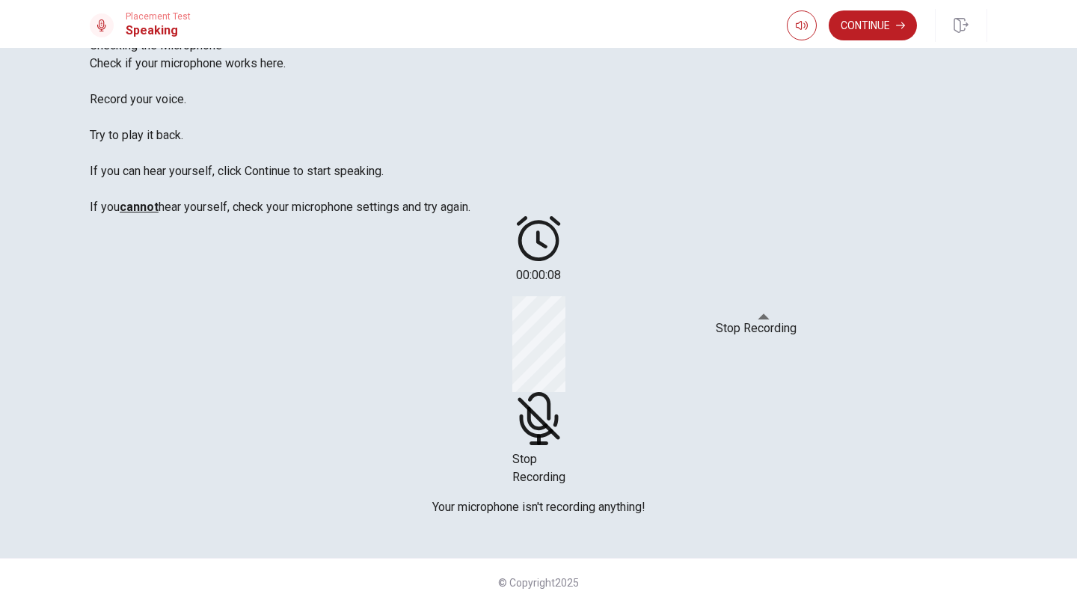
scroll to position [124, 0]
click at [756, 310] on div "Stop Recording" at bounding box center [756, 310] width 81 height 18
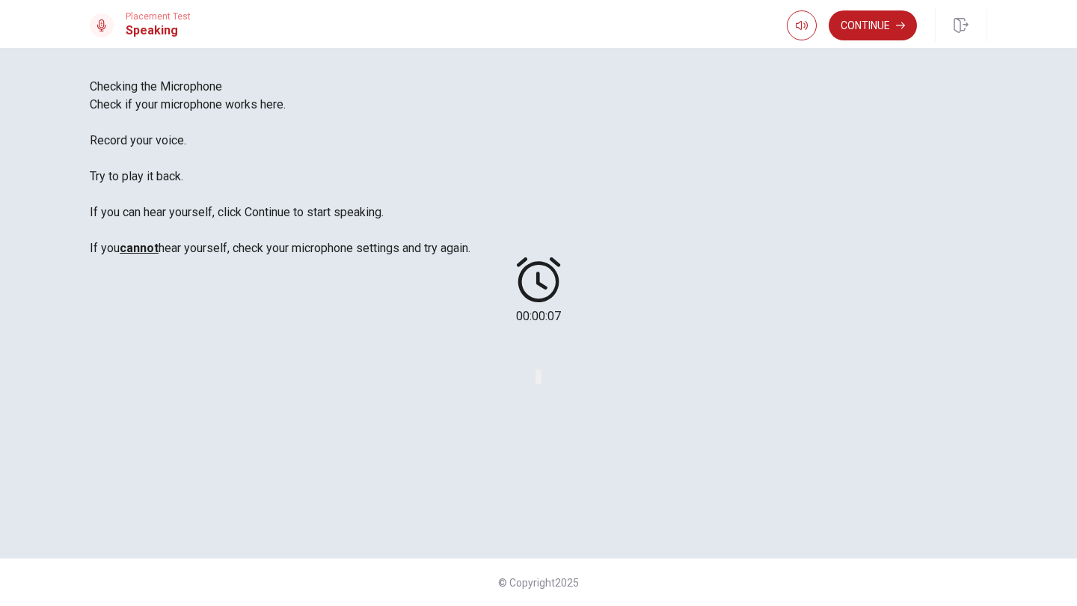
click at [556, 380] on icon "Play Audio" at bounding box center [548, 389] width 14 height 18
click at [538, 337] on div at bounding box center [538, 346] width 0 height 18
click at [541, 369] on button "Pause Audio" at bounding box center [539, 376] width 3 height 14
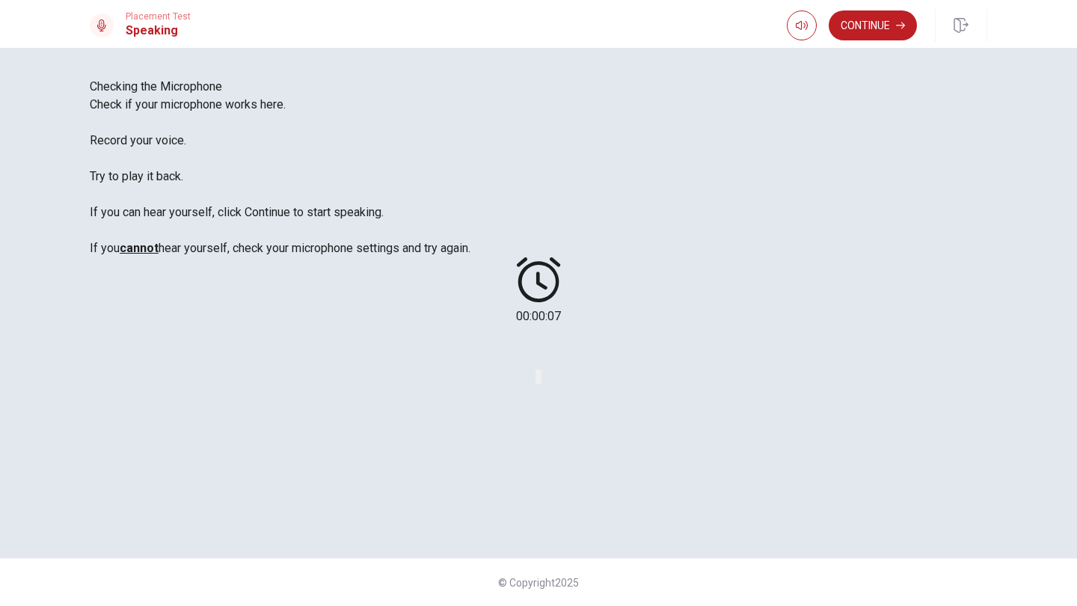
scroll to position [200, 0]
click at [537, 380] on icon "Record Again" at bounding box center [537, 380] width 0 height 0
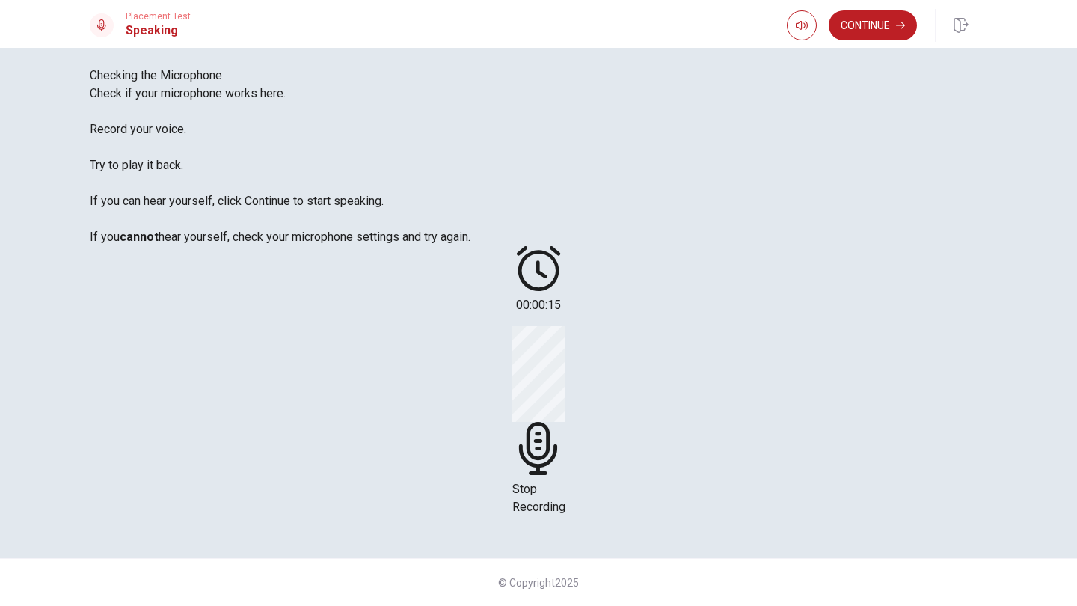
click at [565, 326] on div "Stop Recording" at bounding box center [538, 421] width 53 height 190
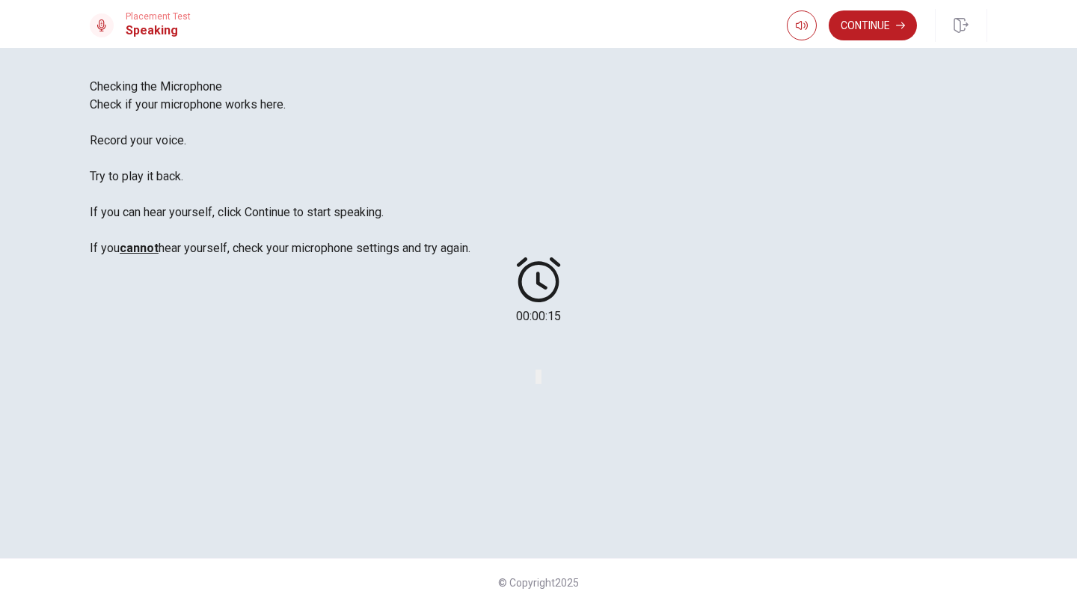
click at [540, 380] on icon "Play Audio" at bounding box center [540, 380] width 0 height 0
click at [541, 369] on button "Play Audio" at bounding box center [539, 376] width 3 height 14
click at [541, 369] on button "Pause Audio" at bounding box center [539, 376] width 3 height 14
click at [541, 369] on button "Play Audio" at bounding box center [539, 376] width 3 height 14
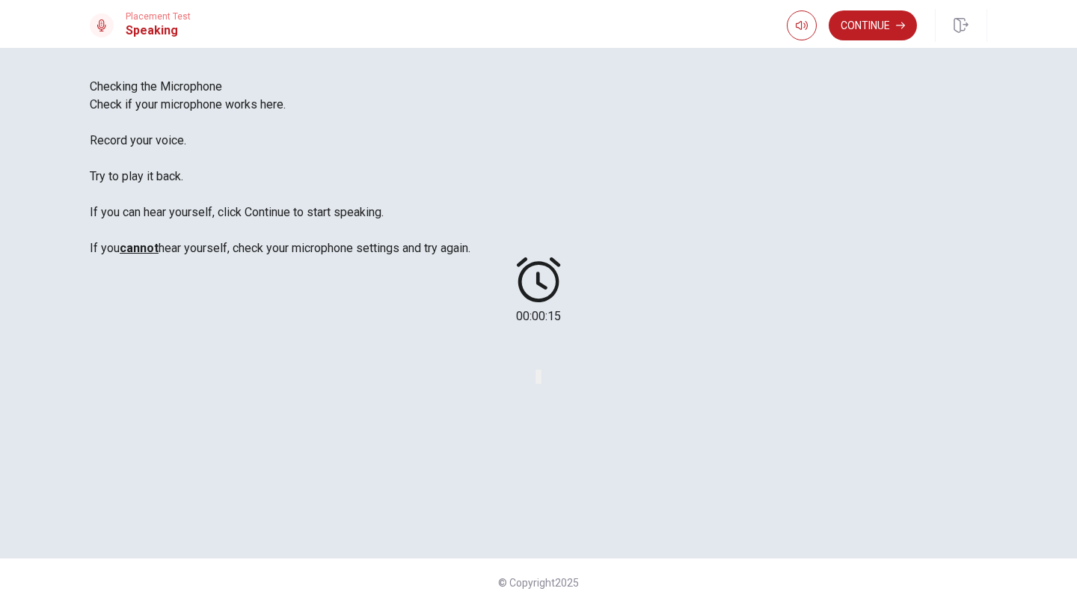
scroll to position [173, 0]
click at [537, 380] on icon "Record Again" at bounding box center [537, 380] width 0 height 0
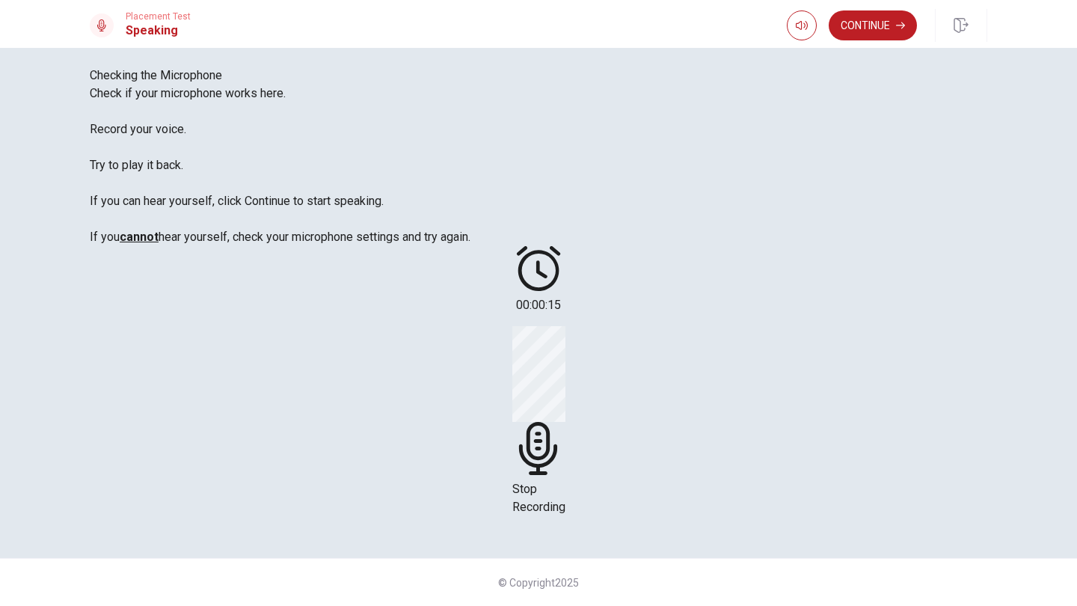
click at [565, 482] on span "Stop Recording" at bounding box center [538, 498] width 53 height 32
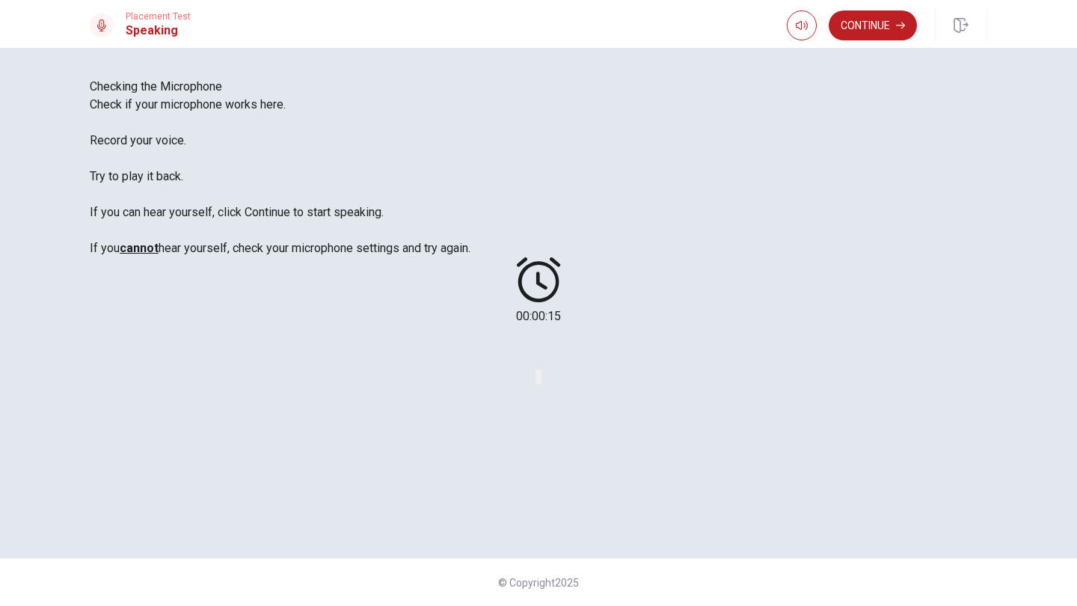
click at [556, 380] on icon "Play Audio" at bounding box center [548, 389] width 14 height 18
click at [538, 337] on div at bounding box center [538, 346] width 0 height 18
click at [541, 369] on button "Play Audio" at bounding box center [539, 376] width 3 height 14
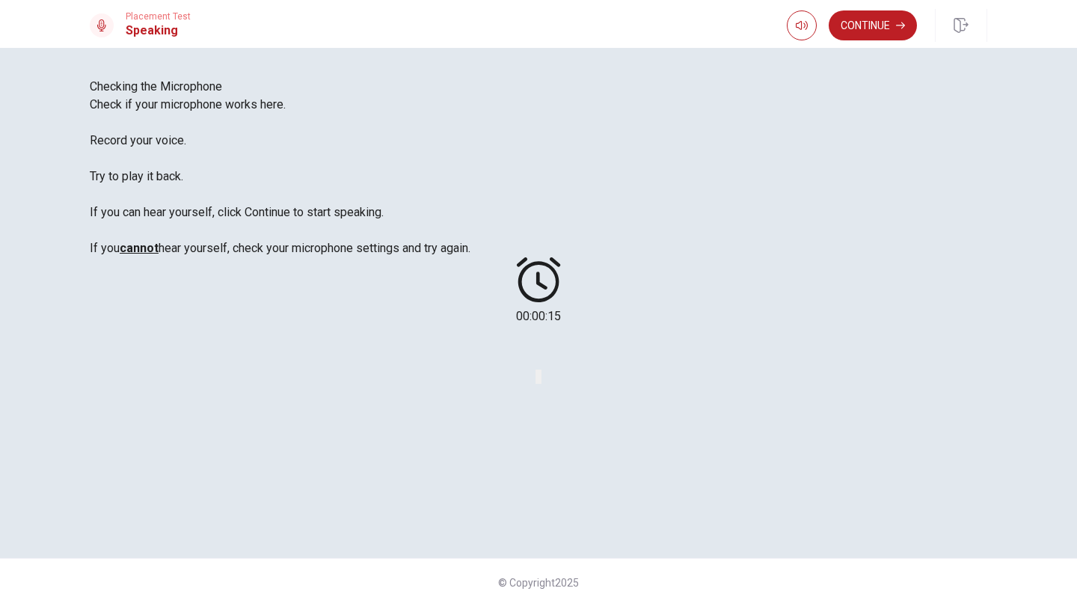
click at [556, 380] on icon "Play Audio" at bounding box center [548, 389] width 14 height 18
click at [555, 380] on icon "Record Again" at bounding box center [546, 389] width 18 height 18
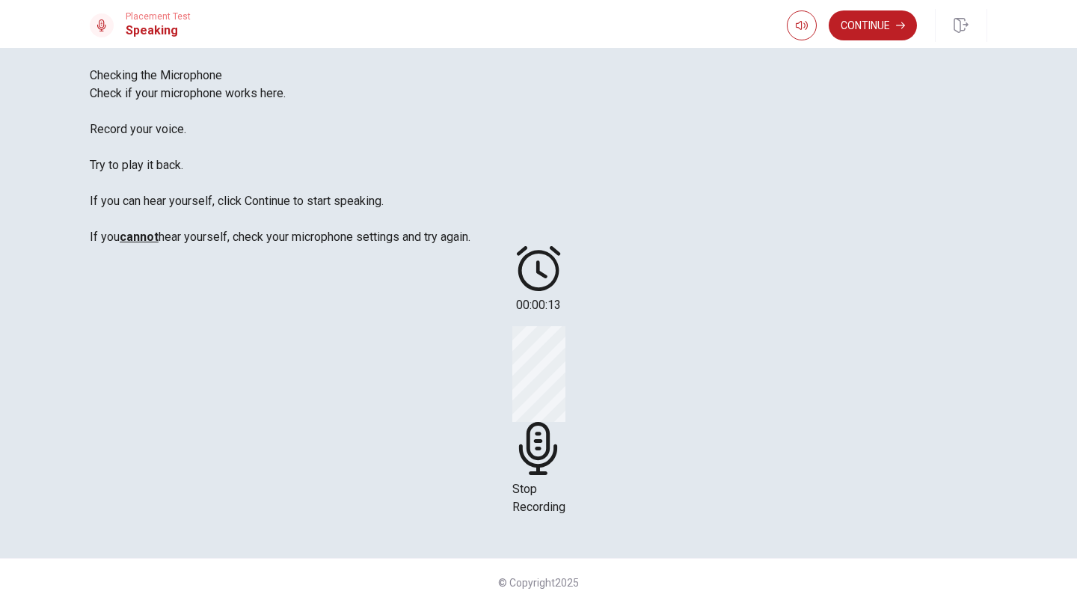
click at [556, 422] on icon at bounding box center [537, 448] width 38 height 53
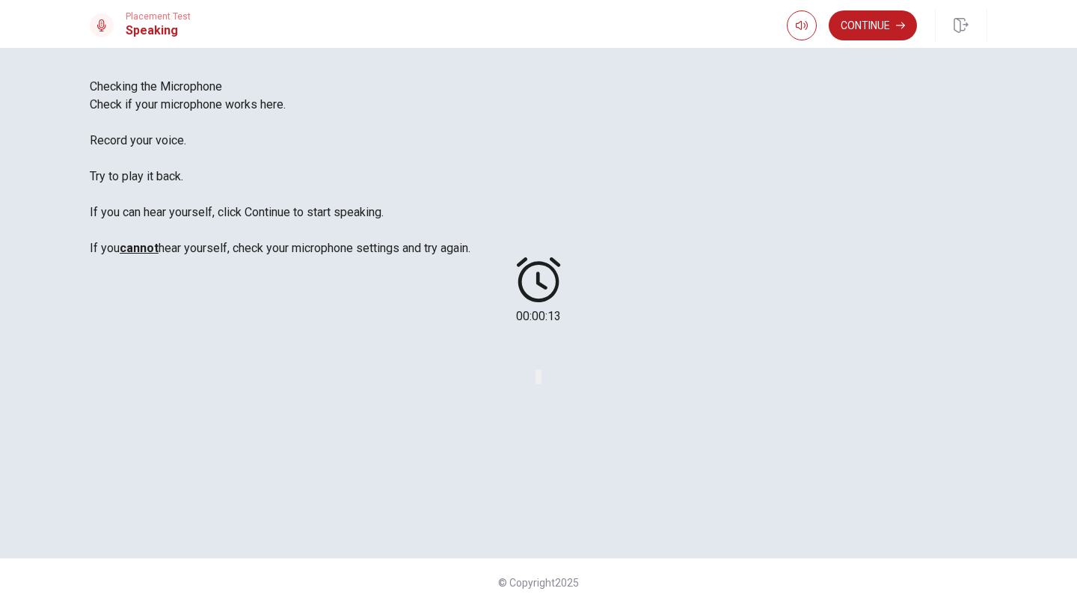
click at [541, 369] on button "Play Audio" at bounding box center [539, 376] width 3 height 14
click at [963, 25] on icon "button" at bounding box center [960, 25] width 15 height 15
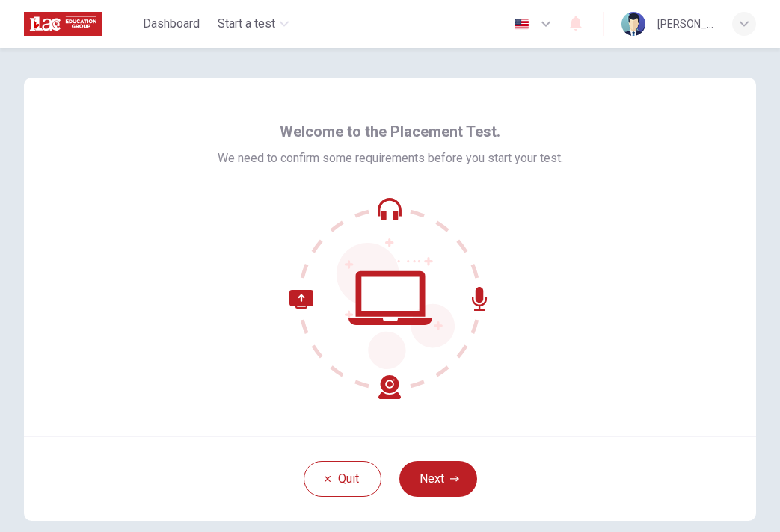
click at [469, 482] on button "Next" at bounding box center [438, 479] width 78 height 36
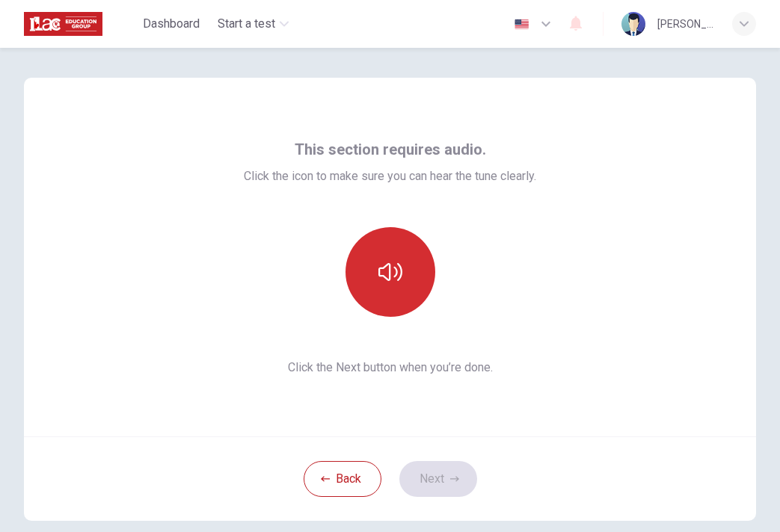
click at [387, 277] on icon "button" at bounding box center [390, 272] width 24 height 24
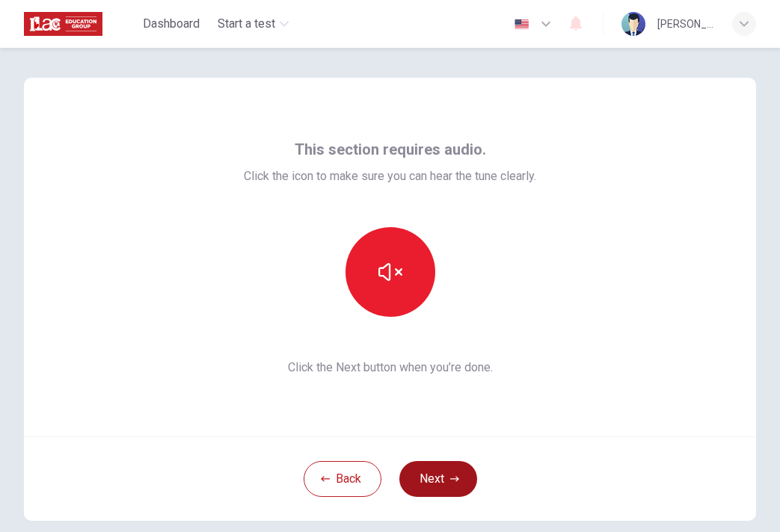
click at [431, 488] on button "Next" at bounding box center [438, 479] width 78 height 36
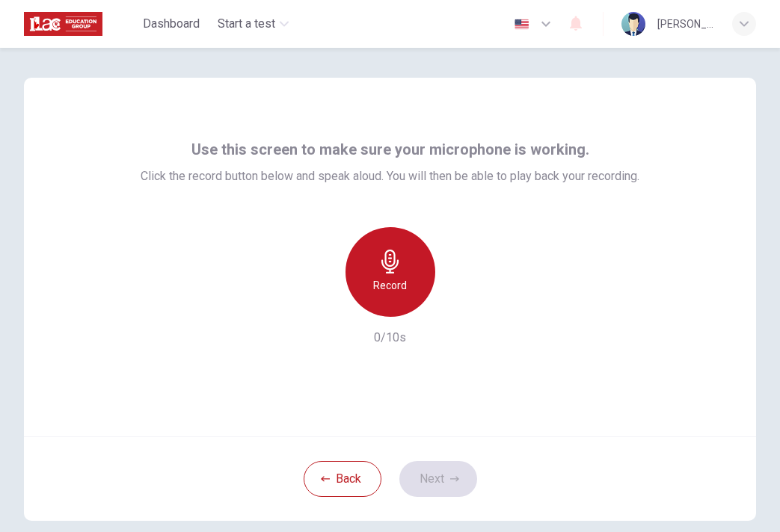
click at [397, 284] on h6 "Record" at bounding box center [390, 286] width 34 height 18
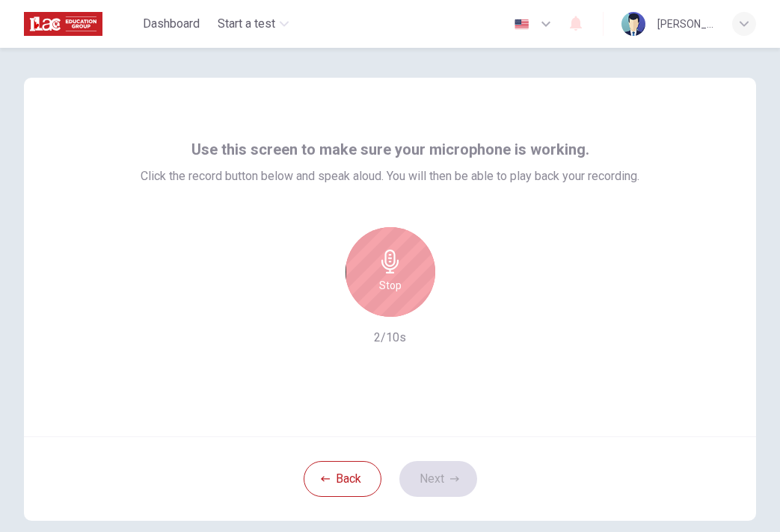
click at [397, 284] on h6 "Stop" at bounding box center [390, 286] width 22 height 18
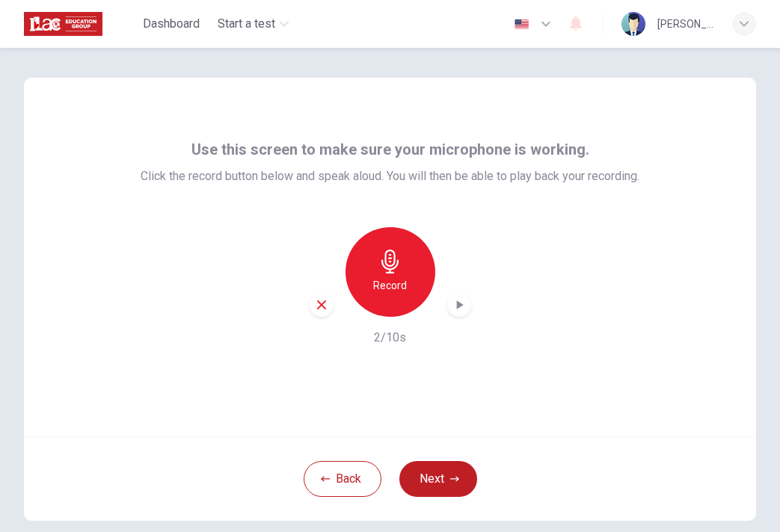
click at [390, 272] on button "Record" at bounding box center [390, 272] width 90 height 90
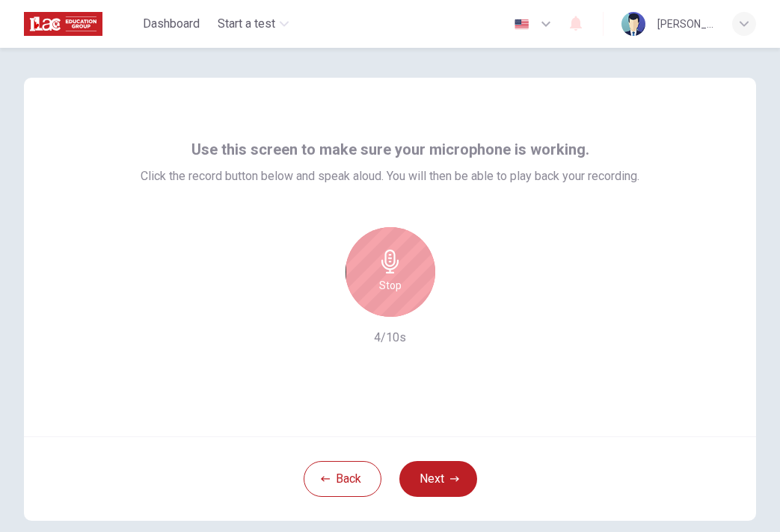
click at [390, 272] on button "Stop" at bounding box center [390, 272] width 90 height 90
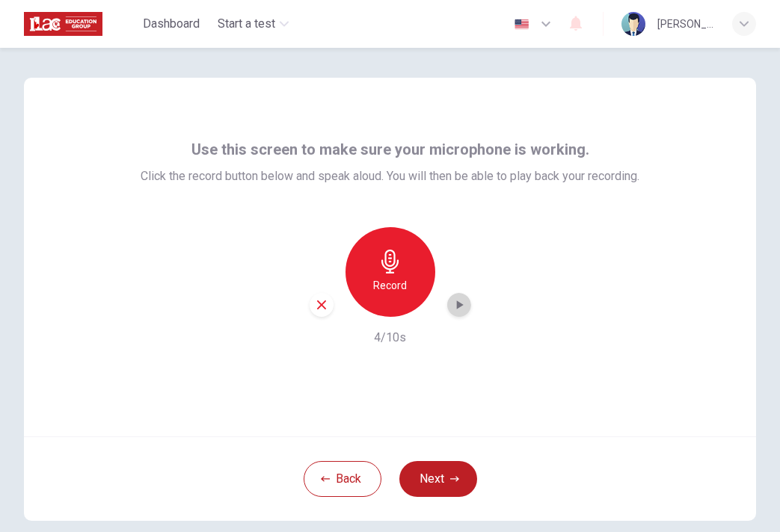
click at [462, 304] on icon "button" at bounding box center [459, 305] width 15 height 15
click at [446, 479] on button "Next" at bounding box center [438, 479] width 78 height 36
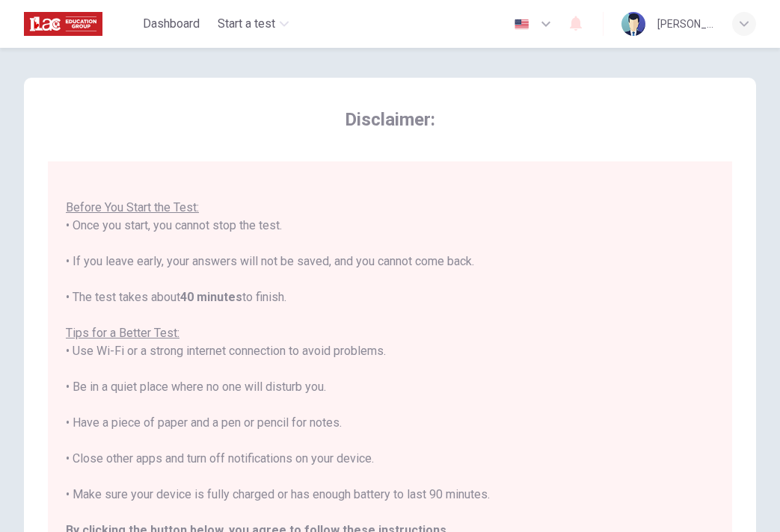
scroll to position [16, 0]
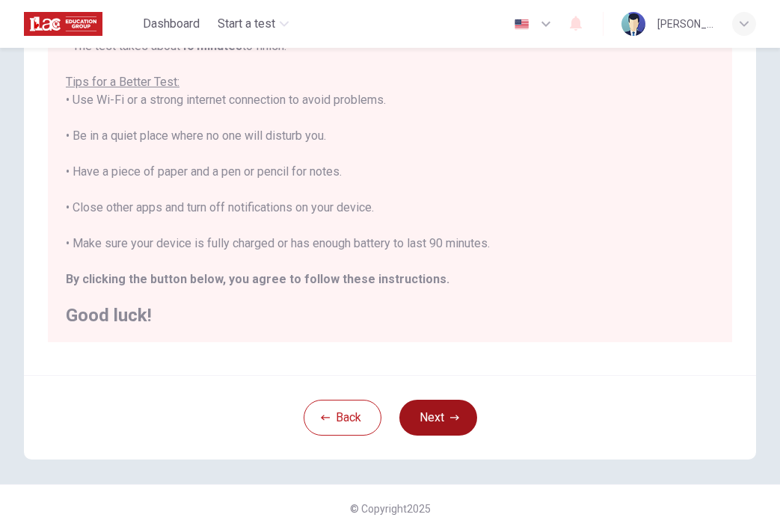
drag, startPoint x: 452, startPoint y: 415, endPoint x: 448, endPoint y: 408, distance: 8.1
click at [452, 415] on icon "button" at bounding box center [454, 417] width 9 height 9
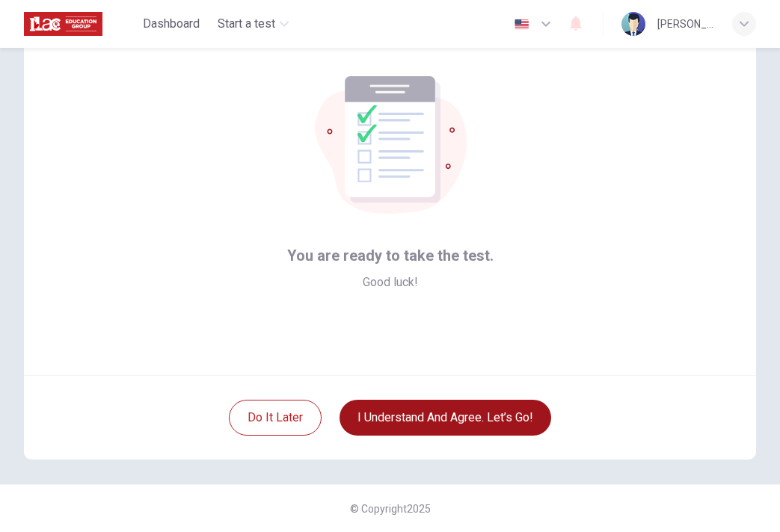
click at [454, 423] on button "I understand and agree. Let’s go!" at bounding box center [445, 418] width 212 height 36
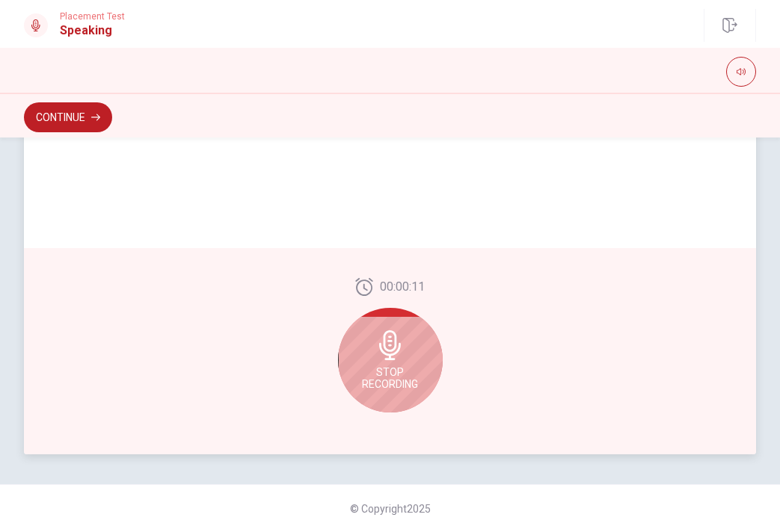
scroll to position [365, 0]
click at [398, 330] on div "Stop Recording" at bounding box center [390, 360] width 105 height 105
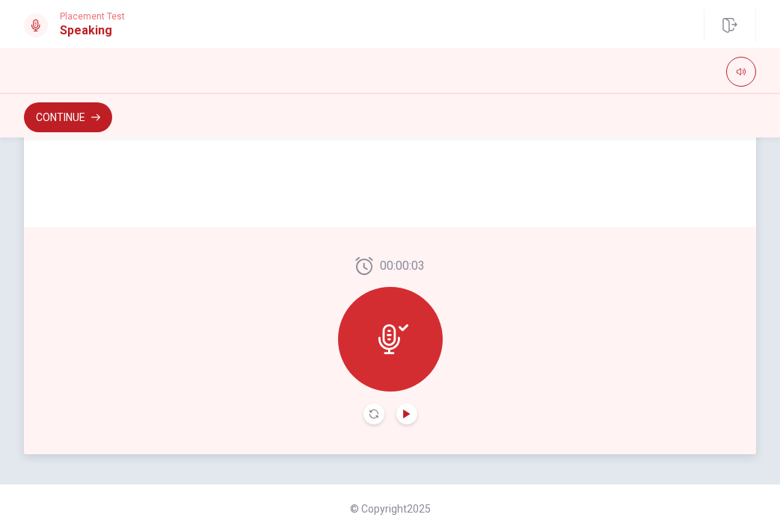
click at [408, 410] on icon "Play Audio" at bounding box center [406, 414] width 9 height 9
click at [408, 410] on icon "Pause Audio" at bounding box center [405, 414] width 7 height 9
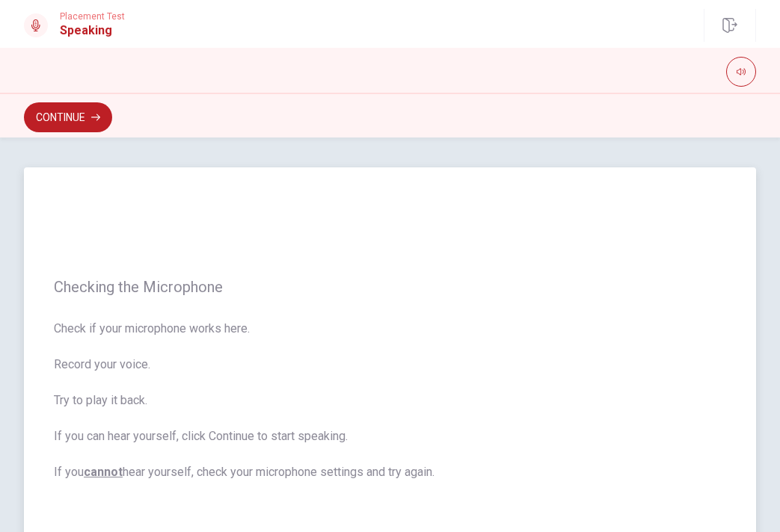
scroll to position [0, 0]
click at [49, 119] on button "Continue" at bounding box center [68, 117] width 88 height 30
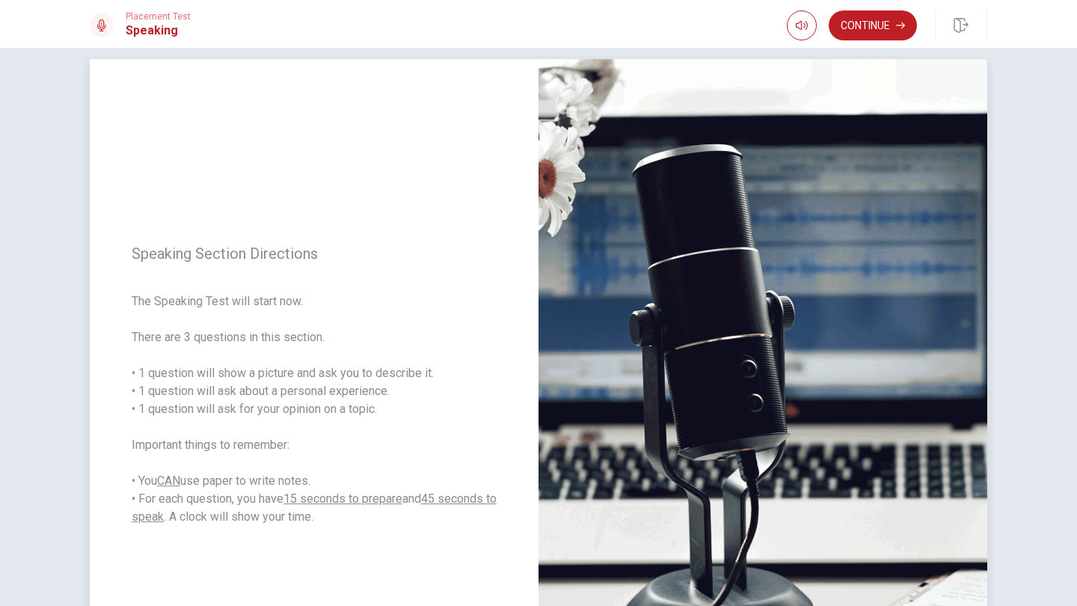
scroll to position [18, 0]
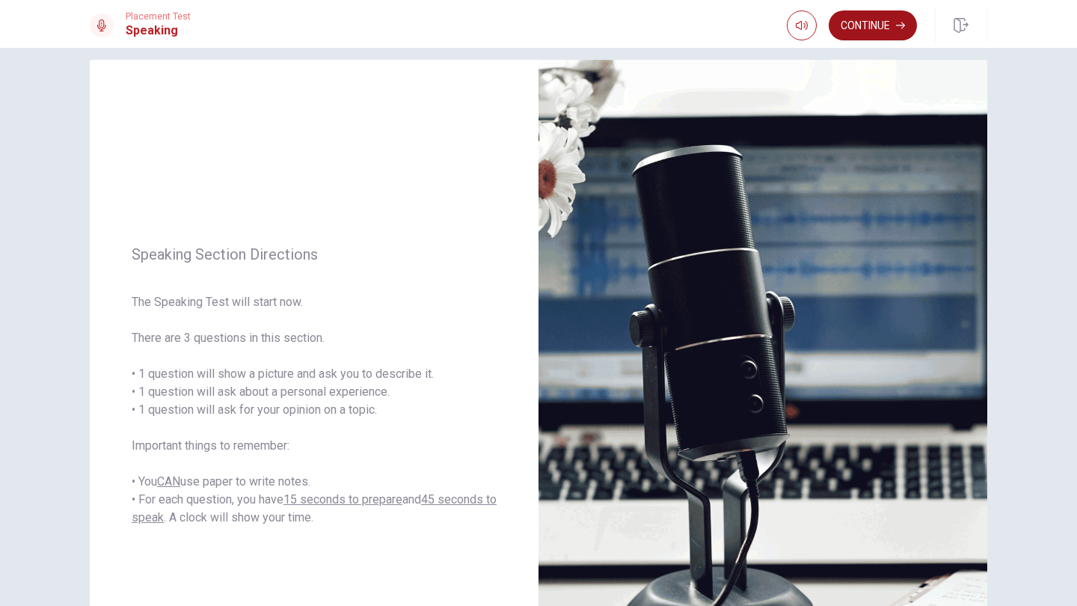
click at [779, 34] on button "Continue" at bounding box center [872, 25] width 88 height 30
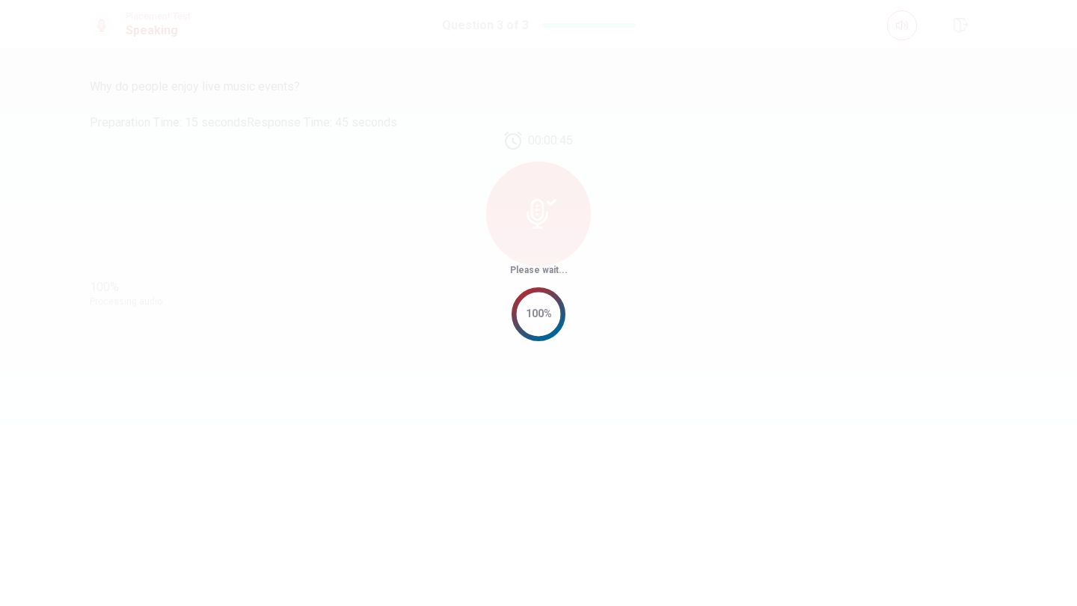
scroll to position [0, 0]
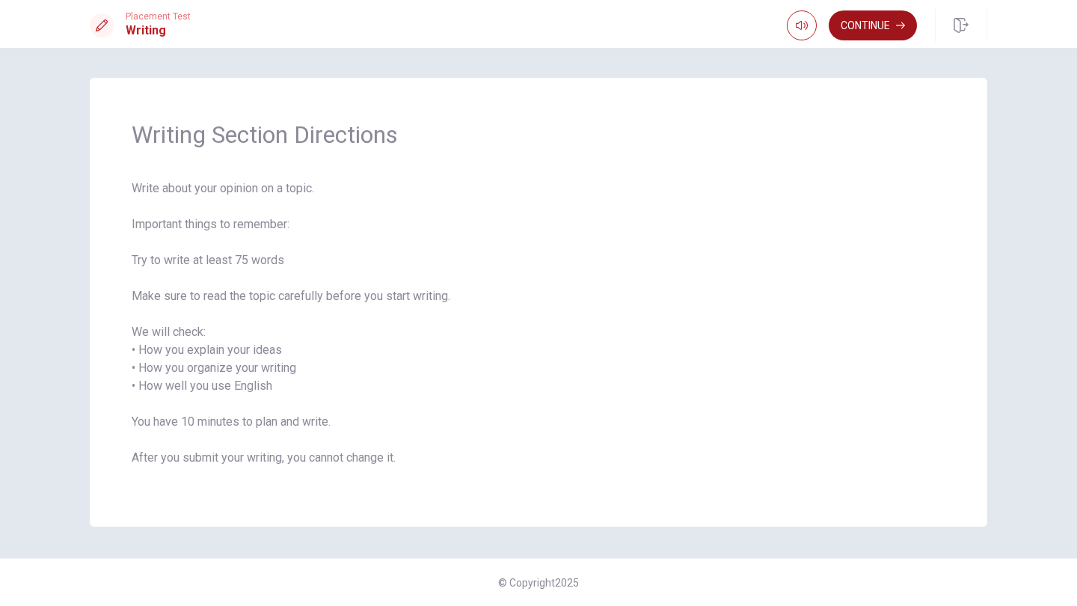
click at [779, 16] on button "Continue" at bounding box center [872, 25] width 88 height 30
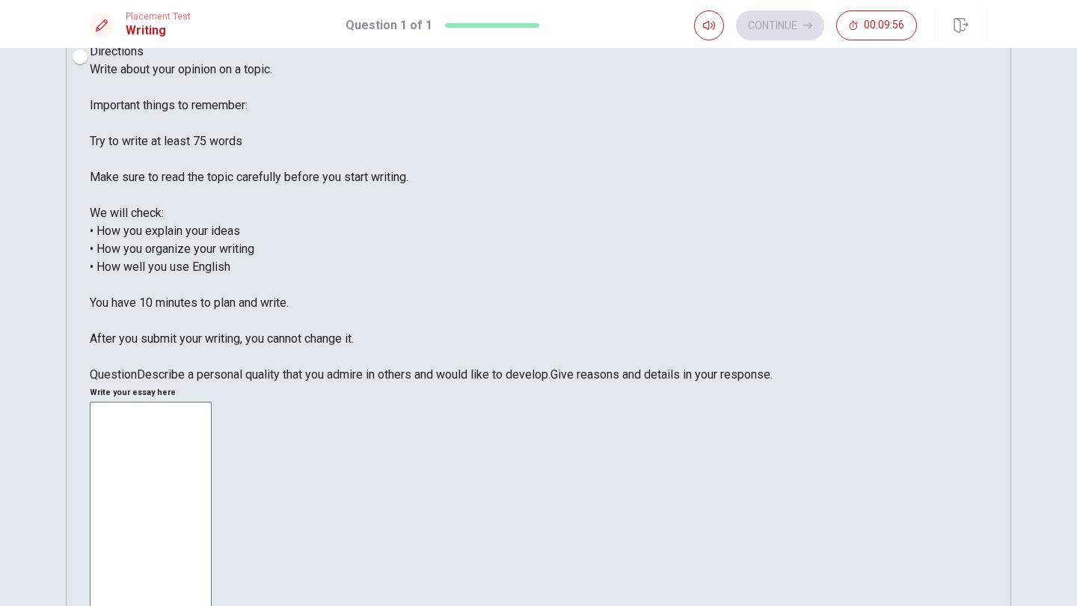
scroll to position [34, 0]
type textarea "ㅑ"
type textarea "I"
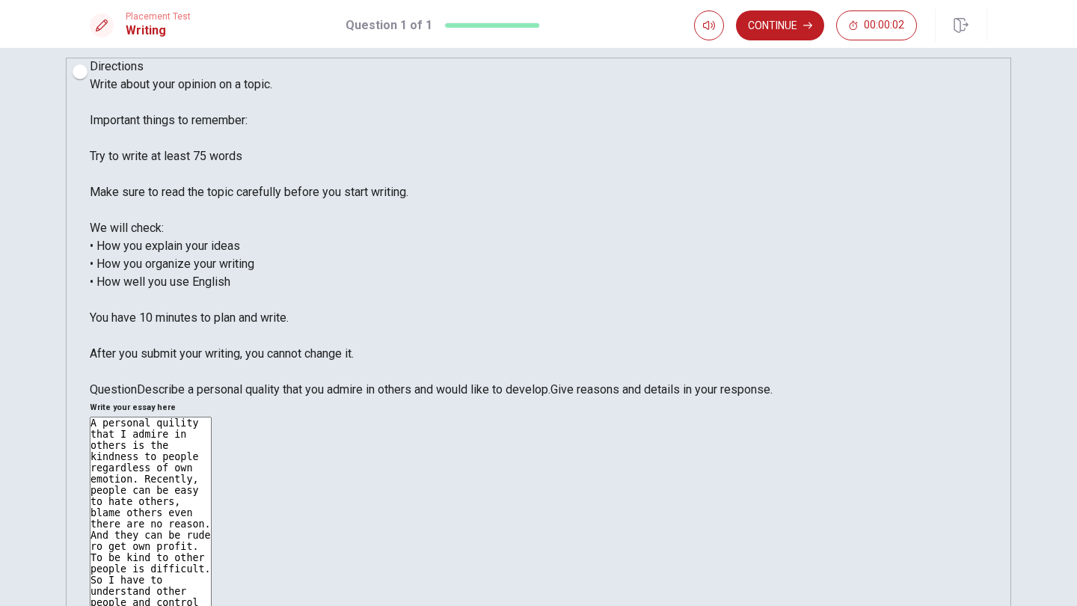
scroll to position [20, 0]
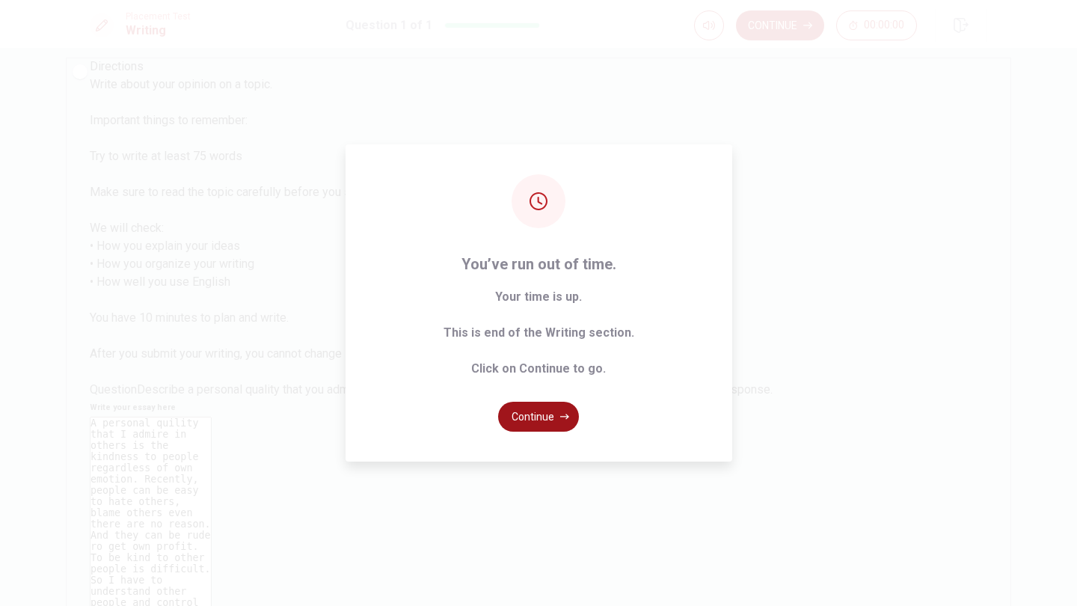
type textarea "A personal quility that I admire in others is the kindness to people regardless…"
click at [560, 413] on icon "button" at bounding box center [564, 416] width 9 height 9
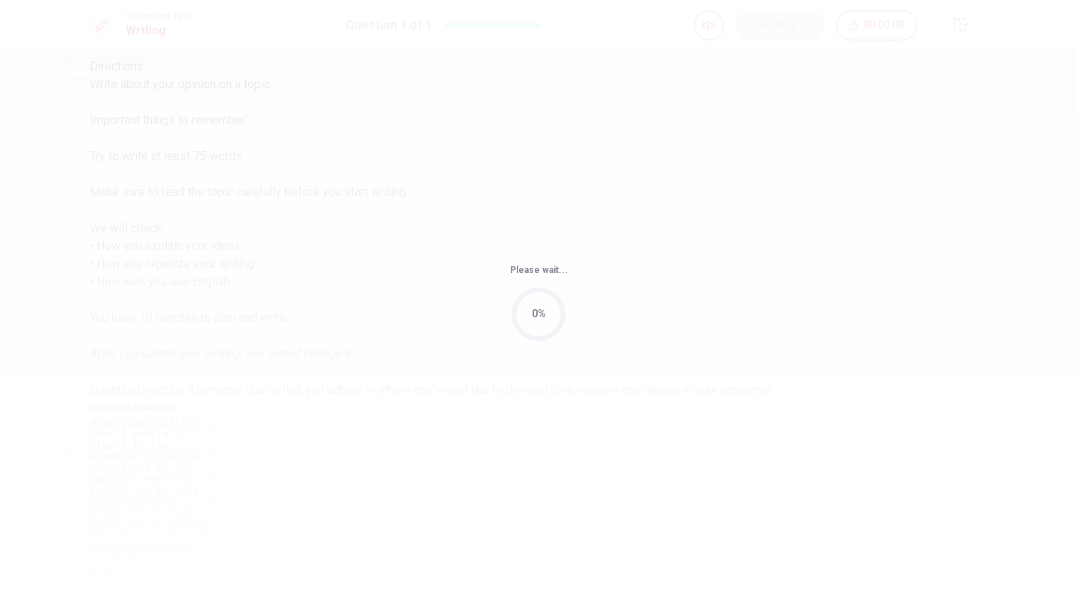
scroll to position [0, 0]
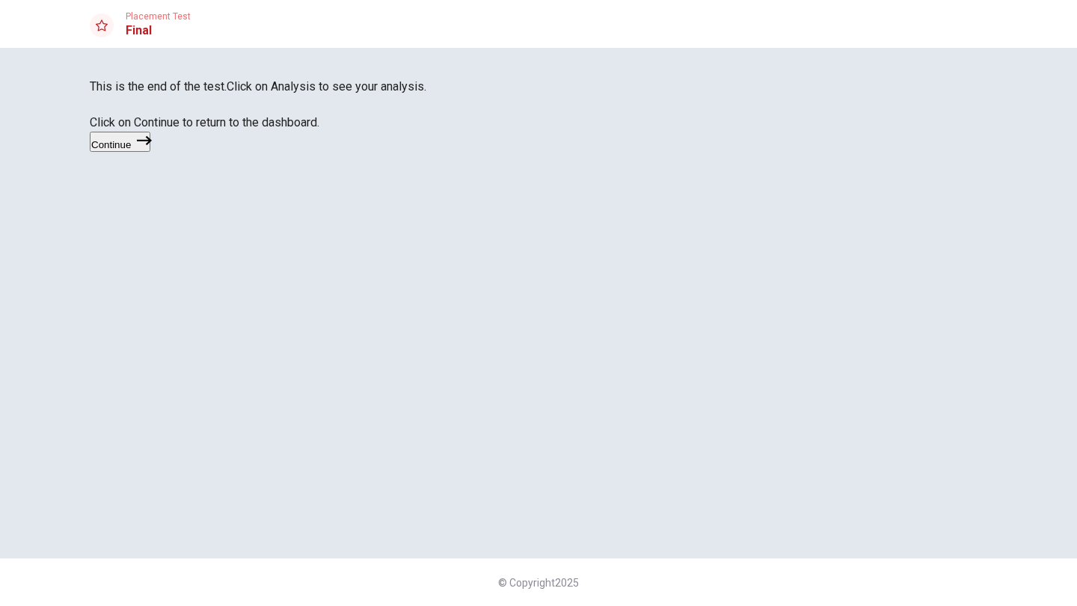
click at [152, 148] on icon "button" at bounding box center [144, 140] width 15 height 15
